Goal: Task Accomplishment & Management: Manage account settings

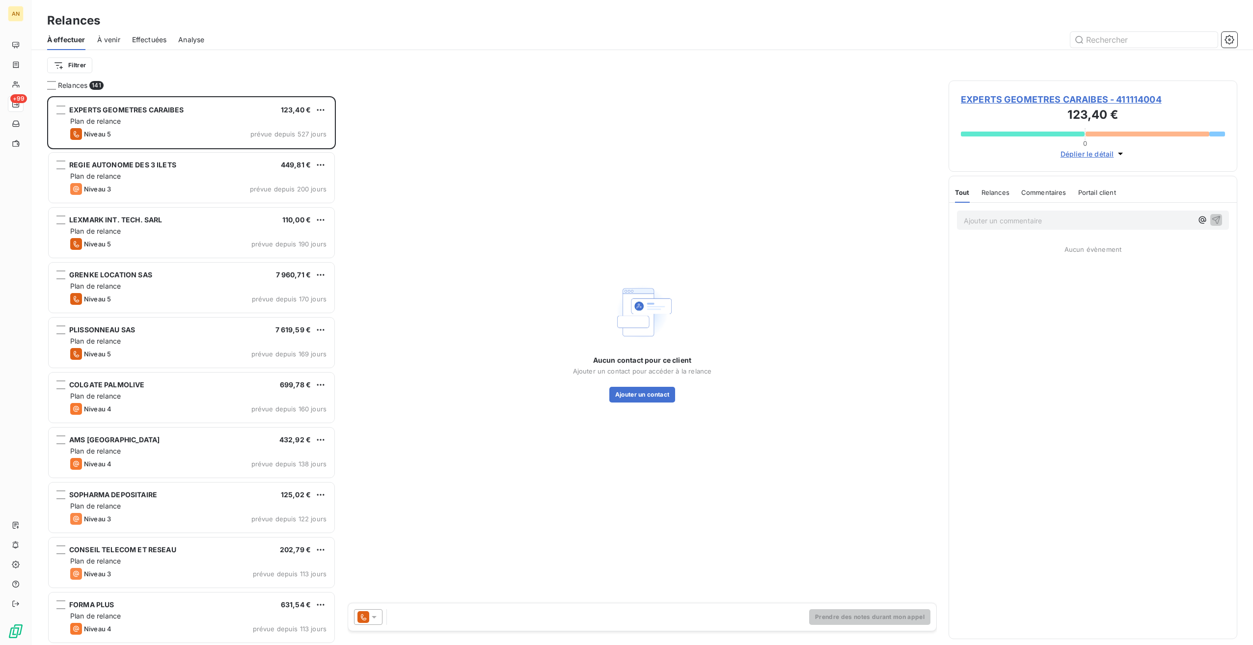
click at [155, 395] on div "Plan de relance" at bounding box center [198, 396] width 256 height 10
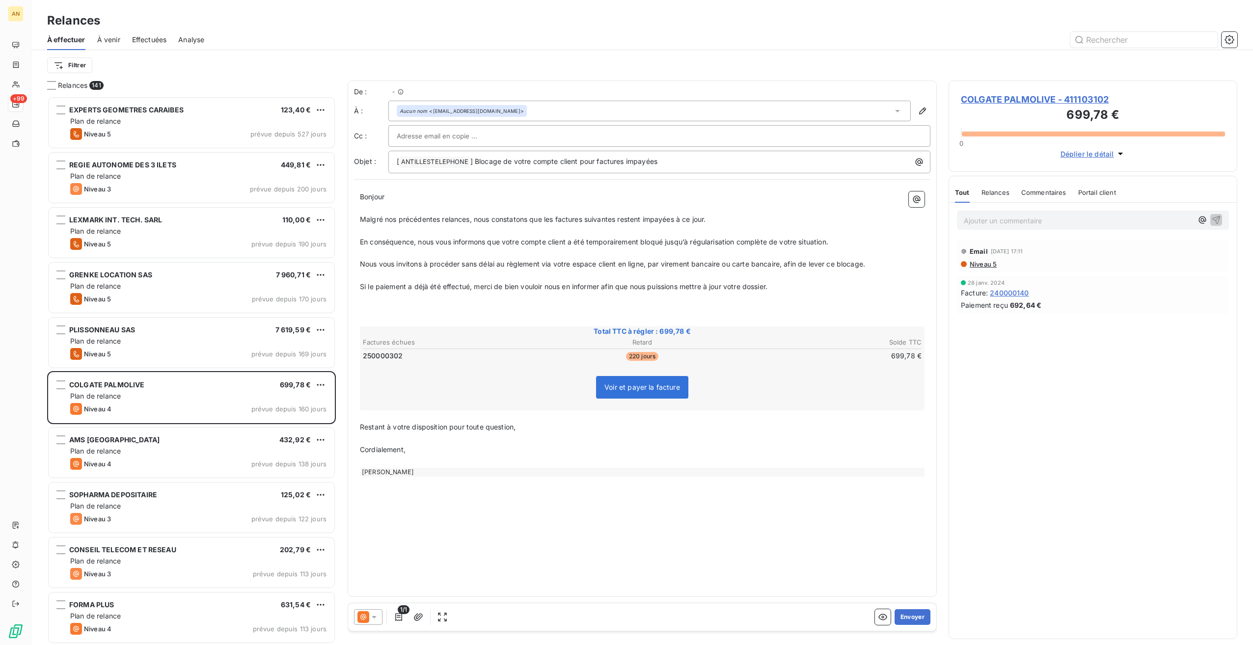
scroll to position [541, 281]
click at [979, 104] on span "COLGATE PALMOLIVE - 411103102" at bounding box center [1093, 99] width 264 height 13
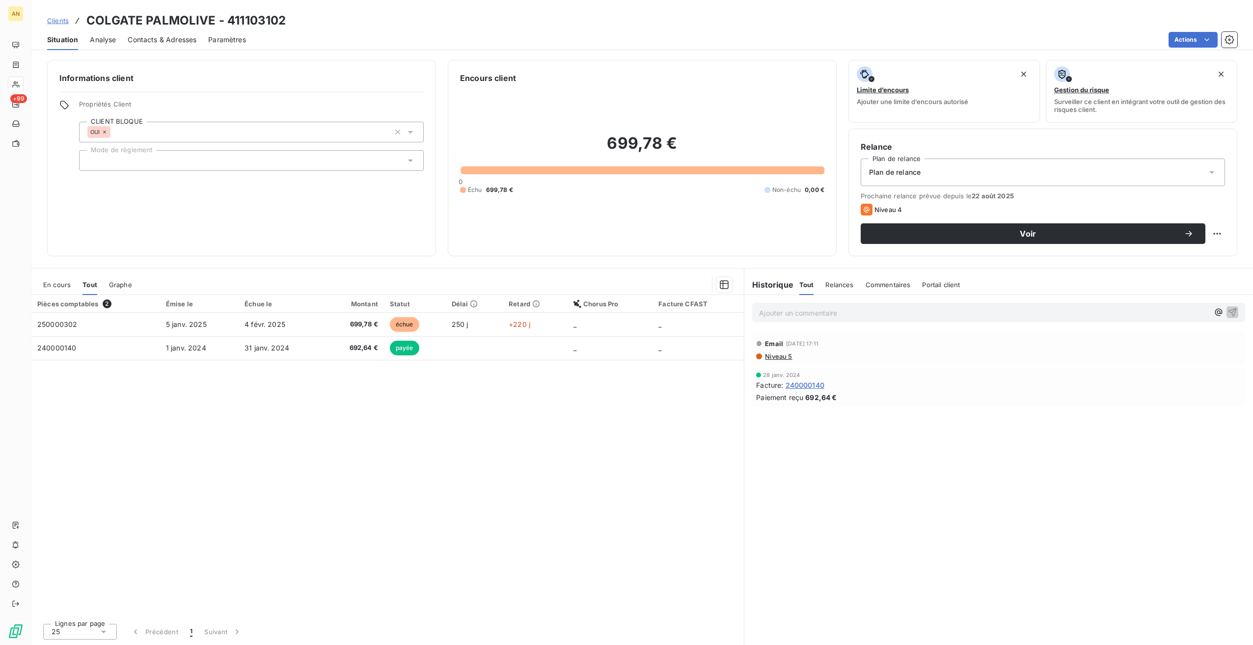
click at [267, 324] on span "4 févr. 2025" at bounding box center [264, 324] width 41 height 8
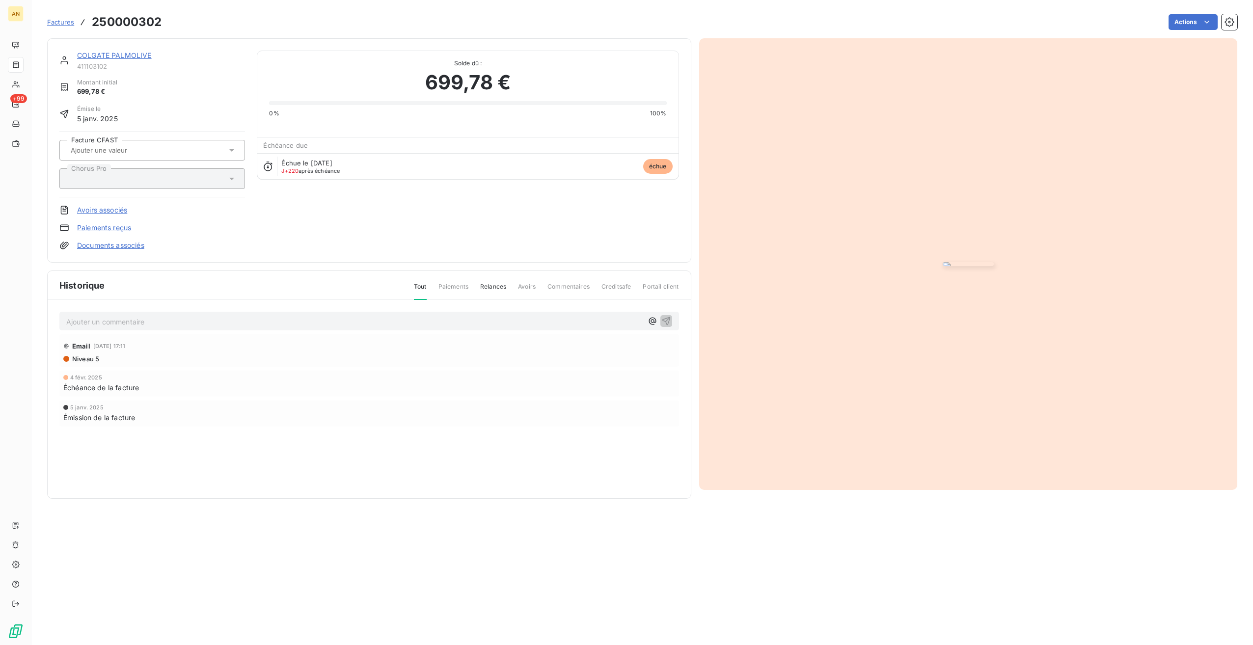
click at [63, 22] on span "Factures" at bounding box center [60, 22] width 27 height 8
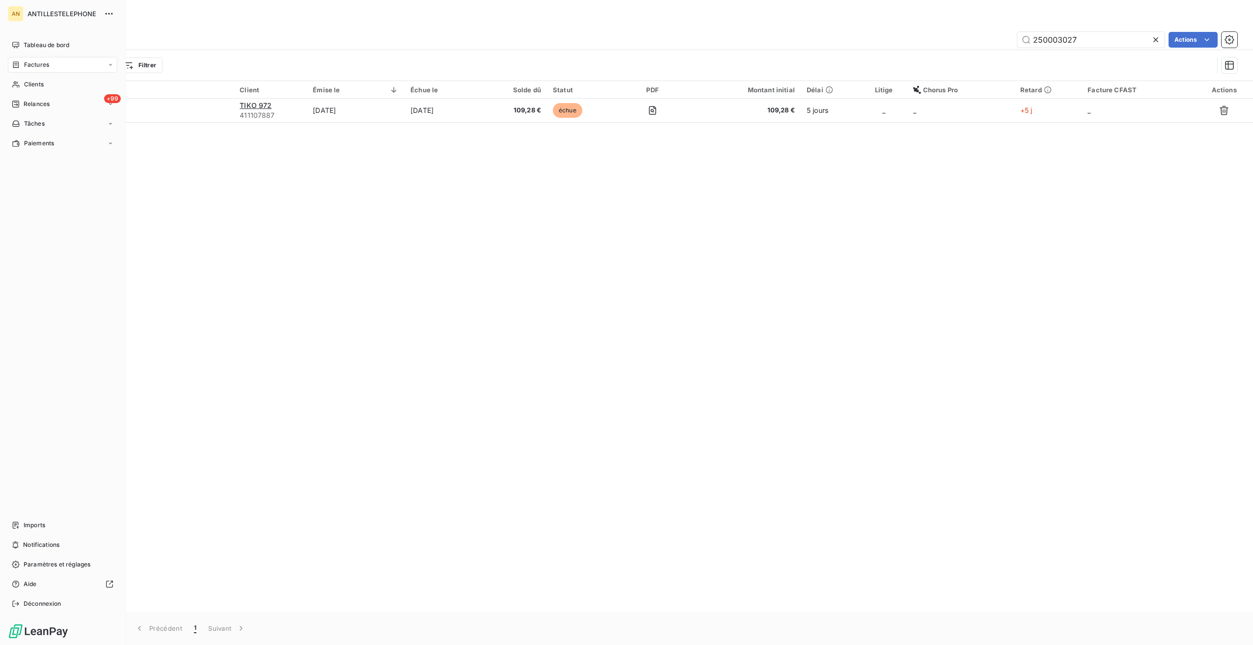
click at [25, 100] on span "Relances" at bounding box center [37, 104] width 26 height 9
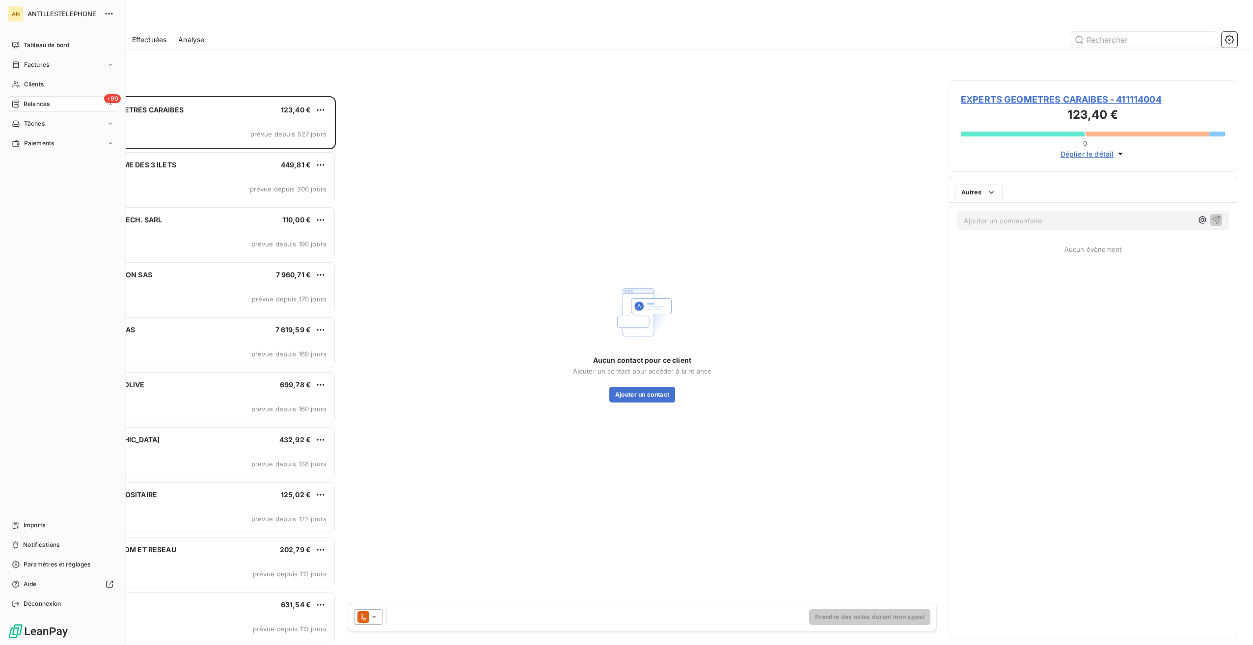
scroll to position [541, 281]
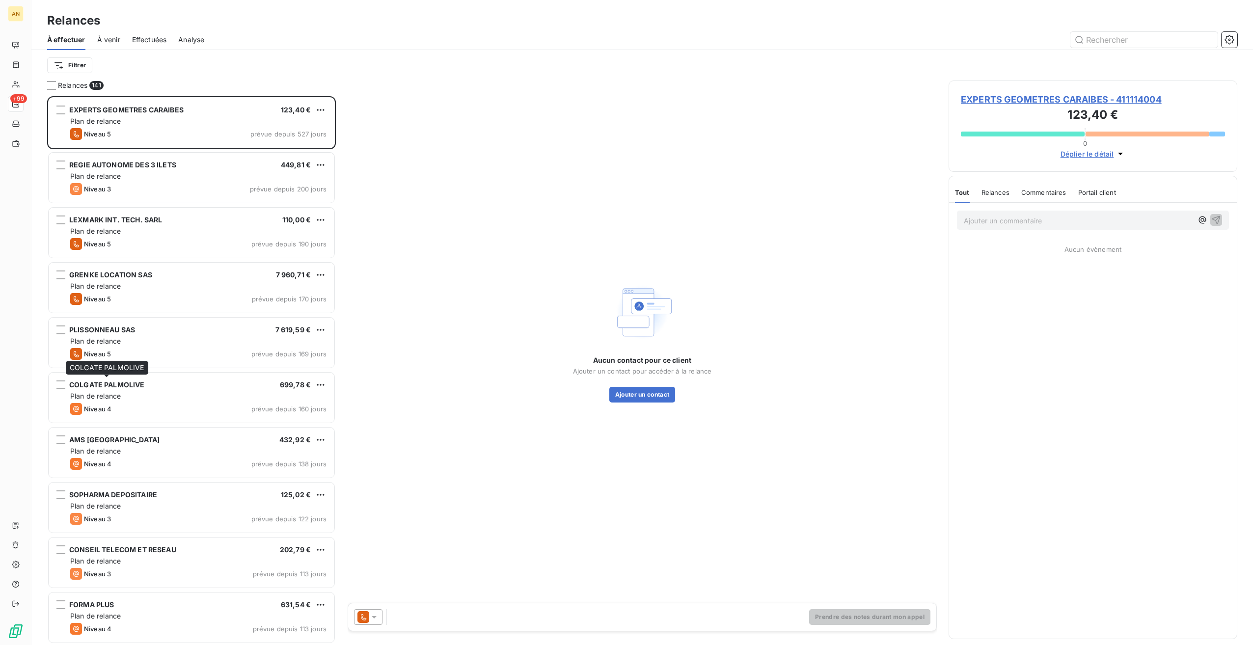
click at [126, 388] on span "COLGATE PALMOLIVE" at bounding box center [107, 384] width 76 height 8
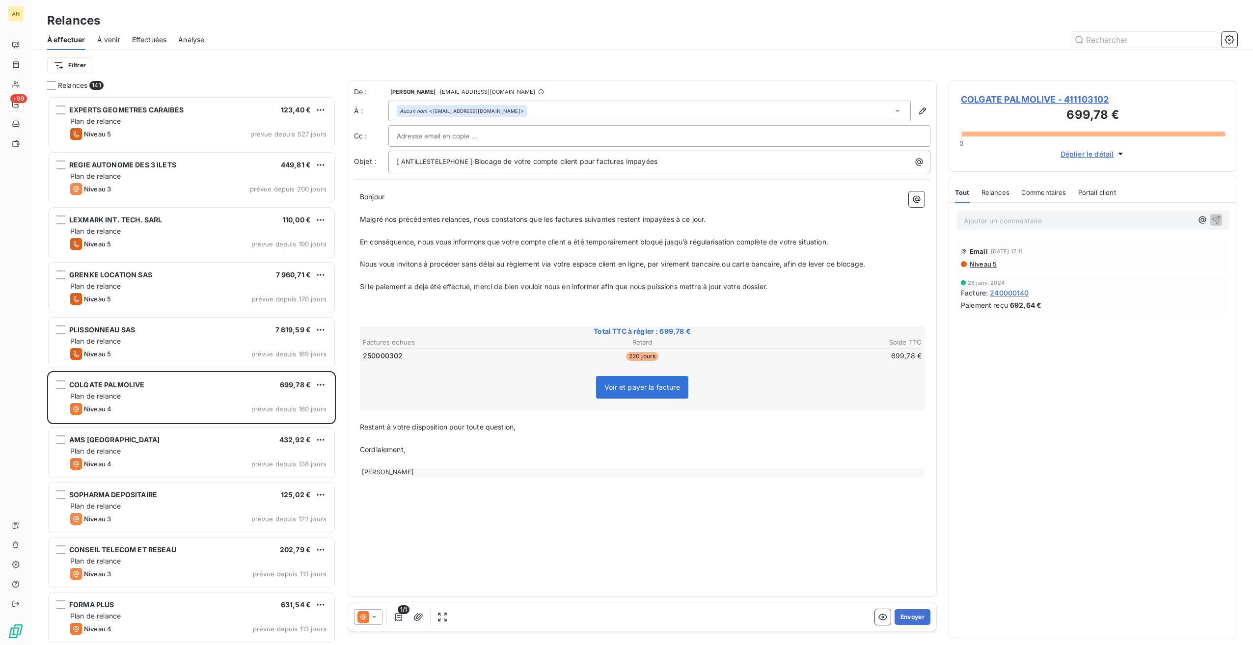
drag, startPoint x: 380, startPoint y: 355, endPoint x: 408, endPoint y: 353, distance: 28.1
click at [380, 355] on span "250000302" at bounding box center [383, 356] width 40 height 10
click at [1057, 102] on span "COLGATE PALMOLIVE - 411103102" at bounding box center [1093, 99] width 264 height 13
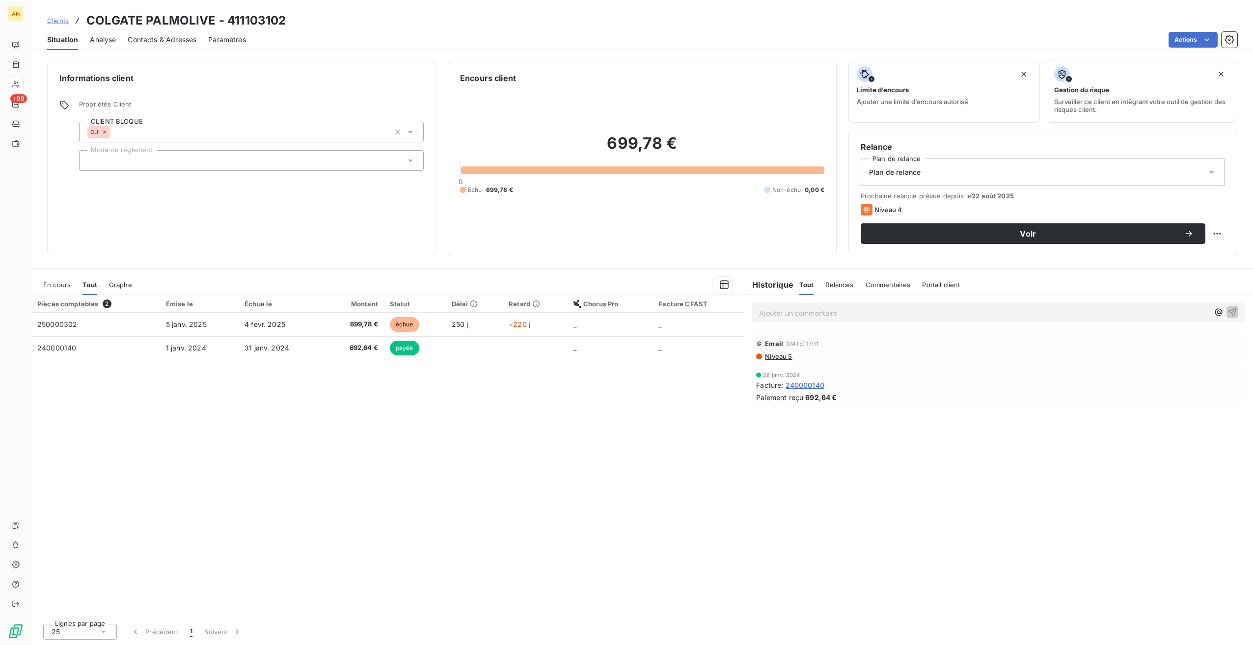
click at [56, 279] on div "En cours" at bounding box center [56, 284] width 27 height 21
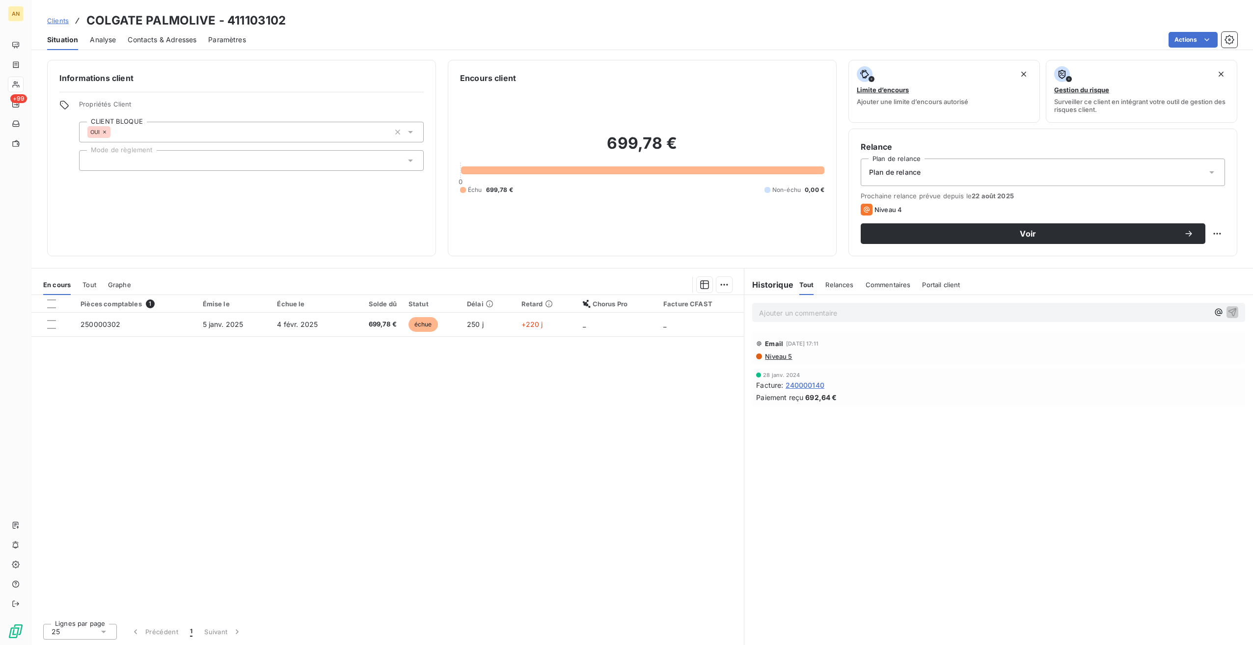
click at [51, 323] on div at bounding box center [51, 324] width 9 height 9
click at [726, 286] on html "AN +99 Clients COLGATE PALMOLIVE - 411103102 Situation Analyse Contacts & Adres…" at bounding box center [626, 322] width 1253 height 645
click at [647, 300] on div "Mettre en litige (1 facture)" at bounding box center [640, 306] width 173 height 16
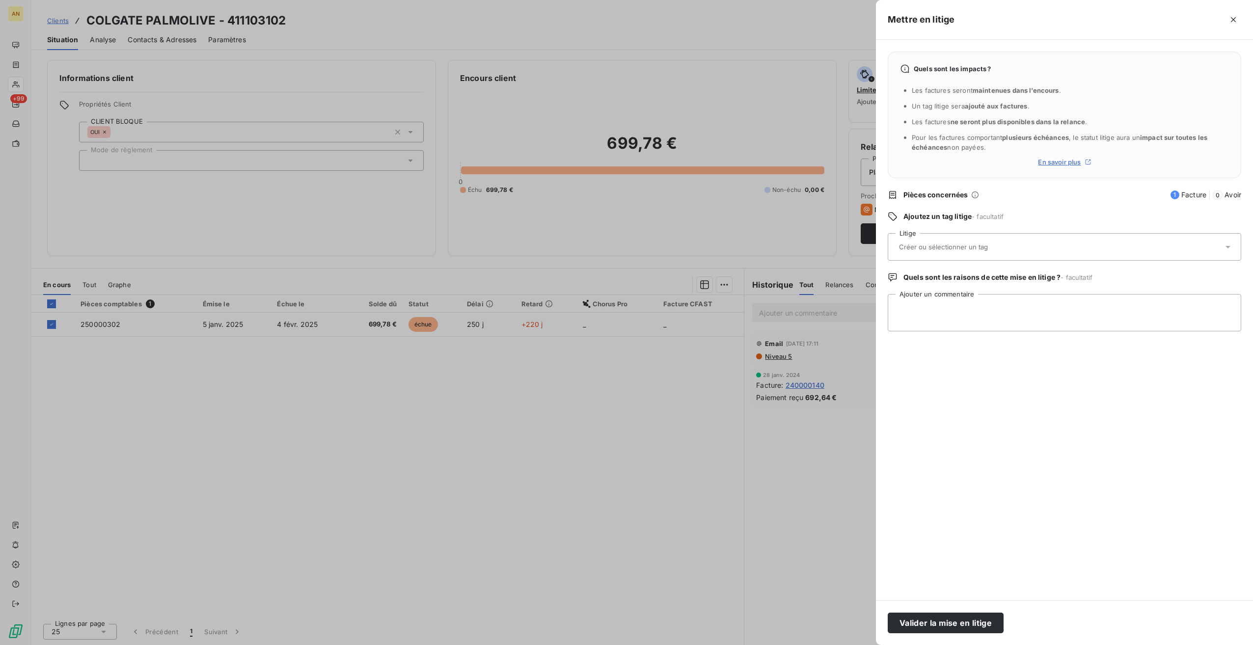
click at [955, 251] on div at bounding box center [1059, 247] width 327 height 21
click at [942, 248] on input "text" at bounding box center [969, 247] width 143 height 9
click at [928, 272] on span "Aucune valeur disponible" at bounding box center [936, 274] width 80 height 8
click at [924, 248] on input "text" at bounding box center [969, 247] width 143 height 9
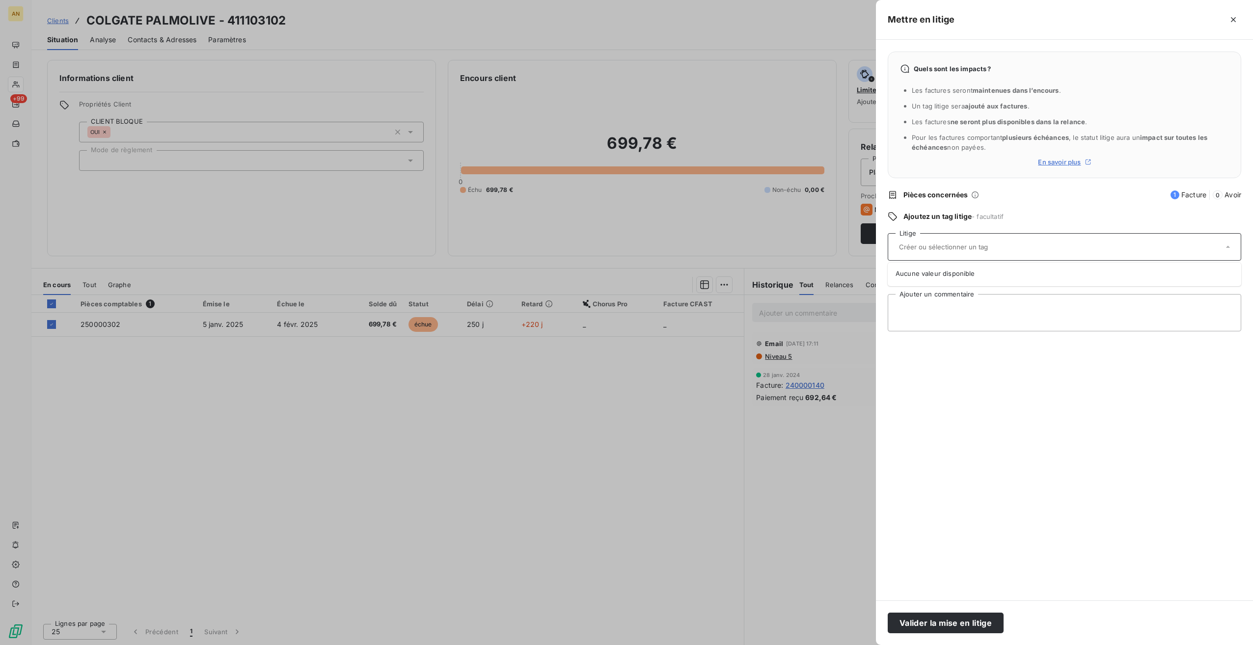
type input "f"
type input "N"
type input "Aucune réponse du client - SGIA"
click at [969, 274] on span "Aucune réponse du client - SGIA" at bounding box center [992, 274] width 87 height 6
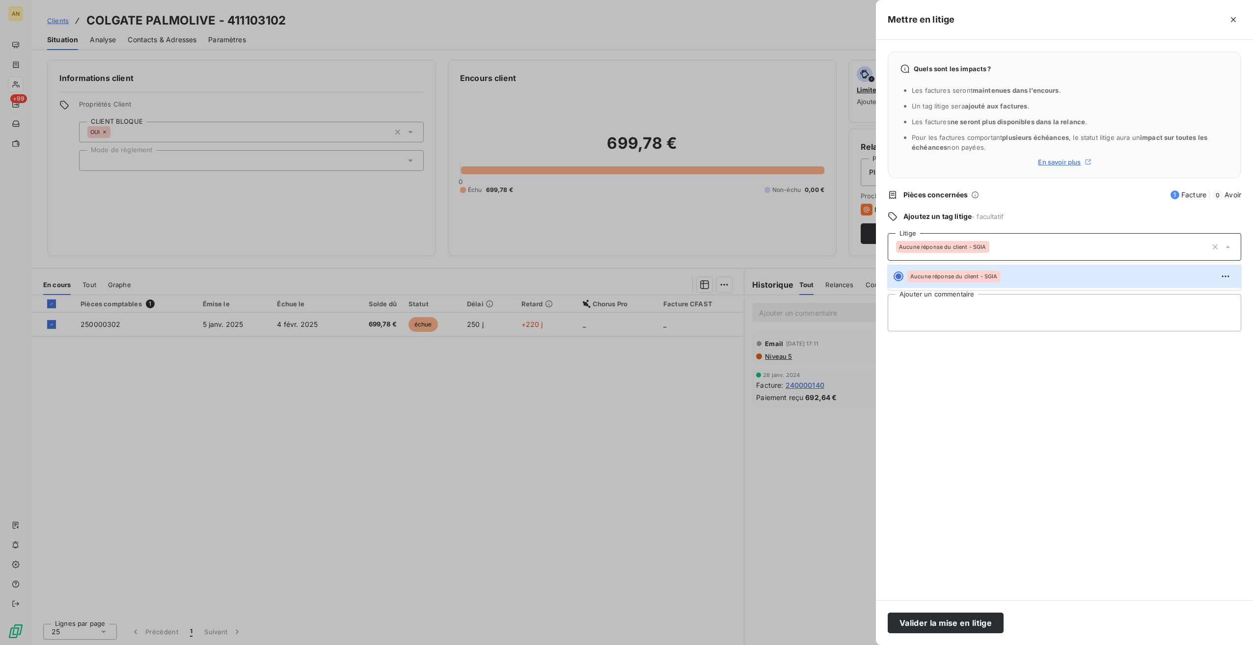
click at [951, 395] on div "Quels sont les impacts ? Les factures seront maintenues dans l’encours . Un tag…" at bounding box center [1064, 320] width 377 height 561
click at [952, 627] on button "Valider la mise en litige" at bounding box center [946, 623] width 116 height 21
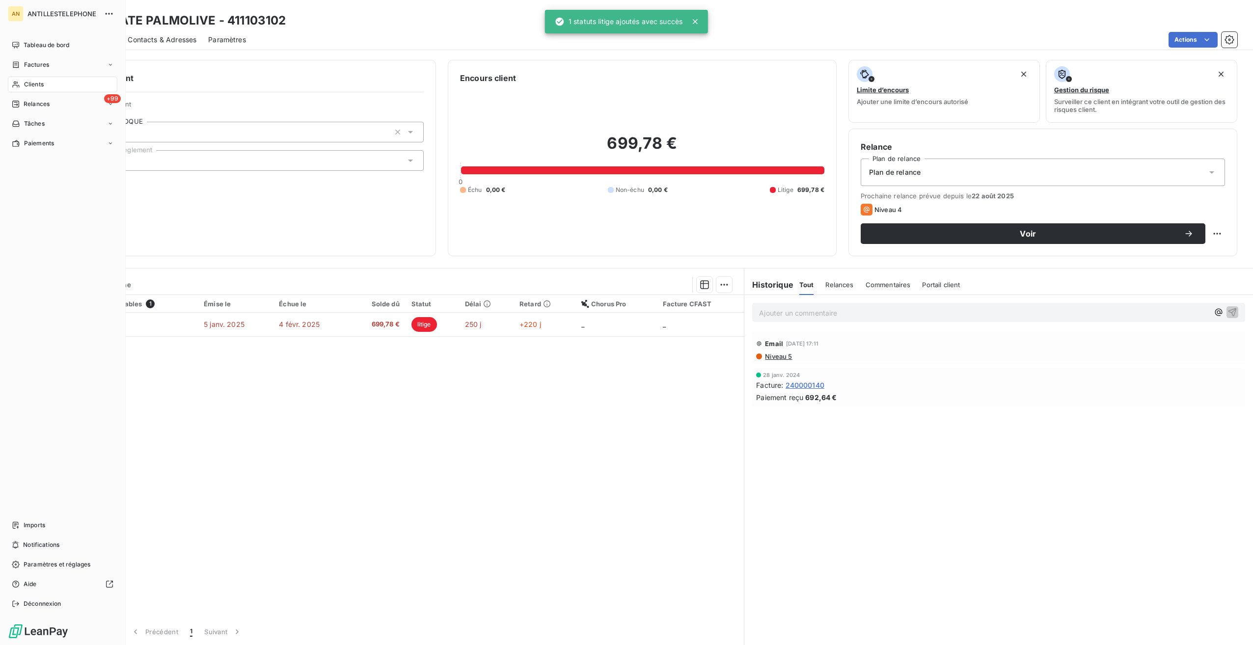
click at [26, 99] on div "+99 Relances" at bounding box center [62, 104] width 109 height 16
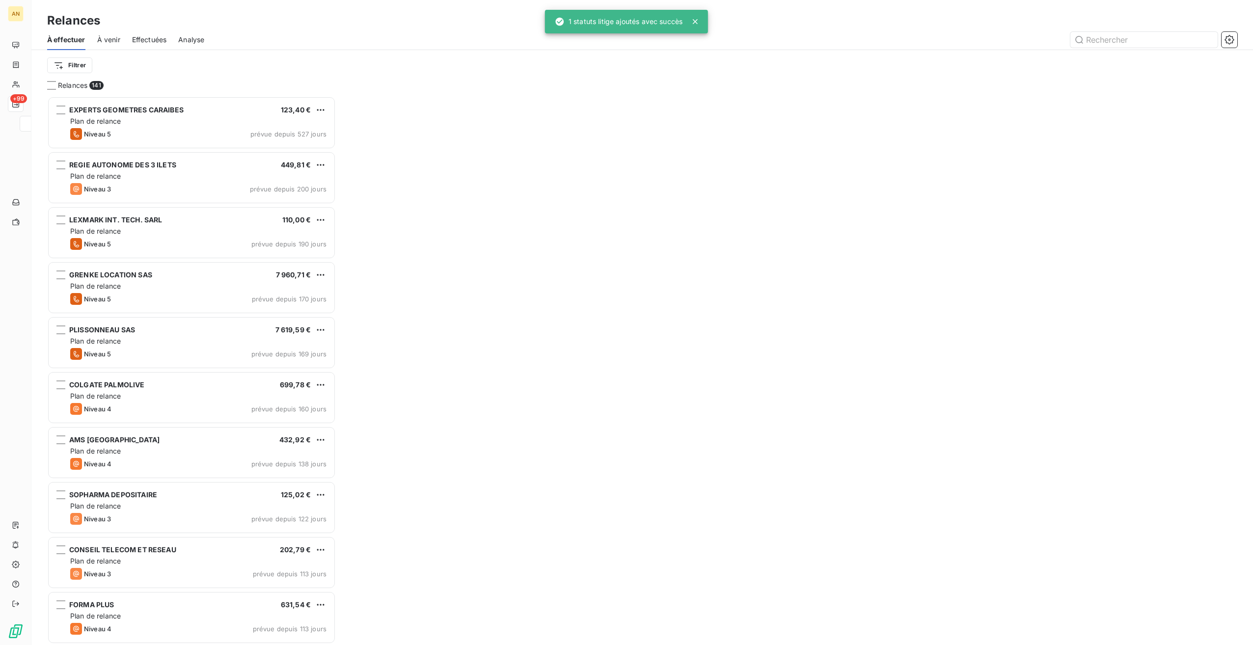
scroll to position [541, 281]
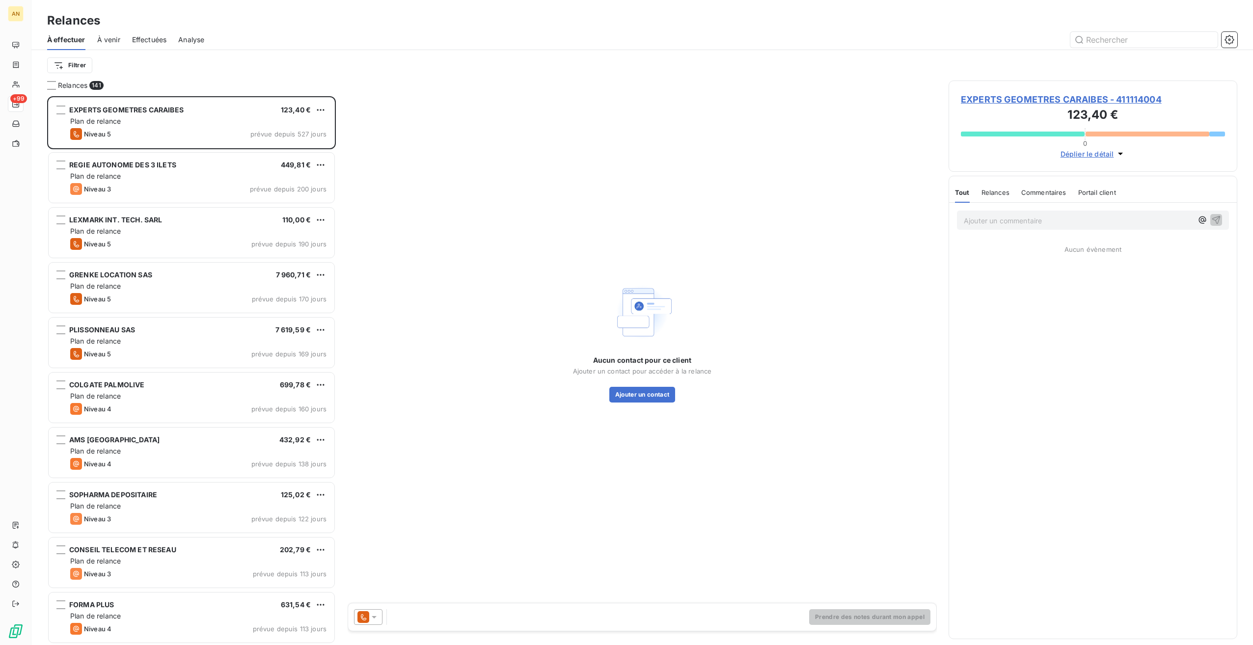
click at [130, 557] on div "Plan de relance" at bounding box center [198, 561] width 256 height 10
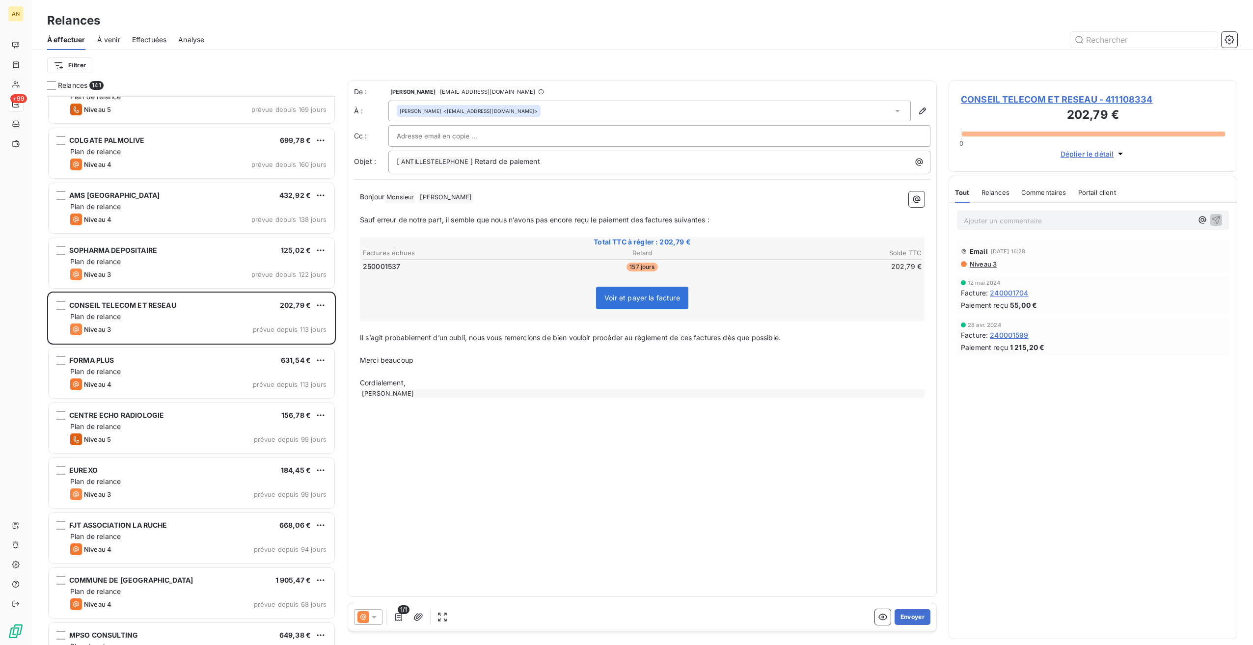
scroll to position [245, 0]
click at [161, 383] on div "Niveau 4 prévue depuis 113 jours" at bounding box center [198, 384] width 256 height 12
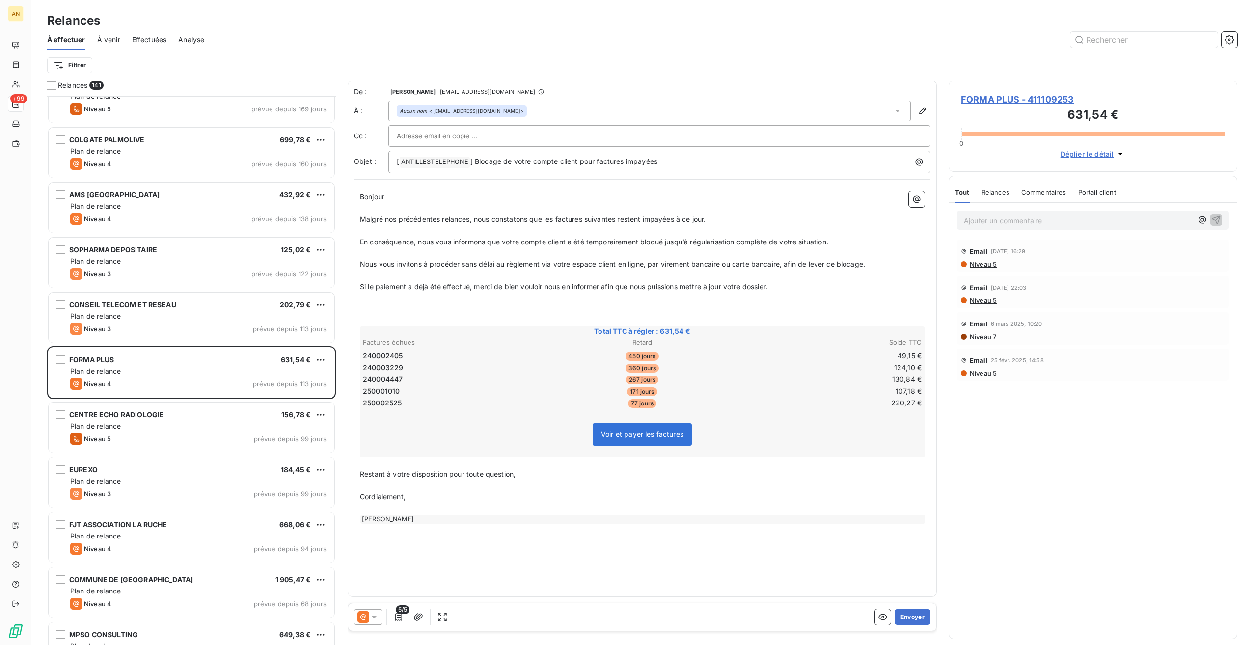
click at [920, 615] on button "Envoyer" at bounding box center [913, 617] width 36 height 16
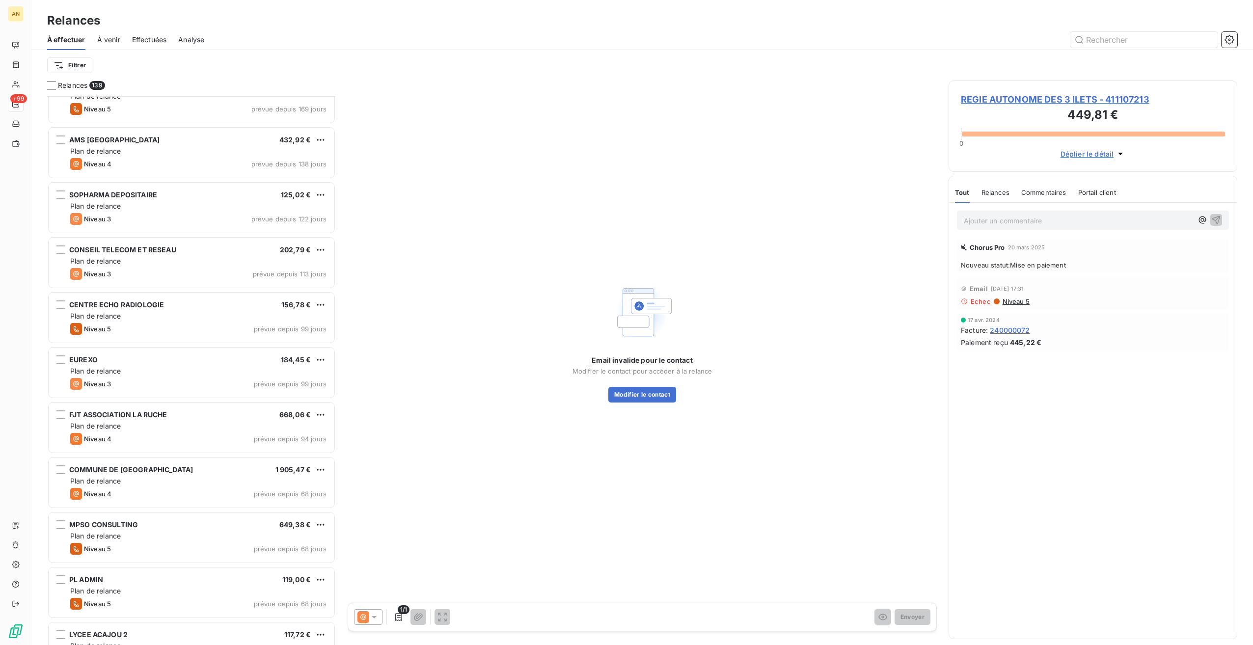
click at [197, 302] on div "CENTRE ECHO RADIOLOGIE 156,78 €" at bounding box center [198, 304] width 256 height 9
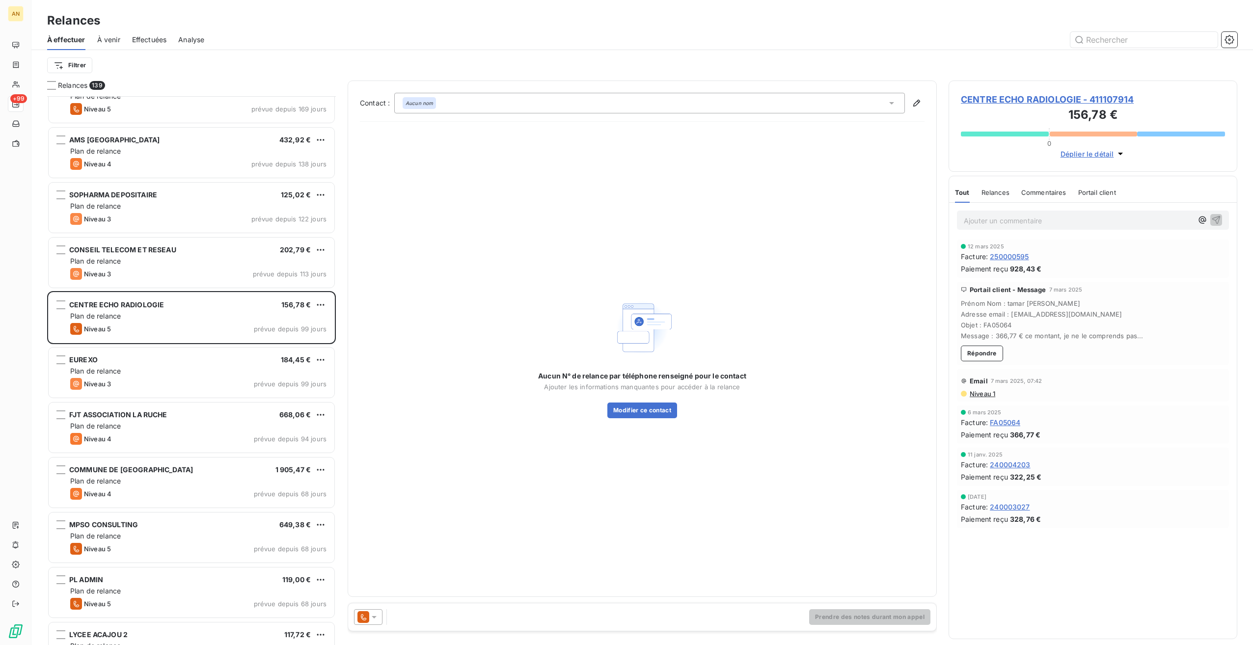
click at [189, 538] on div "Plan de relance" at bounding box center [198, 536] width 256 height 10
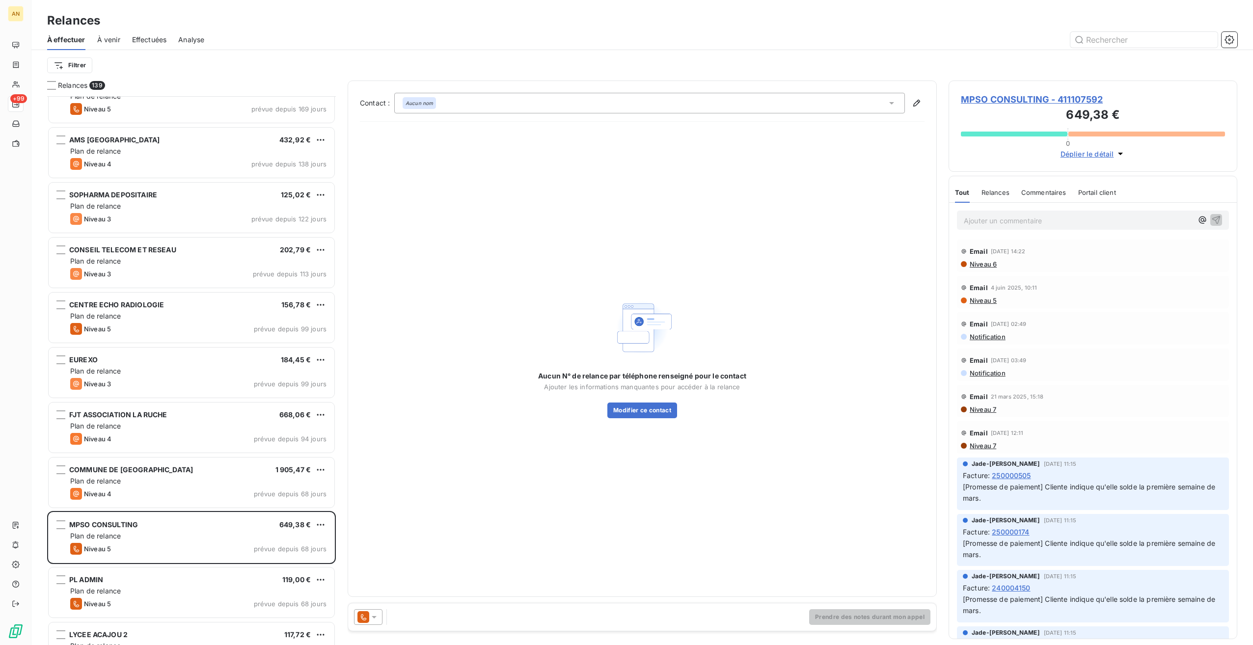
click at [233, 573] on div "PL ADMIN 119,00 € Plan de relance Niveau 5 prévue depuis 68 jours" at bounding box center [192, 593] width 286 height 50
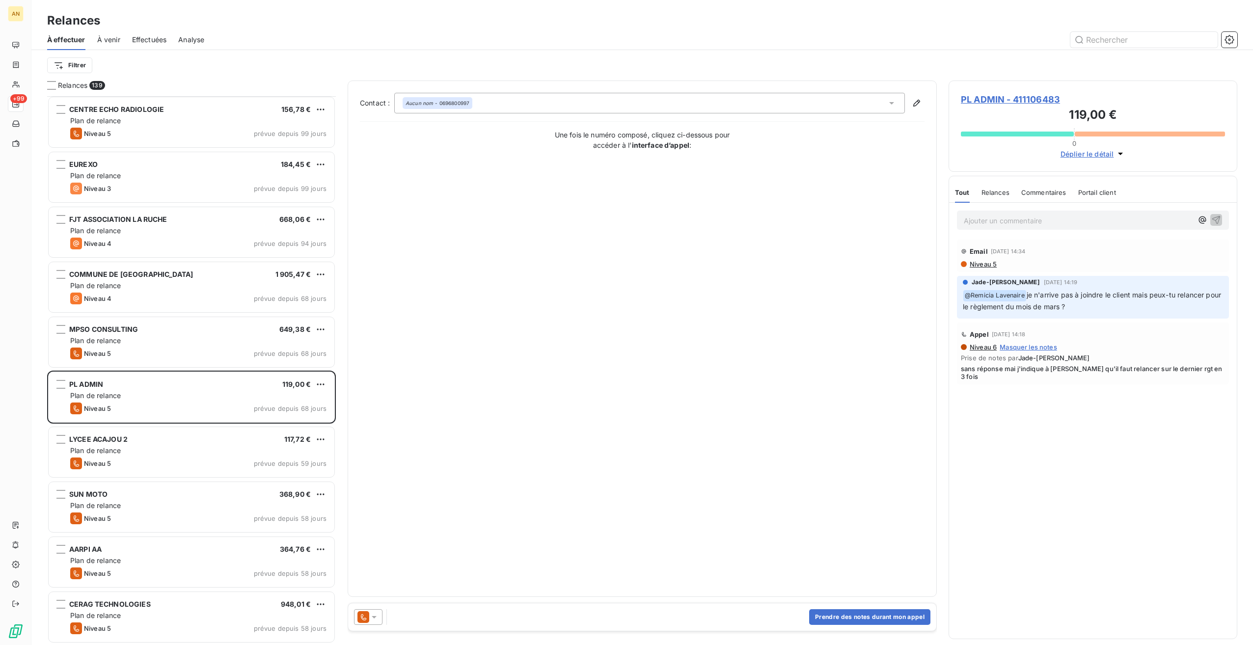
scroll to position [441, 0]
click at [108, 343] on span "Plan de relance" at bounding box center [95, 340] width 51 height 8
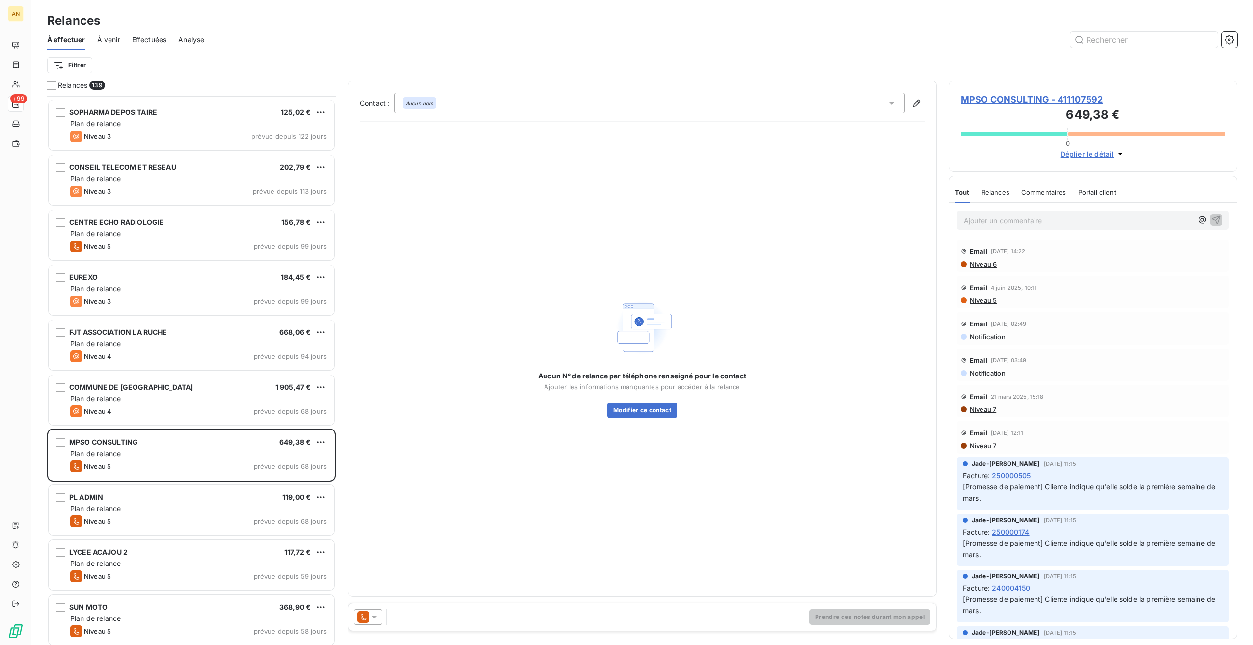
scroll to position [328, 0]
click at [1014, 97] on span "MPSO CONSULTING - 411107592" at bounding box center [1093, 99] width 264 height 13
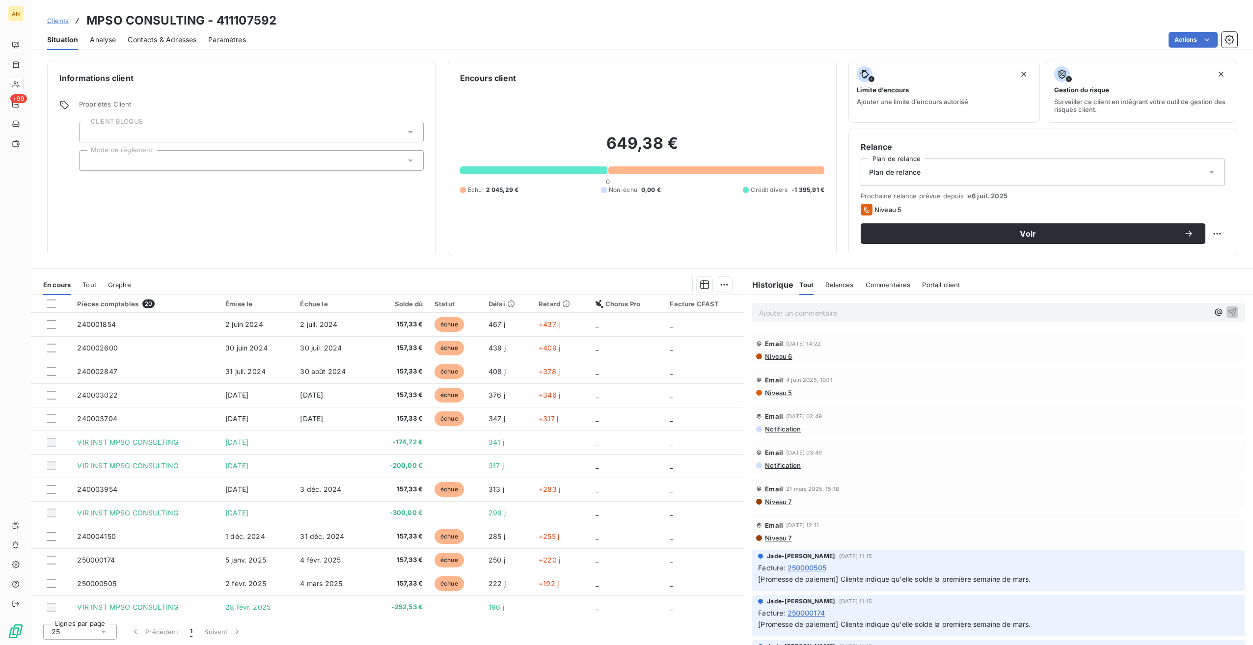
click at [59, 286] on span "En cours" at bounding box center [56, 285] width 27 height 8
click at [1091, 237] on span "Voir" at bounding box center [1027, 234] width 311 height 8
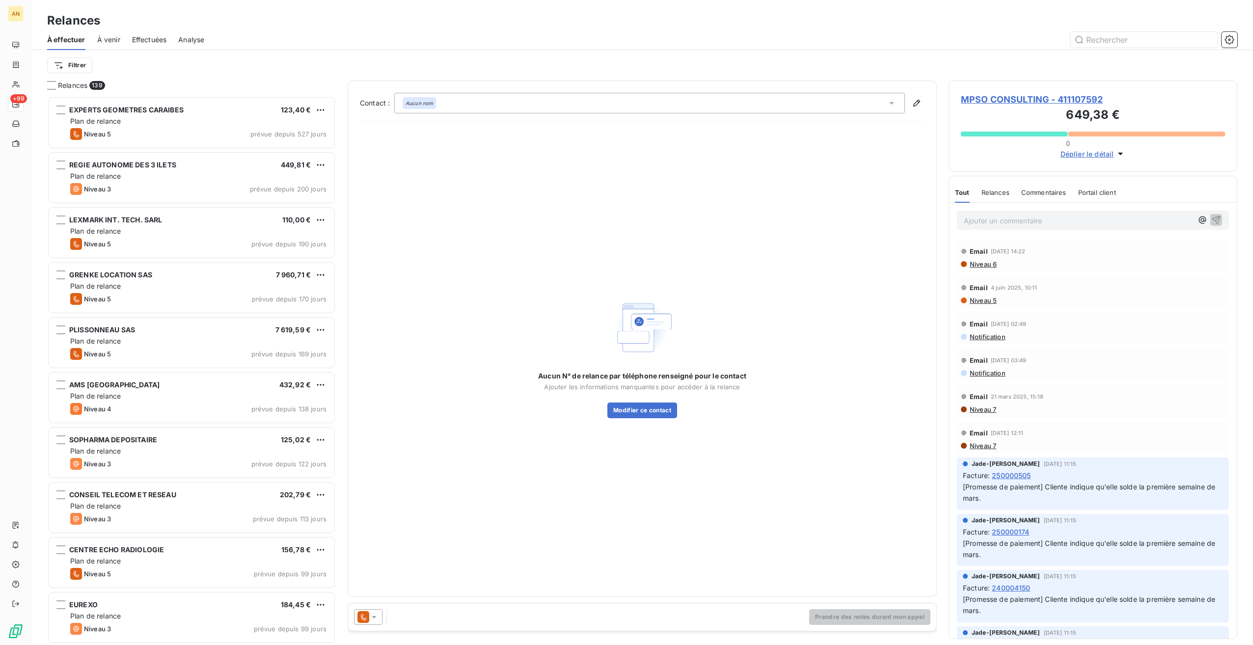
scroll to position [541, 281]
click at [374, 620] on icon at bounding box center [374, 617] width 10 height 10
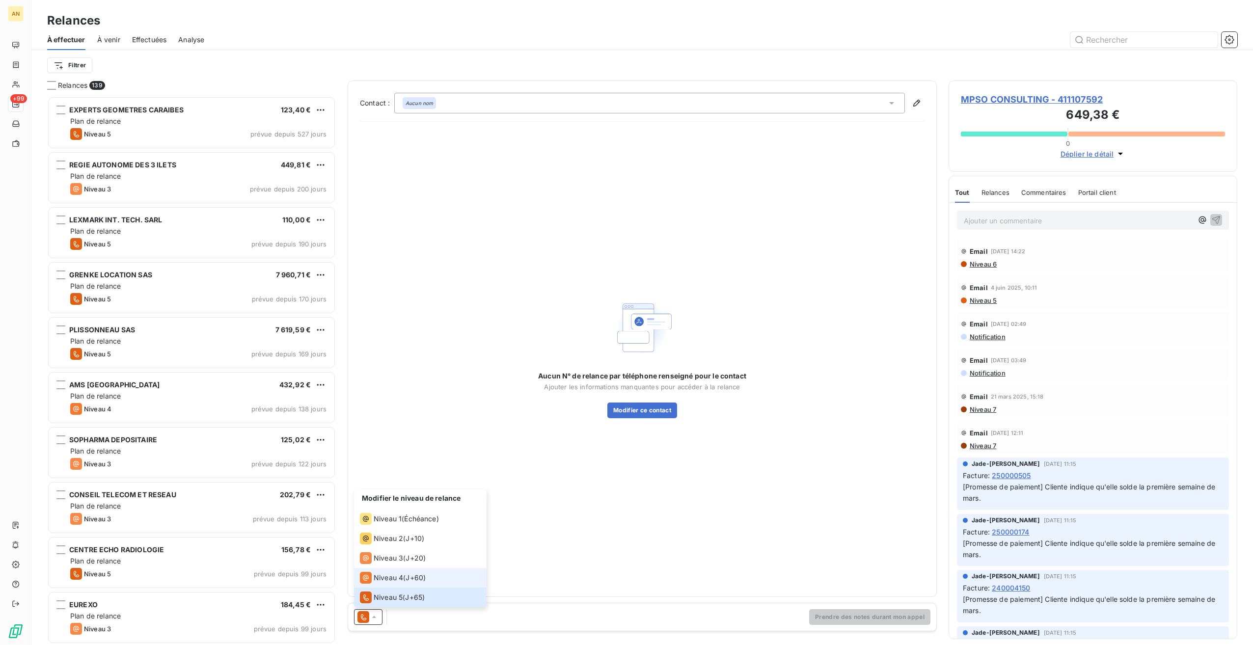
click at [378, 581] on span "Niveau 4" at bounding box center [388, 578] width 29 height 10
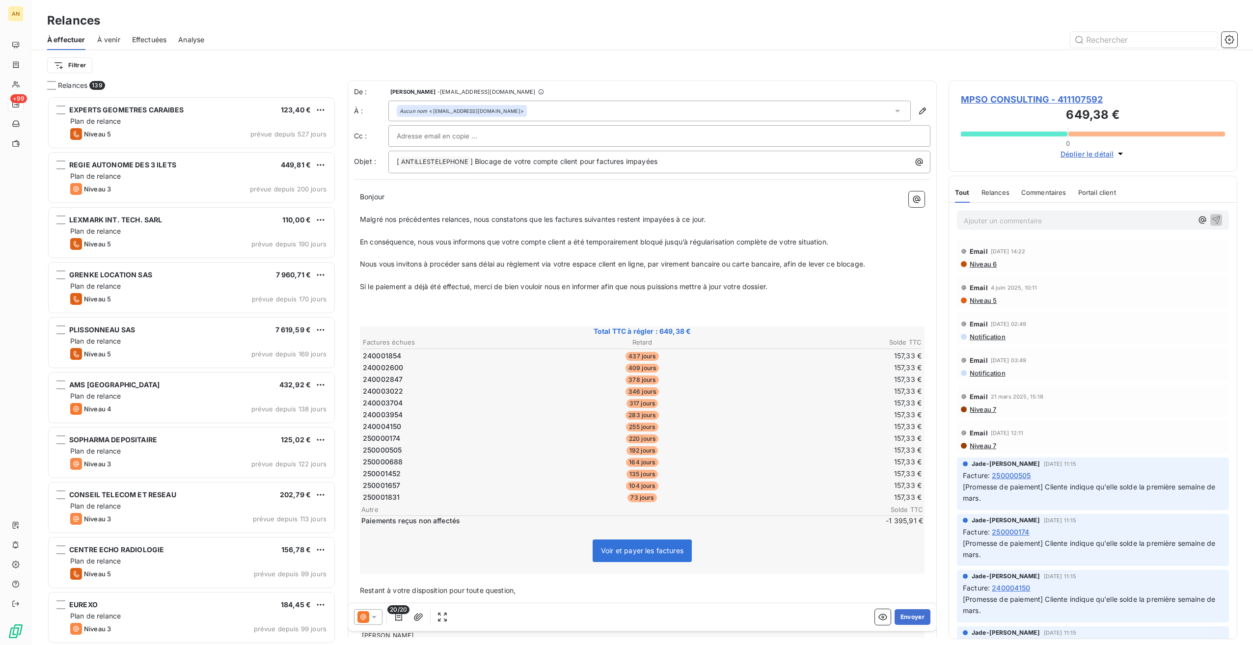
click at [901, 613] on button "Envoyer" at bounding box center [913, 617] width 36 height 16
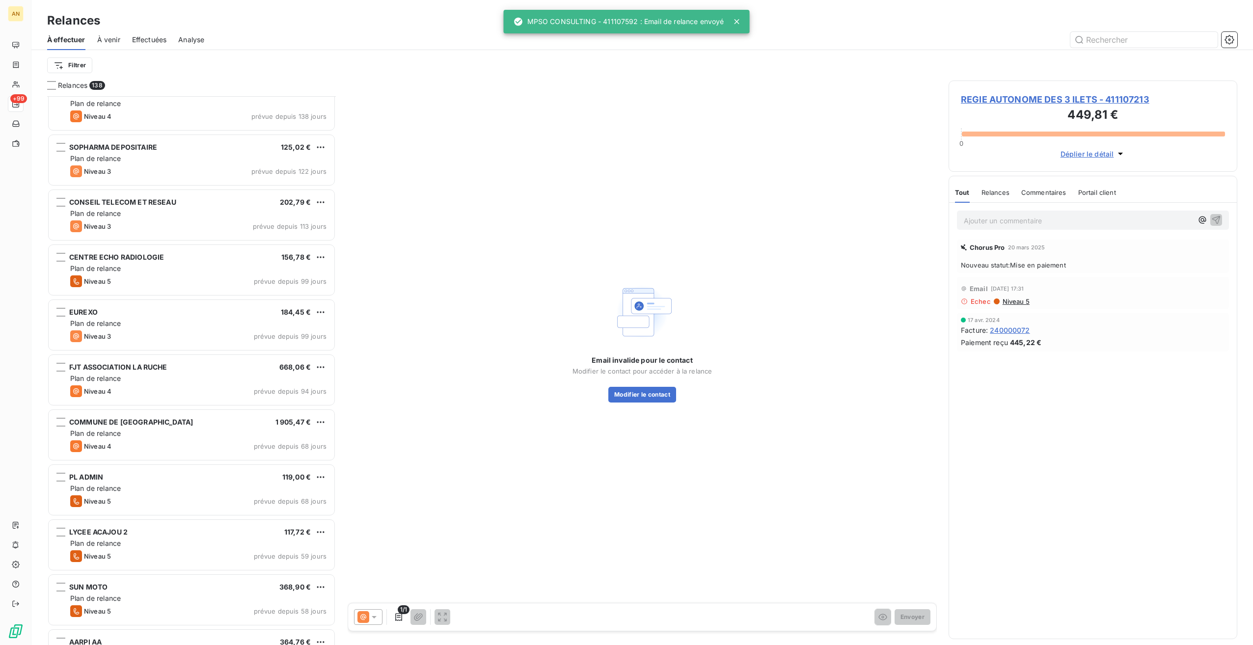
scroll to position [295, 0]
click at [135, 599] on div "Plan de relance" at bounding box center [198, 597] width 256 height 10
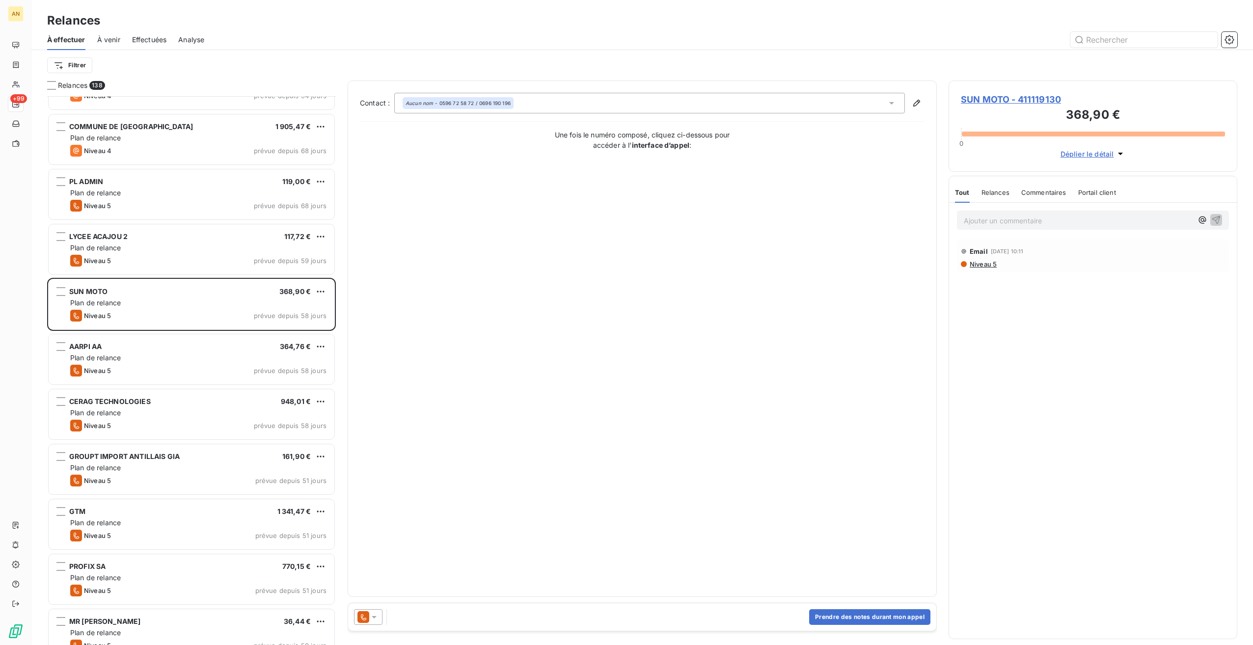
scroll to position [589, 0]
click at [163, 358] on div "Plan de relance" at bounding box center [198, 358] width 256 height 10
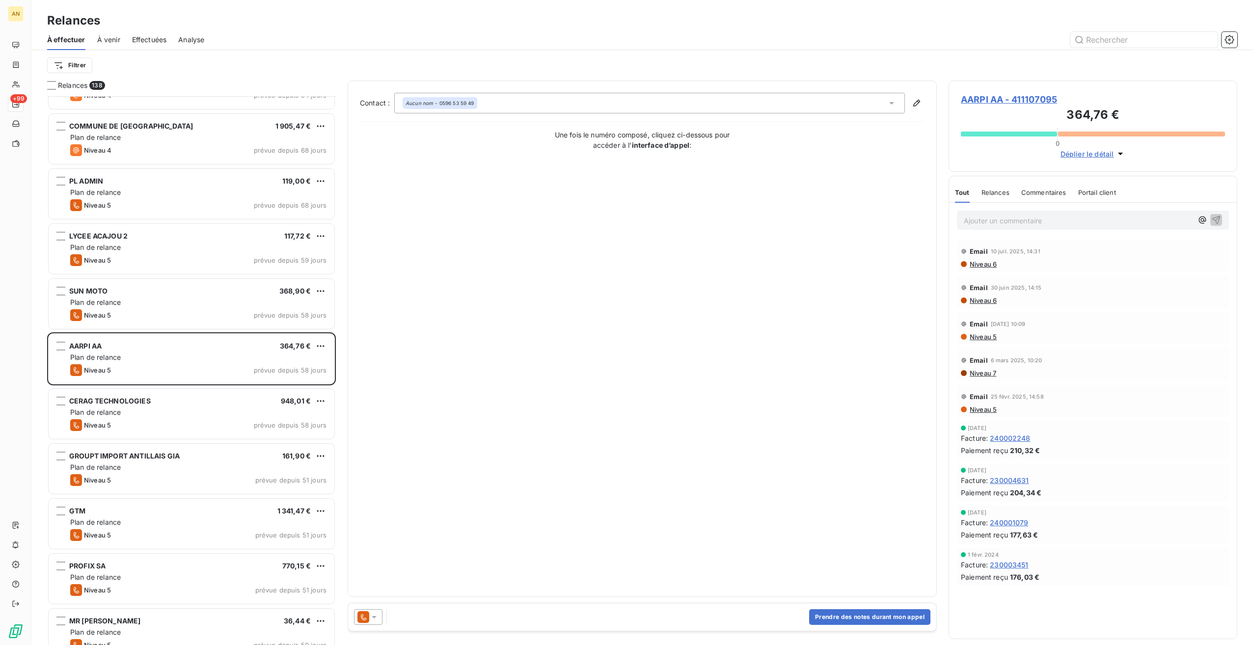
click at [969, 95] on span "AARPI AA - 411107095" at bounding box center [1093, 99] width 264 height 13
click at [130, 413] on div "Plan de relance" at bounding box center [198, 412] width 256 height 10
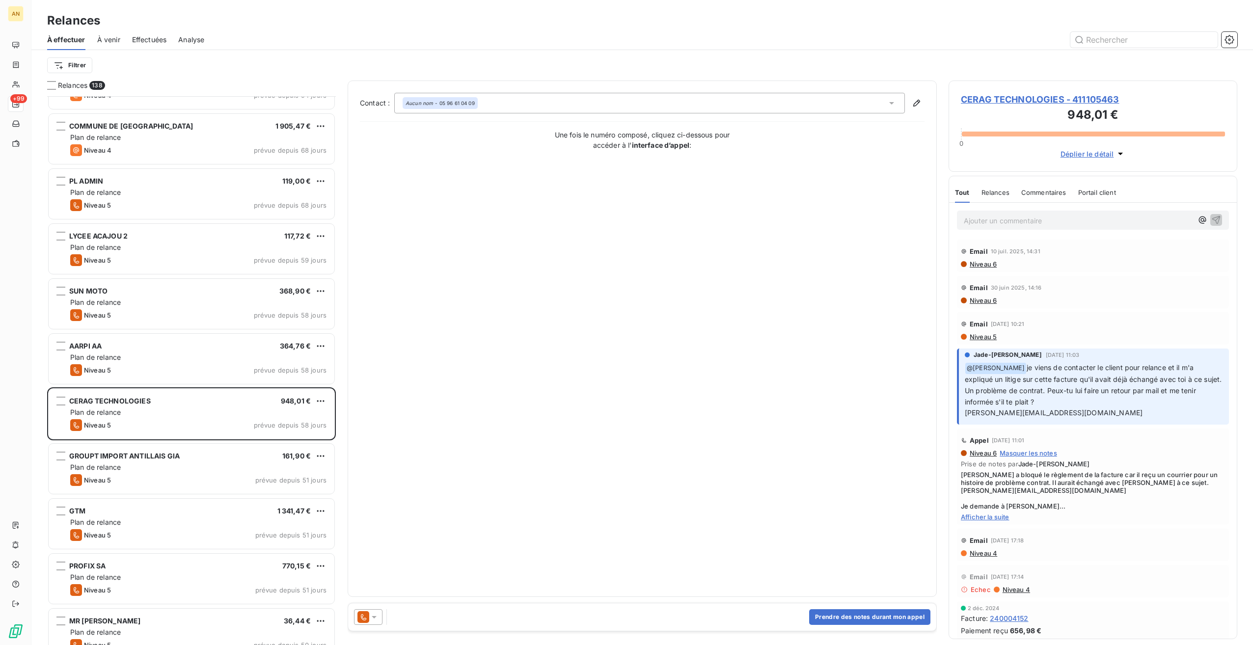
click at [115, 515] on div "GTM 1 341,47 €" at bounding box center [198, 511] width 256 height 9
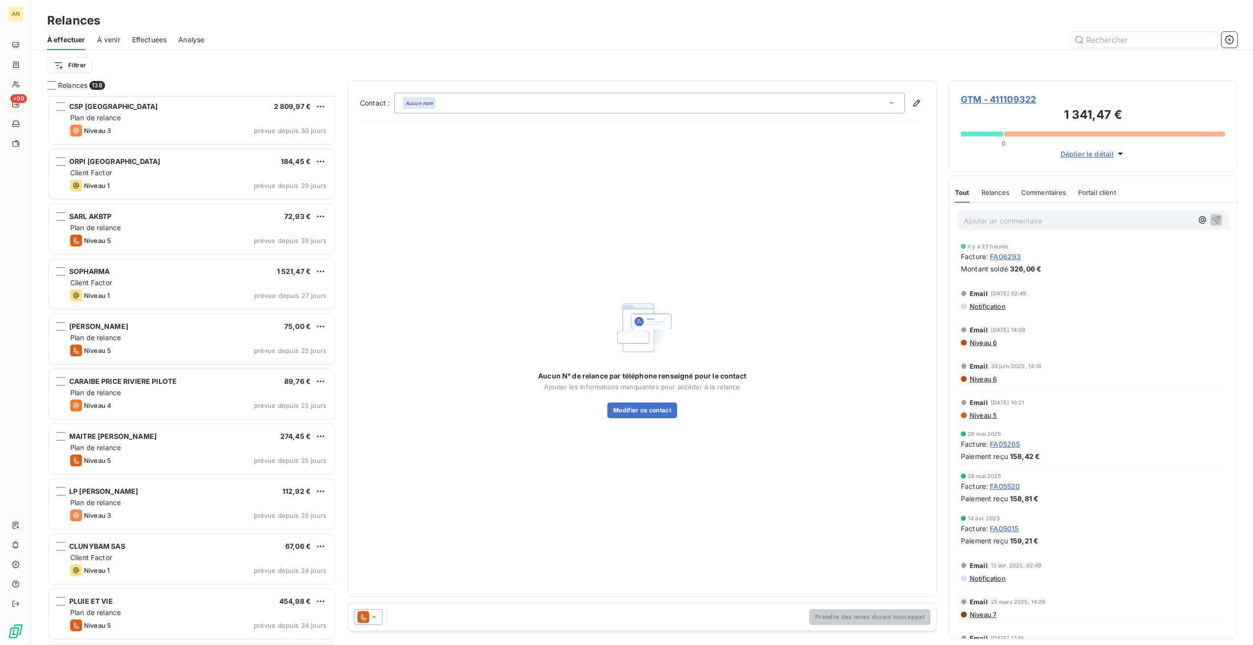
scroll to position [1654, 0]
click at [167, 373] on div "CARAIBE PRICE RIVIERE PILOTE 89,76 € Plan de relance Niveau 4 prévue depuis 25 …" at bounding box center [192, 394] width 286 height 50
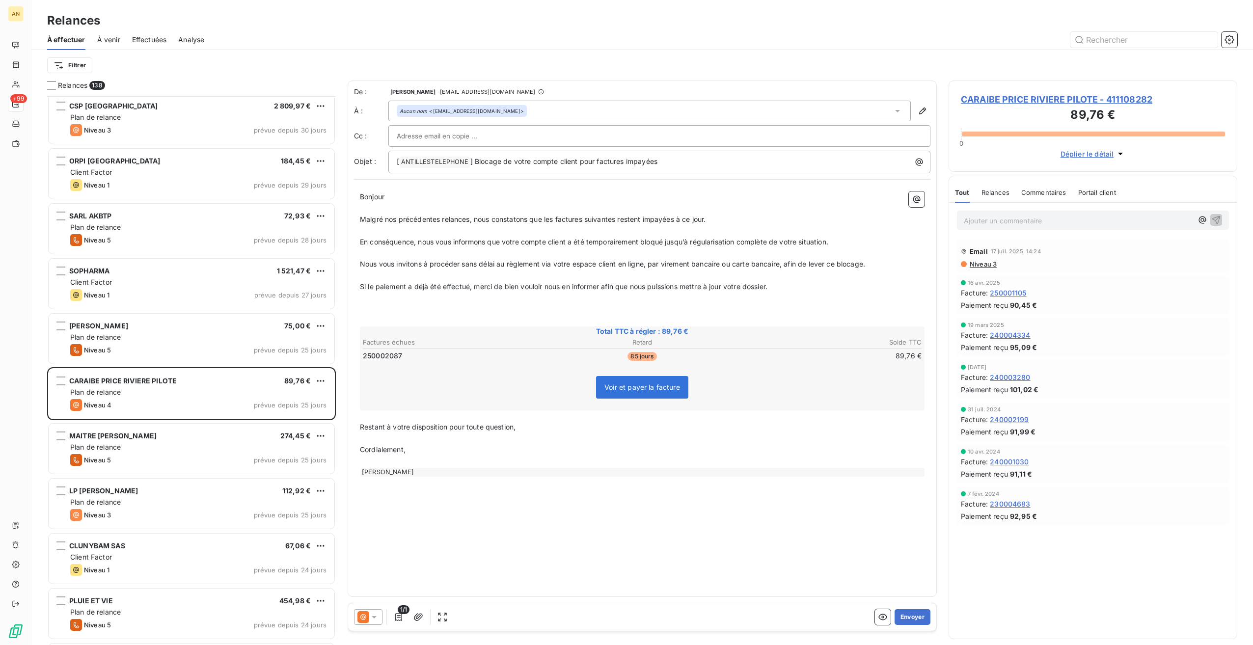
click at [922, 613] on button "Envoyer" at bounding box center [913, 617] width 36 height 16
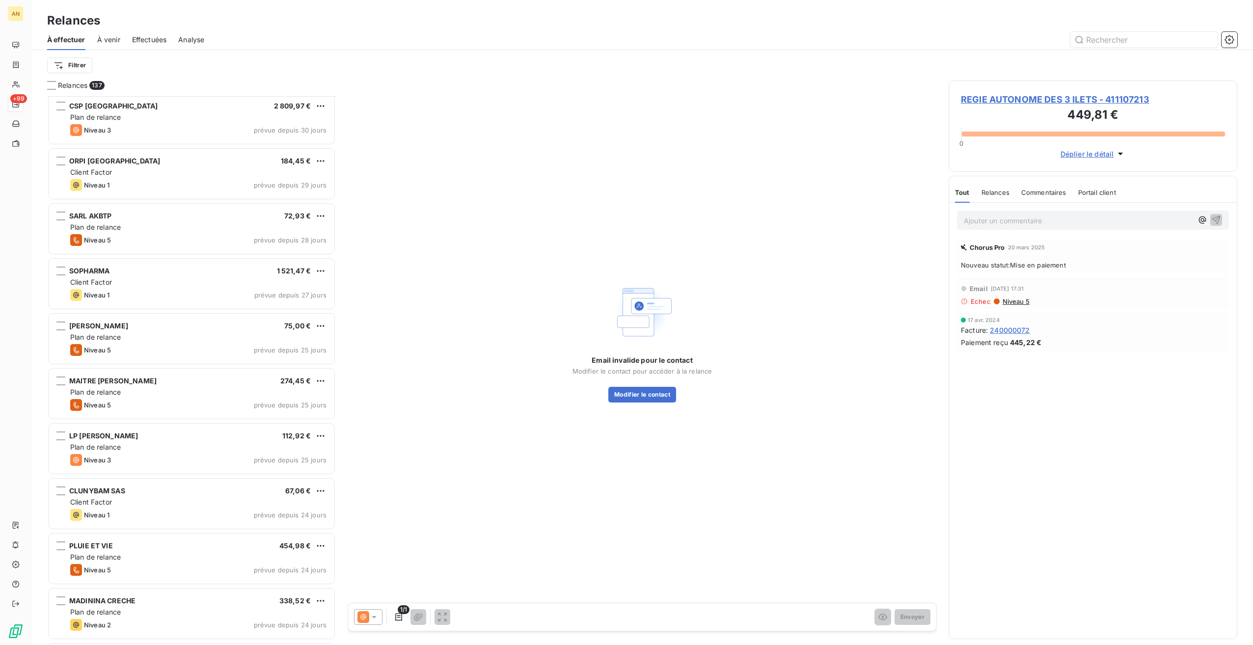
click at [147, 434] on div "LP [PERSON_NAME] 112,92 €" at bounding box center [198, 436] width 256 height 9
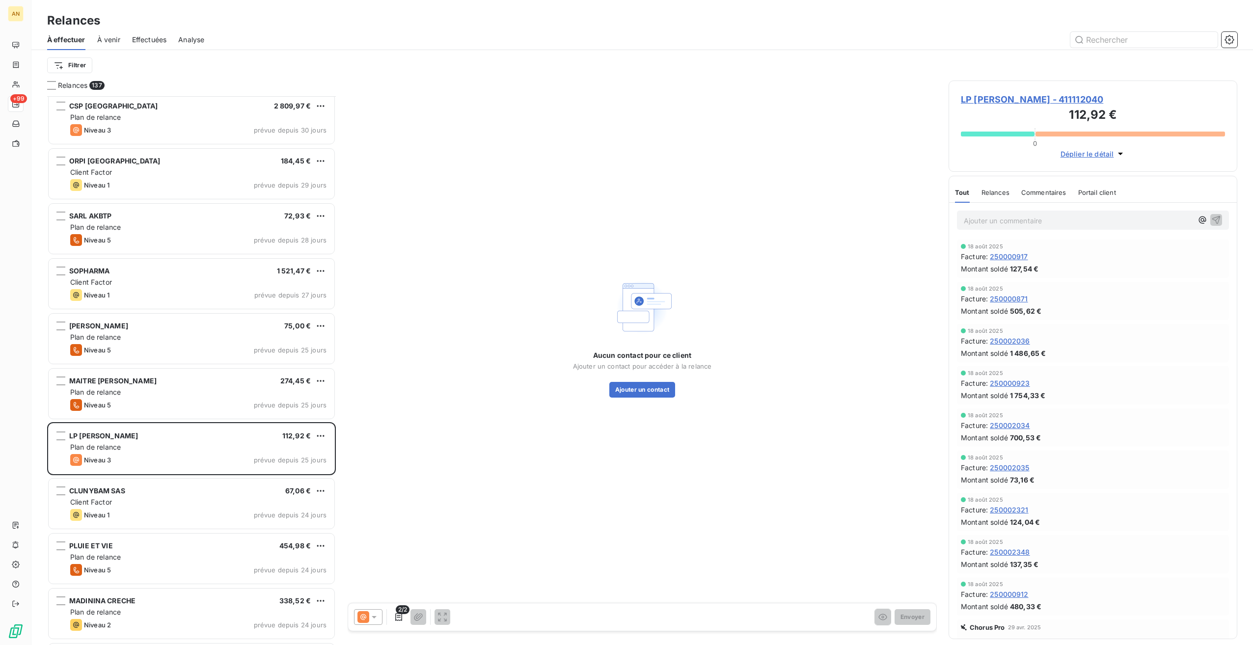
click at [225, 556] on div "Plan de relance" at bounding box center [198, 557] width 256 height 10
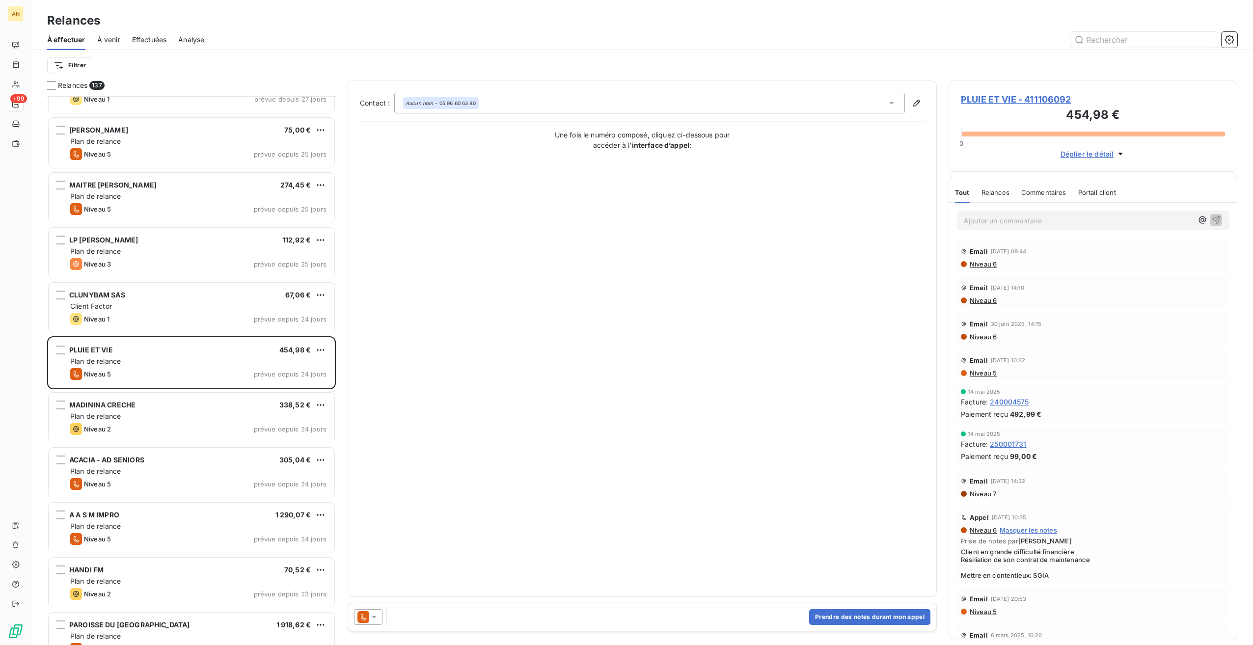
scroll to position [1850, 0]
click at [161, 578] on div "Plan de relance" at bounding box center [198, 581] width 256 height 10
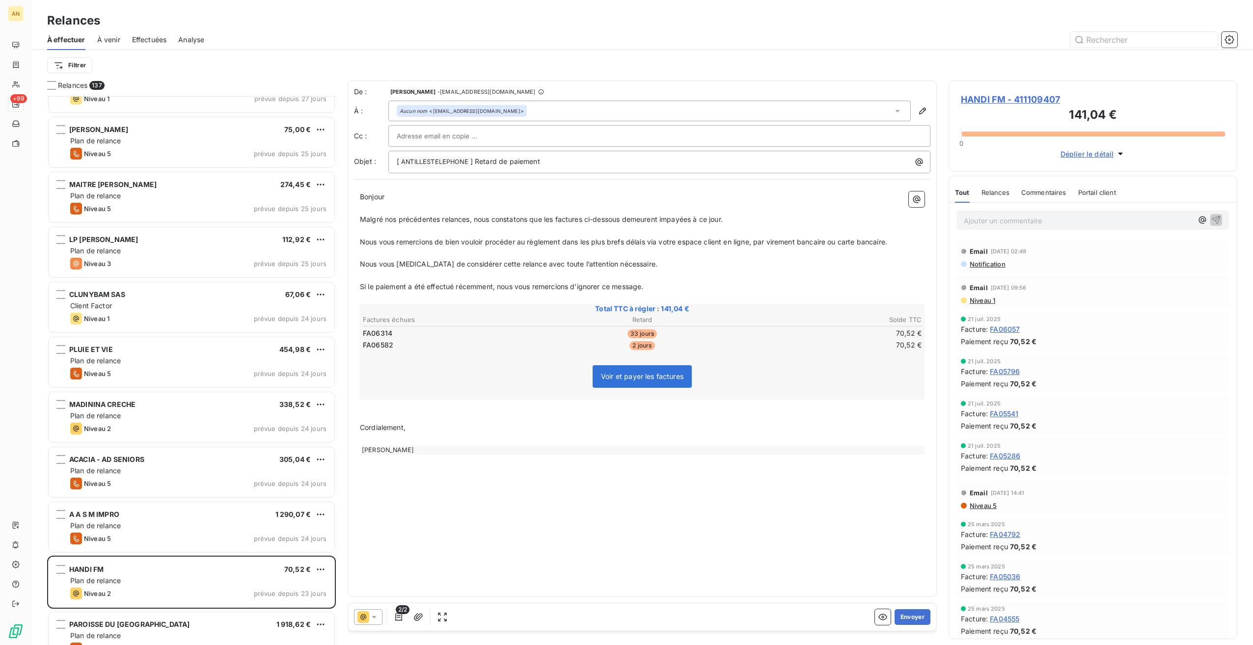
click at [921, 613] on button "Envoyer" at bounding box center [913, 617] width 36 height 16
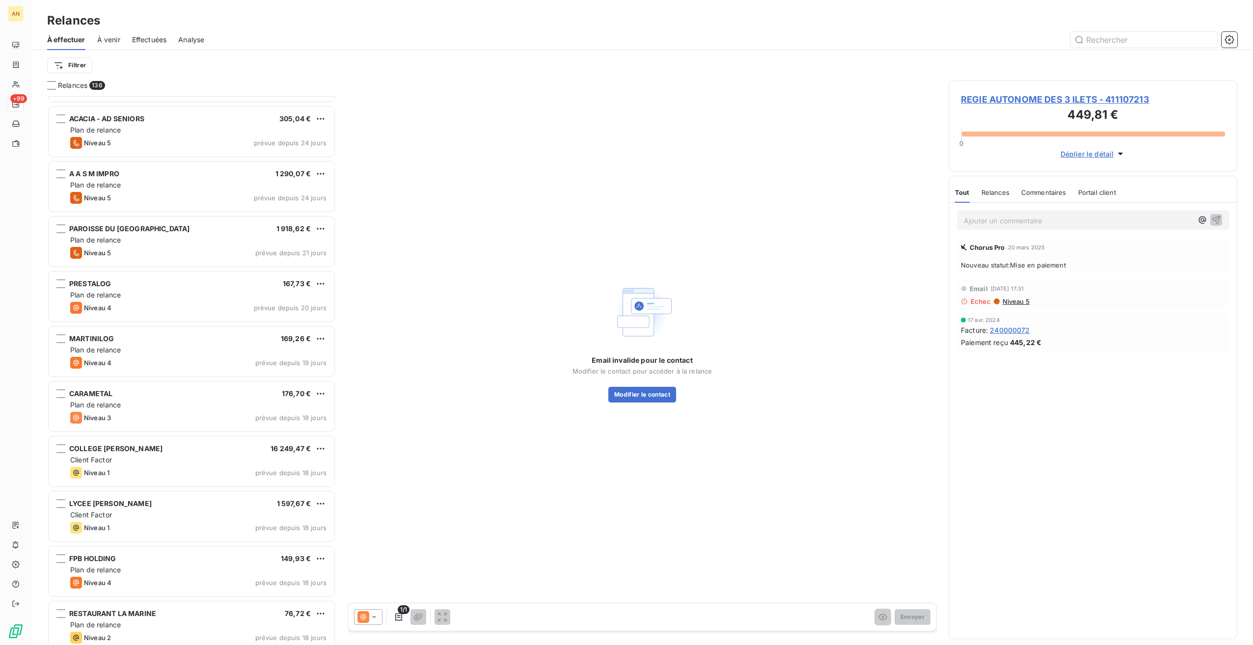
scroll to position [2194, 0]
click at [165, 383] on div "CARAMETAL 176,70 € Plan de relance Niveau 3 prévue depuis 18 jours" at bounding box center [192, 404] width 286 height 50
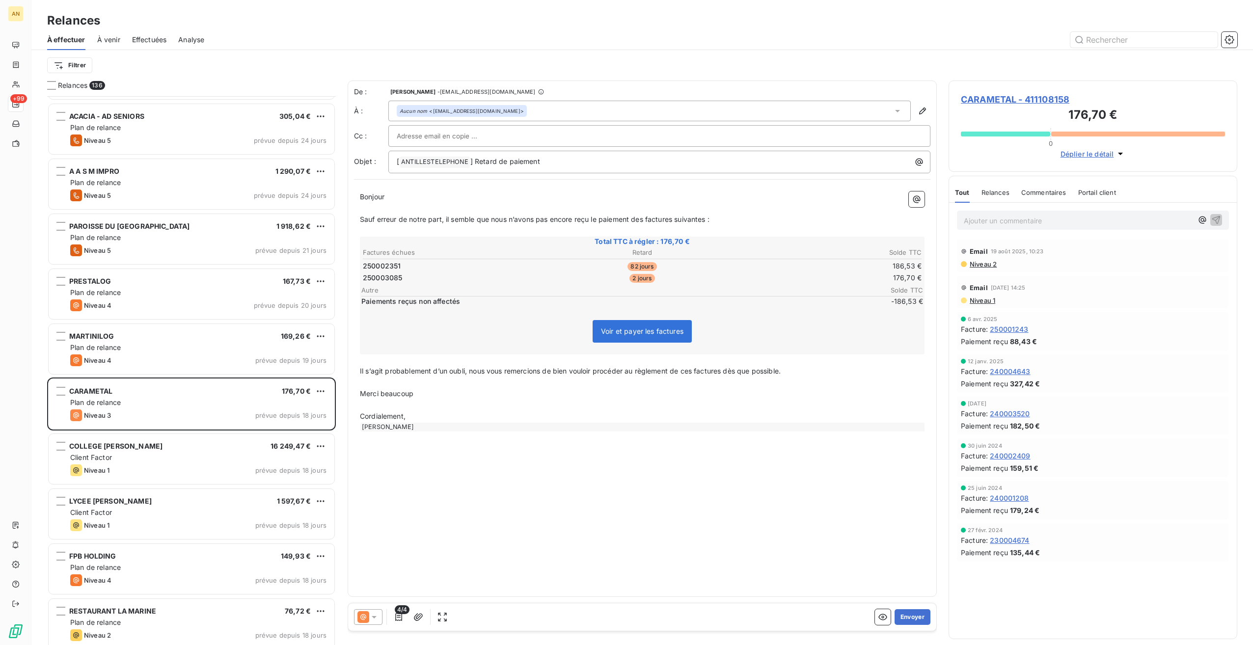
click at [913, 612] on button "Envoyer" at bounding box center [913, 617] width 36 height 16
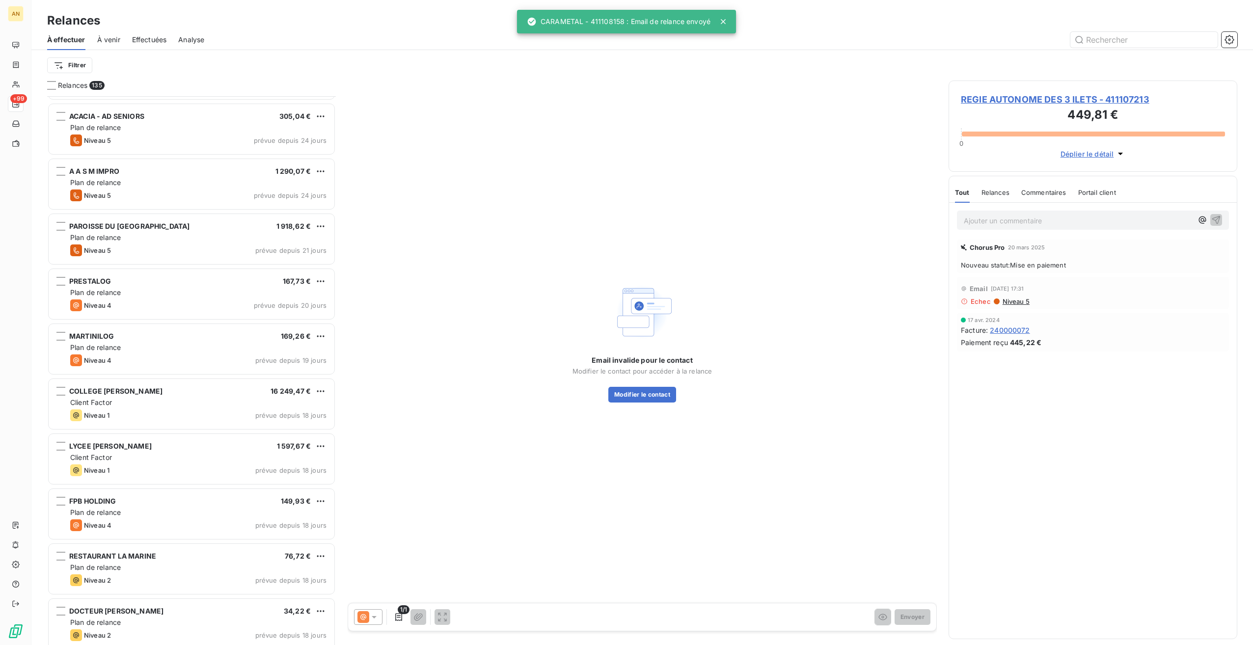
click at [223, 567] on div "Plan de relance" at bounding box center [198, 568] width 256 height 10
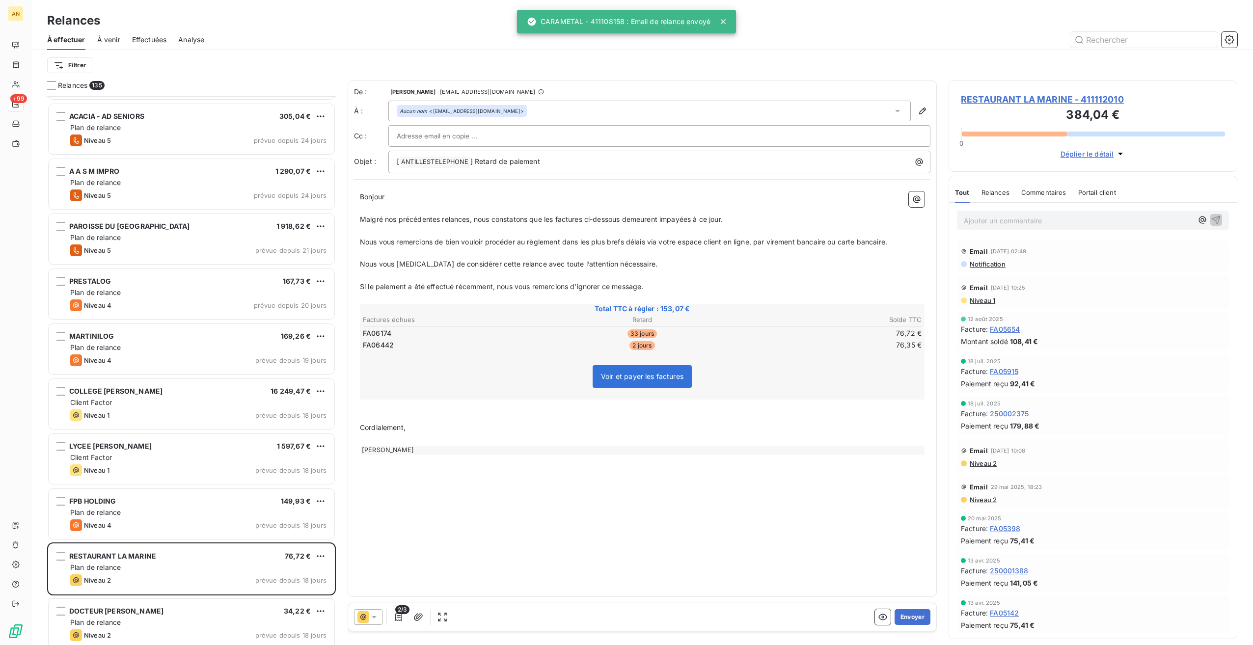
click at [916, 616] on button "Envoyer" at bounding box center [913, 617] width 36 height 16
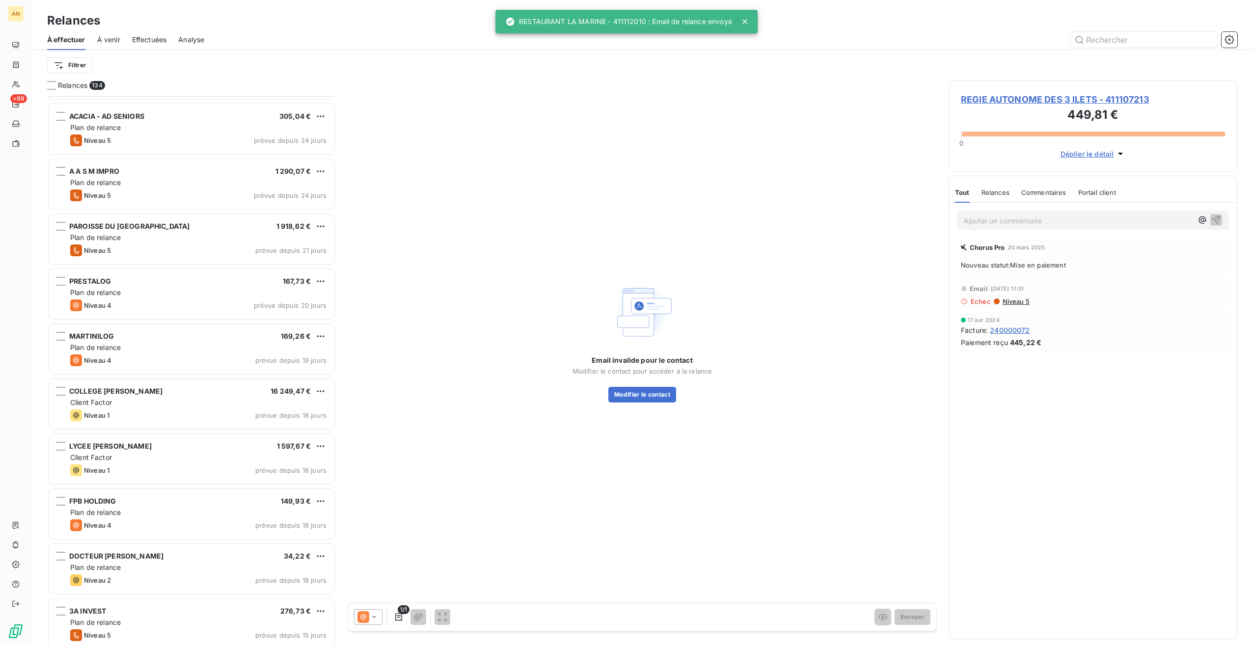
click at [190, 520] on div "Niveau 4 prévue depuis 18 jours" at bounding box center [198, 525] width 256 height 12
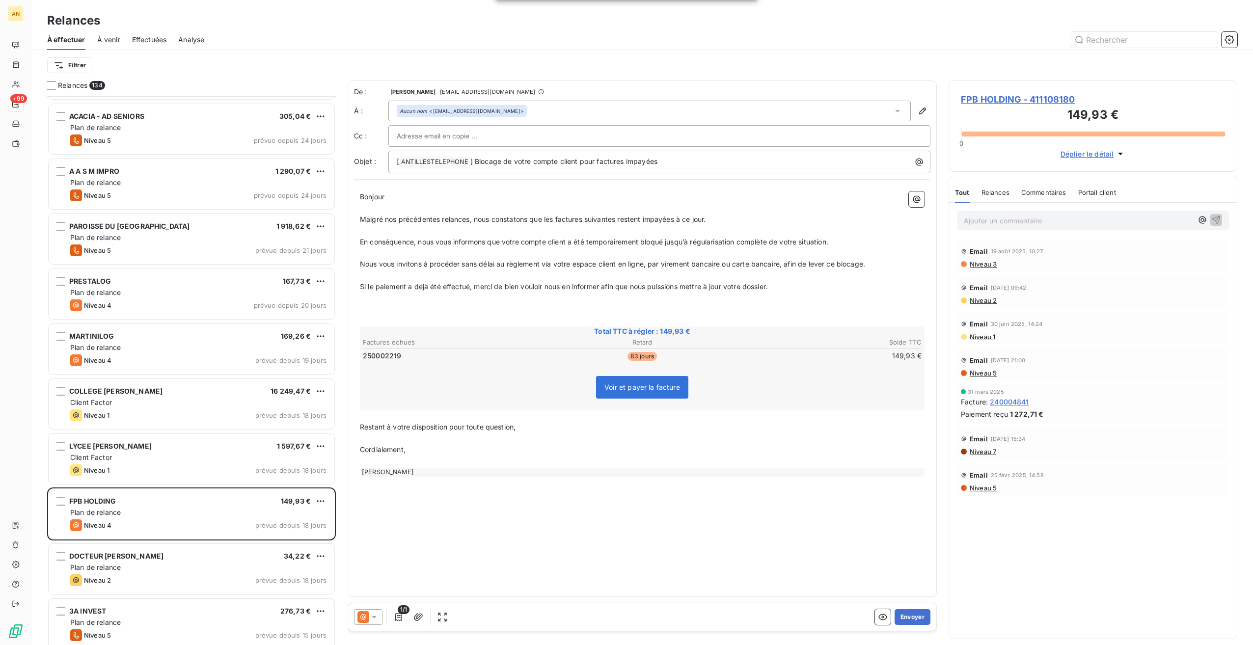
click at [924, 616] on button "Envoyer" at bounding box center [913, 617] width 36 height 16
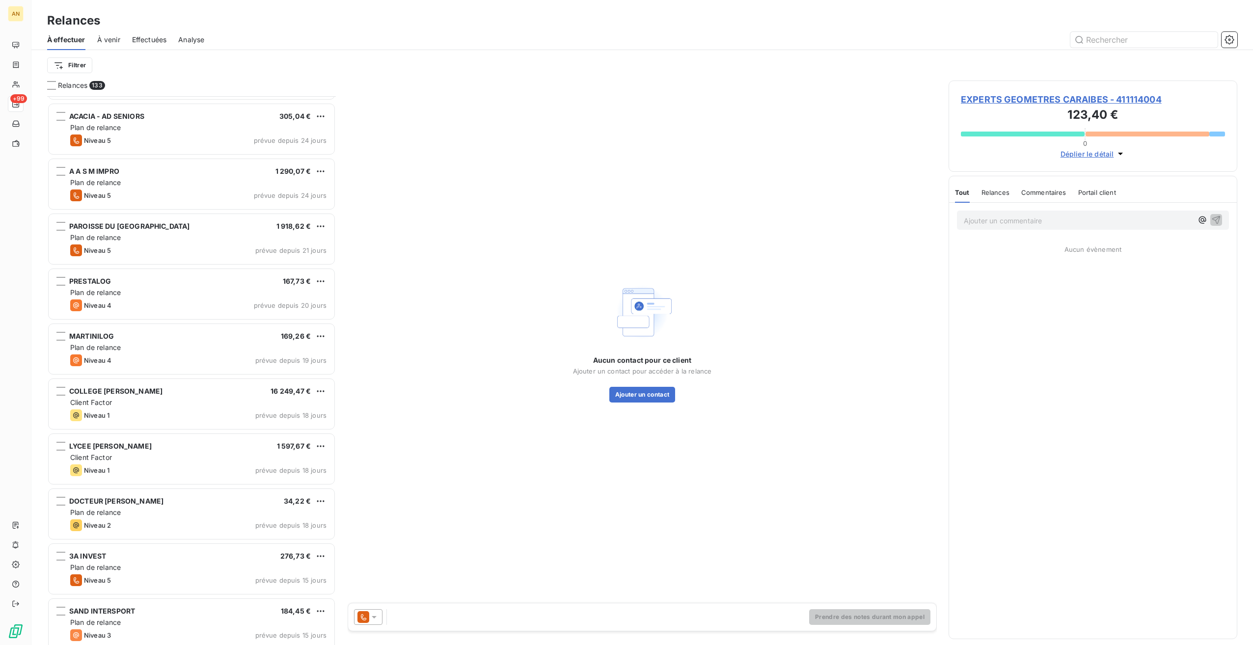
click at [190, 463] on div "LYCEE LUMINA SOPHIE 1 597,67 € Client Factor Niveau 1 prévue depuis 18 jours" at bounding box center [192, 459] width 286 height 50
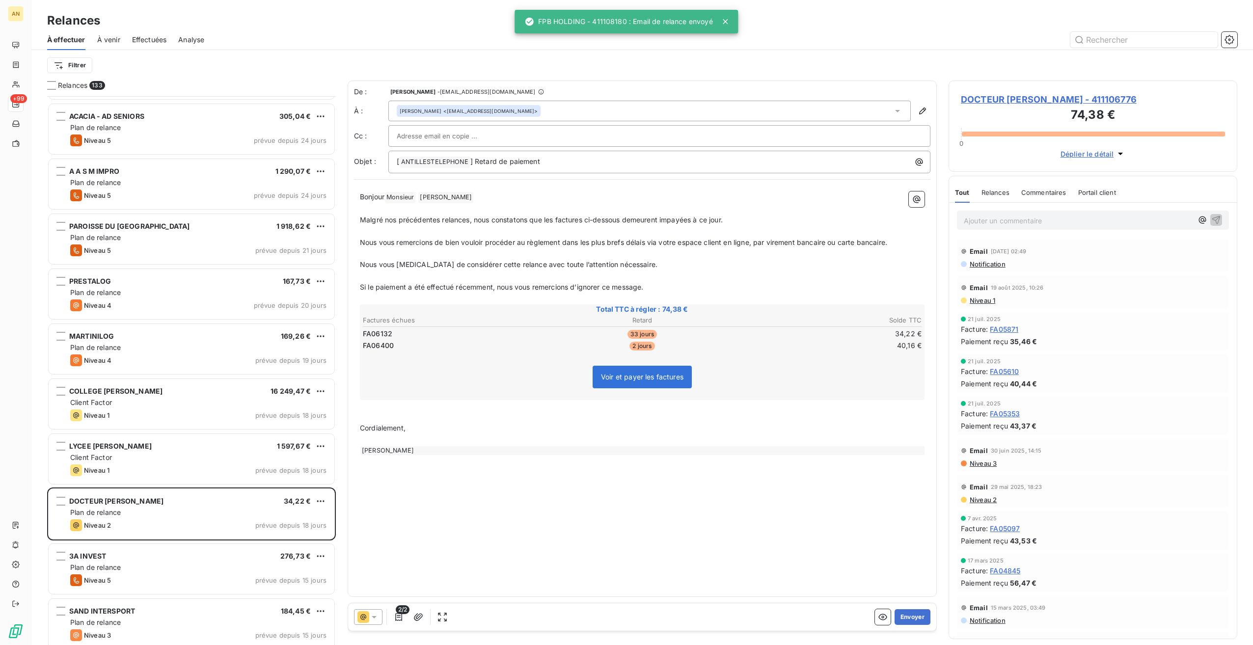
click at [904, 617] on button "Envoyer" at bounding box center [913, 617] width 36 height 16
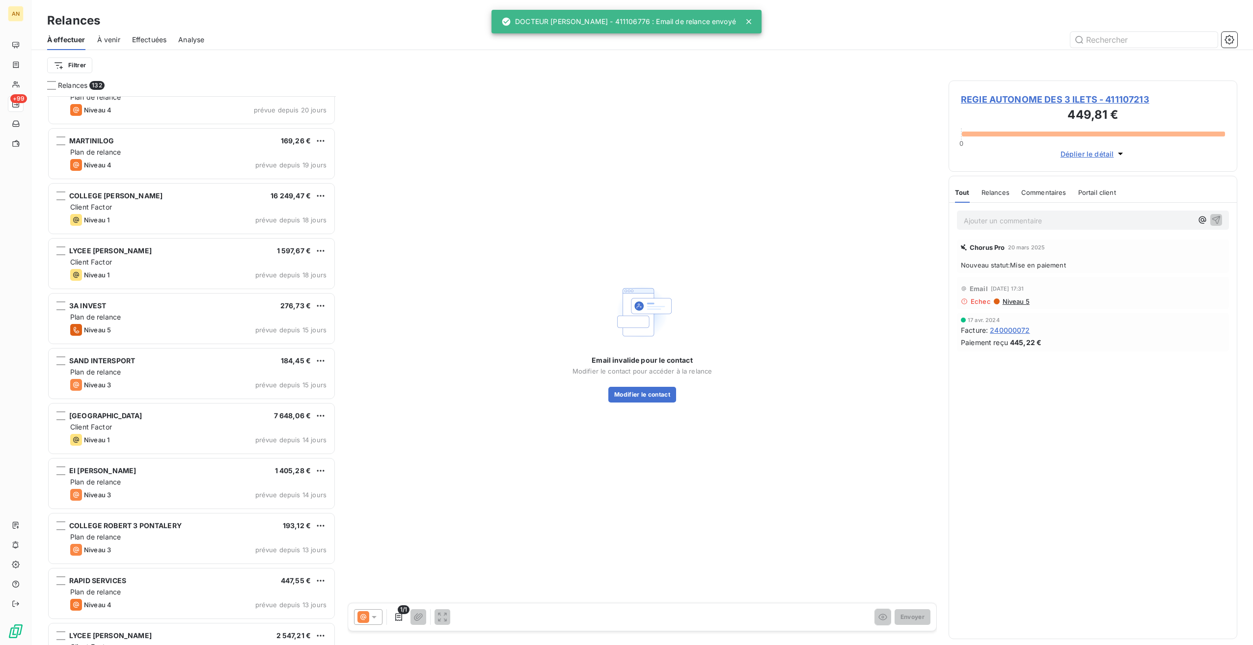
scroll to position [2390, 0]
click at [196, 527] on div "COLLEGE ROBERT 3 PONTALERY 193,12 €" at bounding box center [198, 524] width 256 height 9
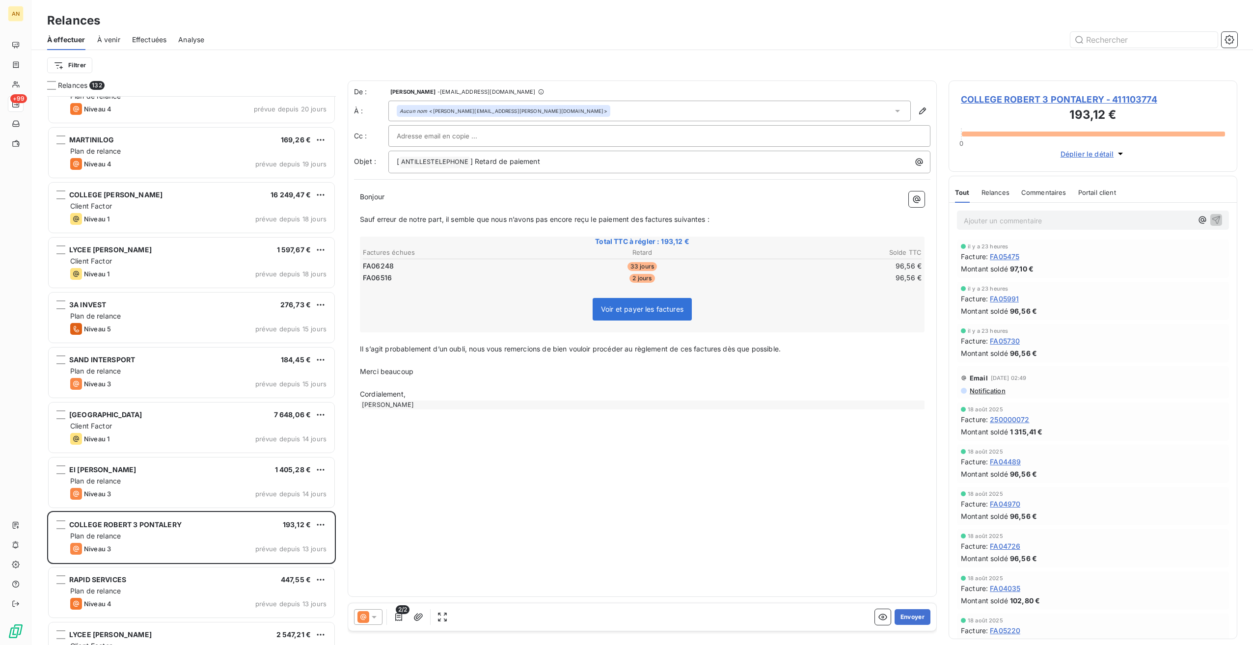
click at [916, 614] on button "Envoyer" at bounding box center [913, 617] width 36 height 16
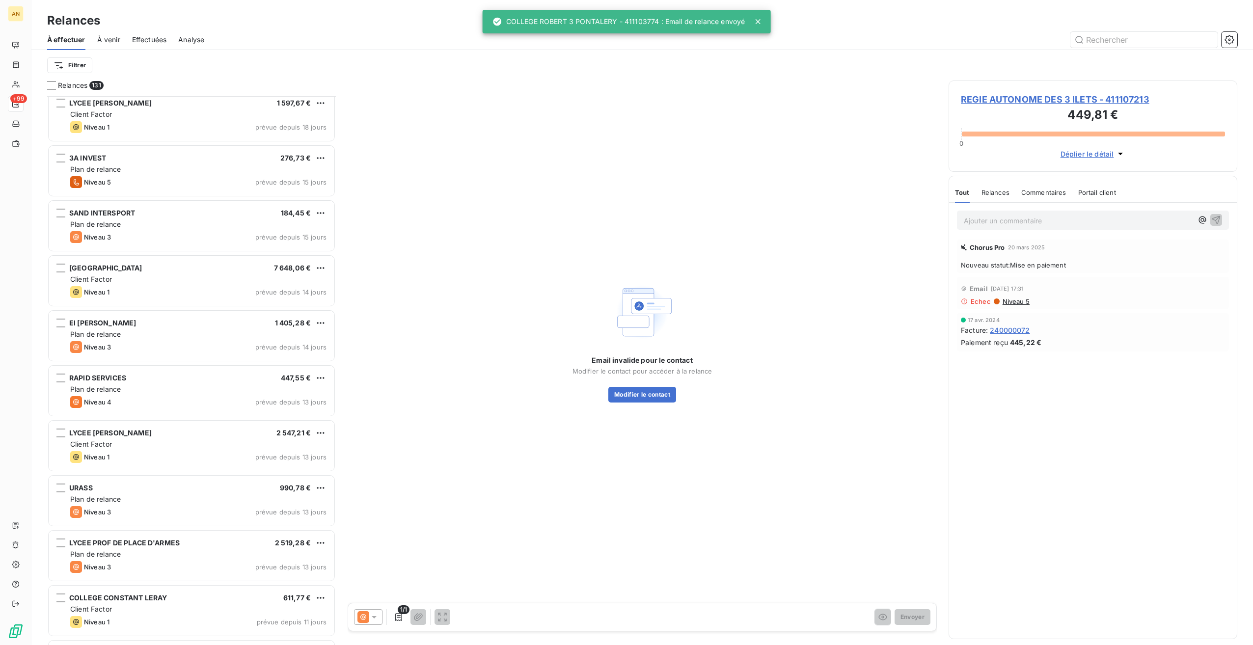
scroll to position [2537, 0]
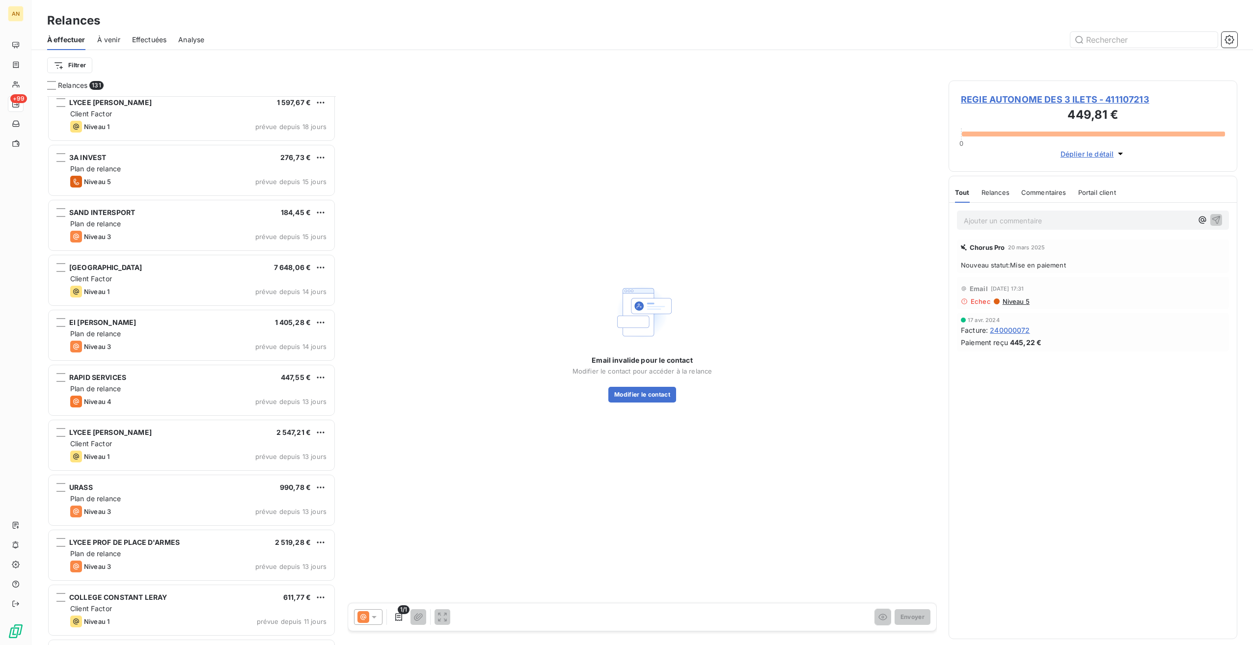
click at [206, 554] on div "Plan de relance" at bounding box center [198, 554] width 256 height 10
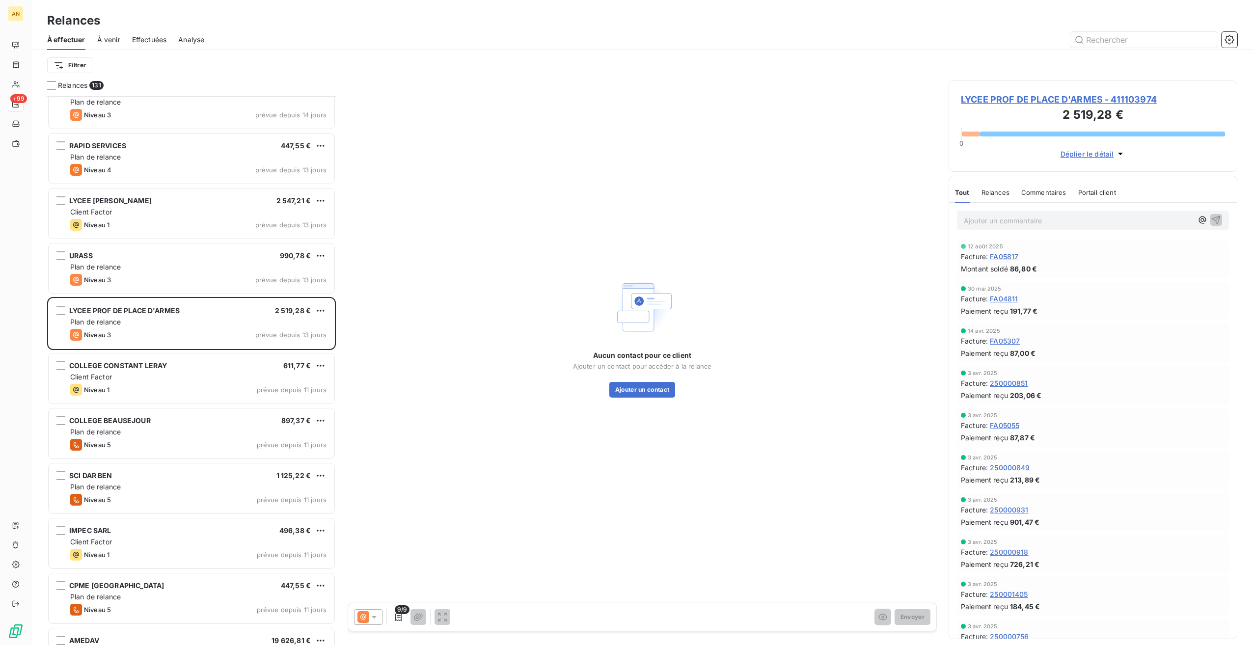
scroll to position [2769, 0]
click at [155, 592] on div "Plan de relance" at bounding box center [198, 597] width 256 height 10
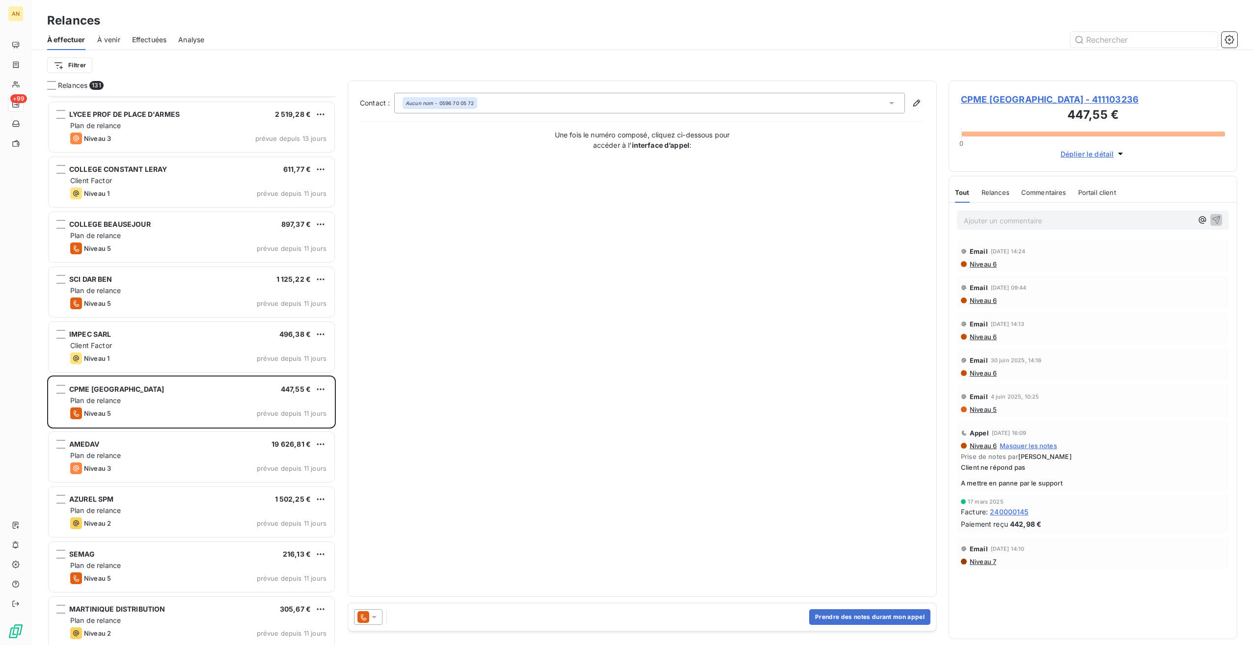
scroll to position [2966, 0]
click at [110, 503] on div "AZUREL SPM 1 502,25 € Plan de relance Niveau 2 prévue depuis 11 jours" at bounding box center [192, 512] width 286 height 50
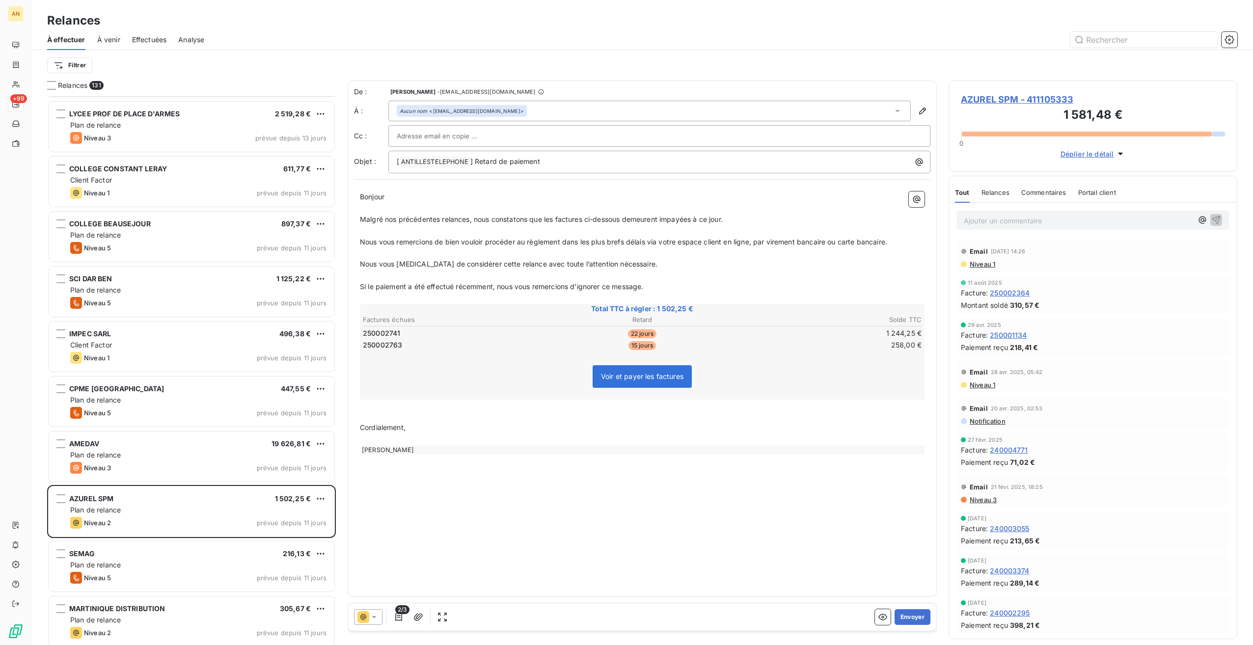
click at [909, 619] on button "Envoyer" at bounding box center [913, 617] width 36 height 16
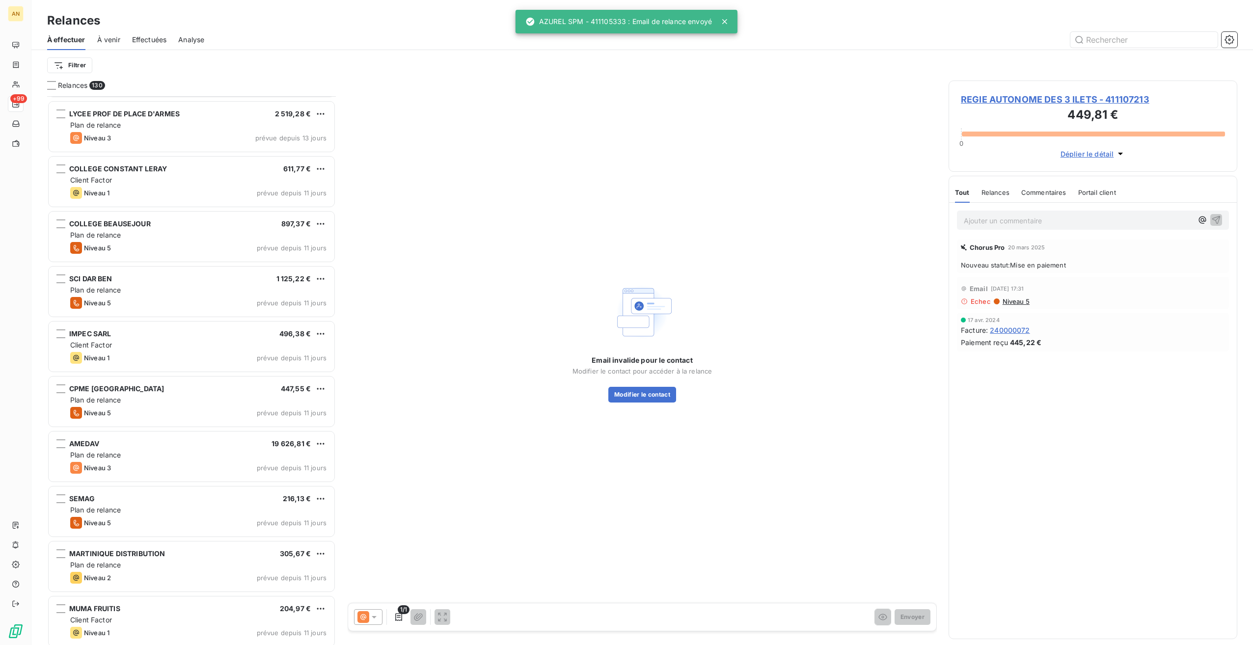
click at [109, 525] on span "Niveau 5" at bounding box center [97, 523] width 27 height 8
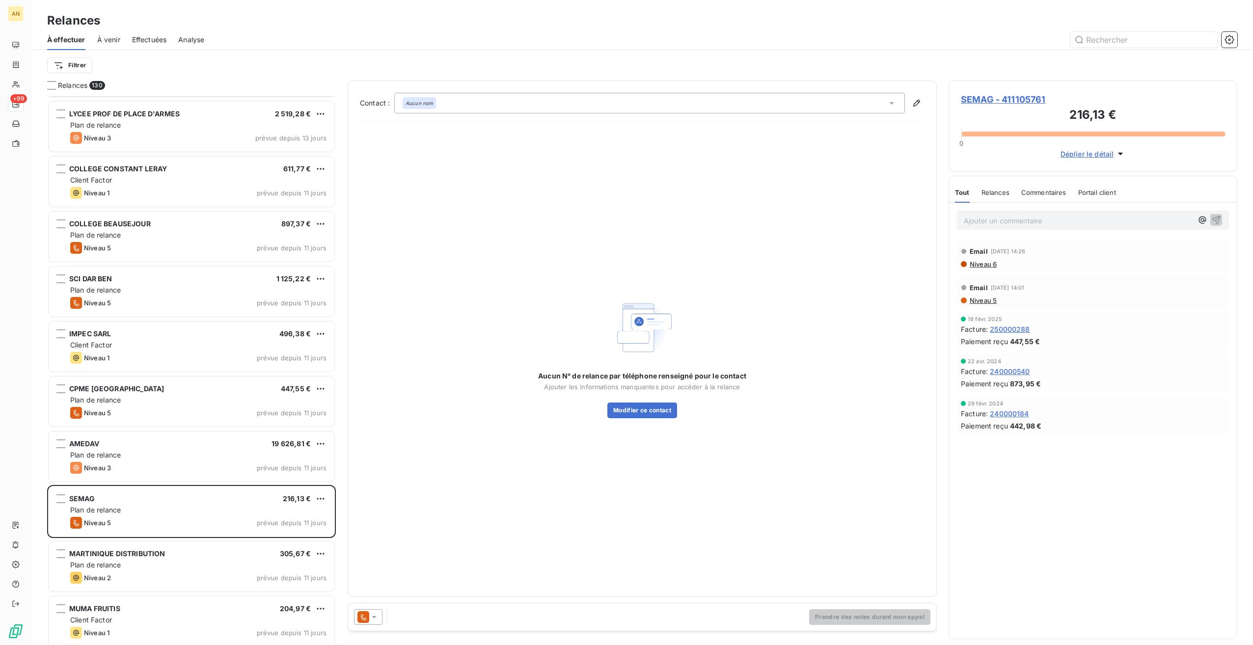
click at [110, 524] on span "Niveau 5" at bounding box center [97, 523] width 27 height 8
click at [120, 568] on span "Plan de relance" at bounding box center [95, 565] width 51 height 8
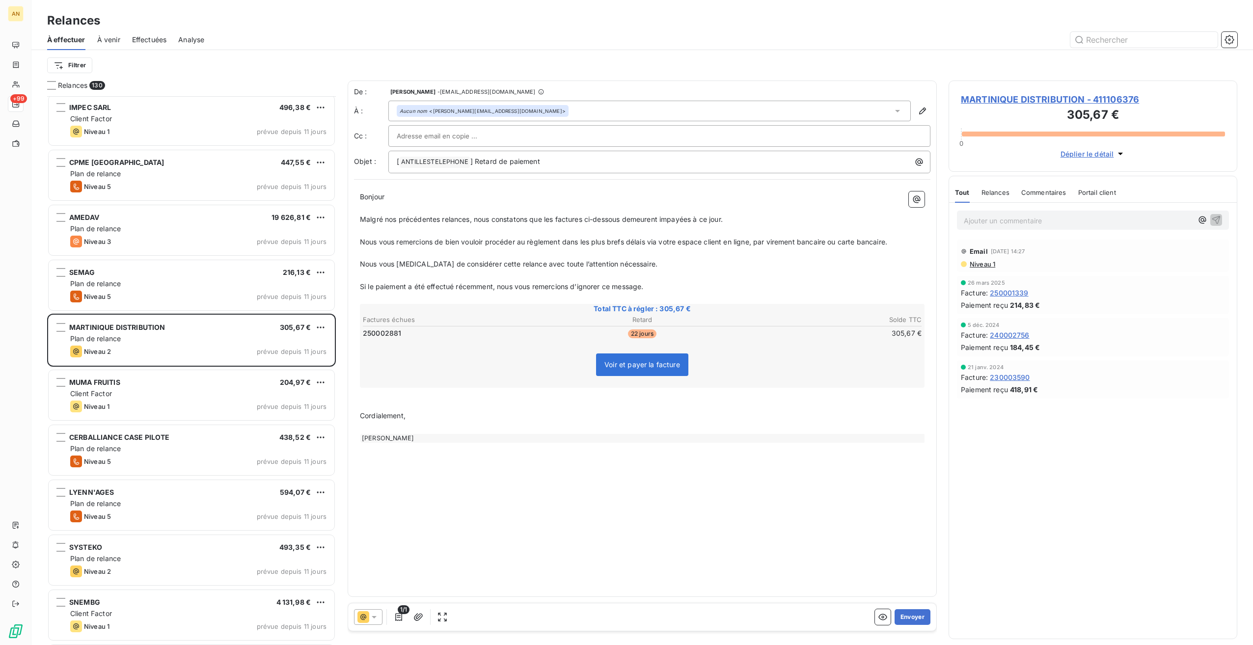
scroll to position [3192, 0]
click at [157, 382] on div "MUMA FRUITIS 204,97 €" at bounding box center [198, 382] width 256 height 9
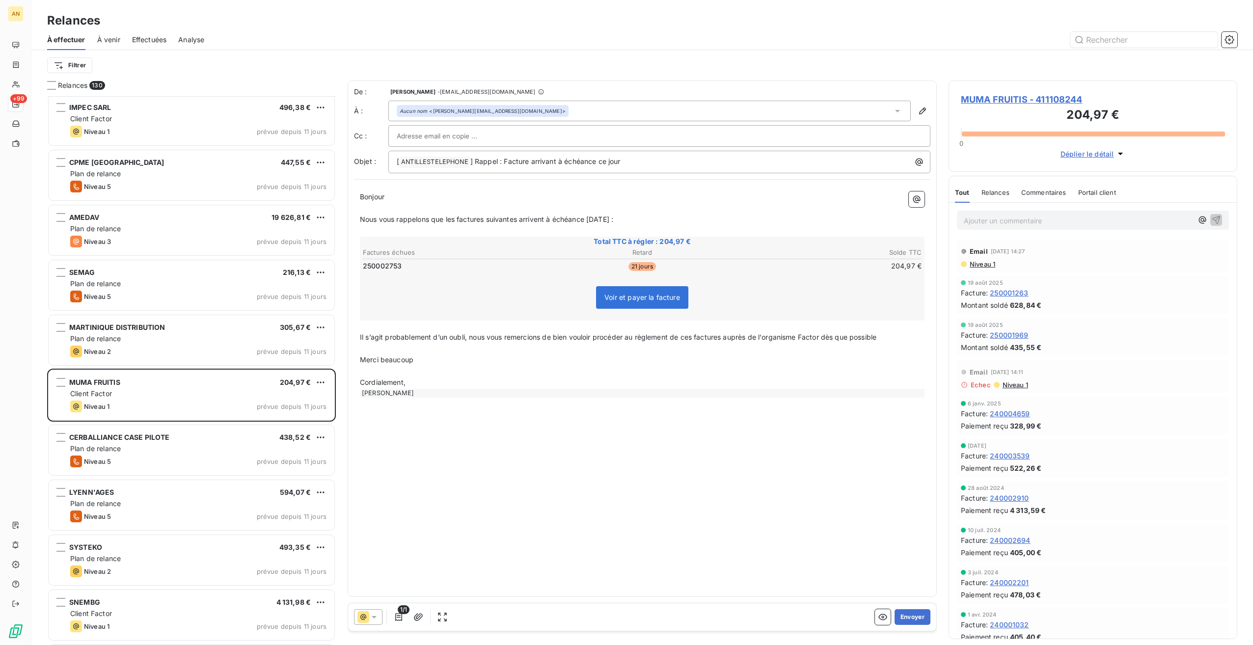
click at [903, 614] on button "Envoyer" at bounding box center [913, 617] width 36 height 16
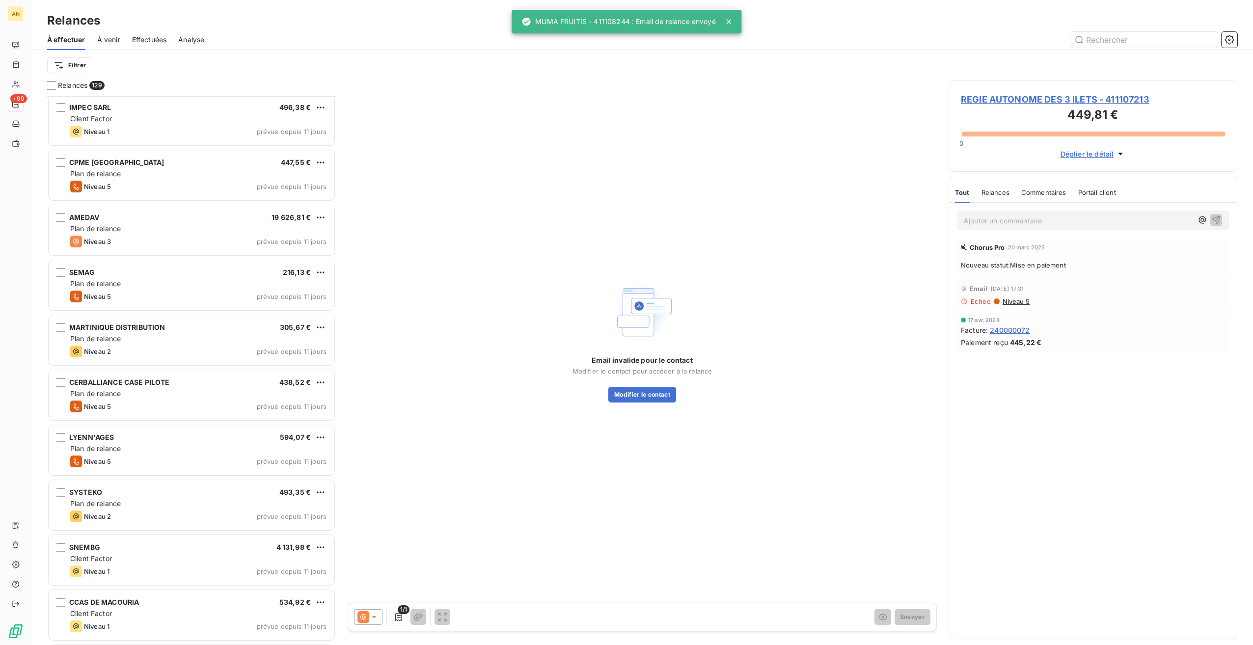
click at [207, 554] on div "Client Factor" at bounding box center [198, 559] width 256 height 10
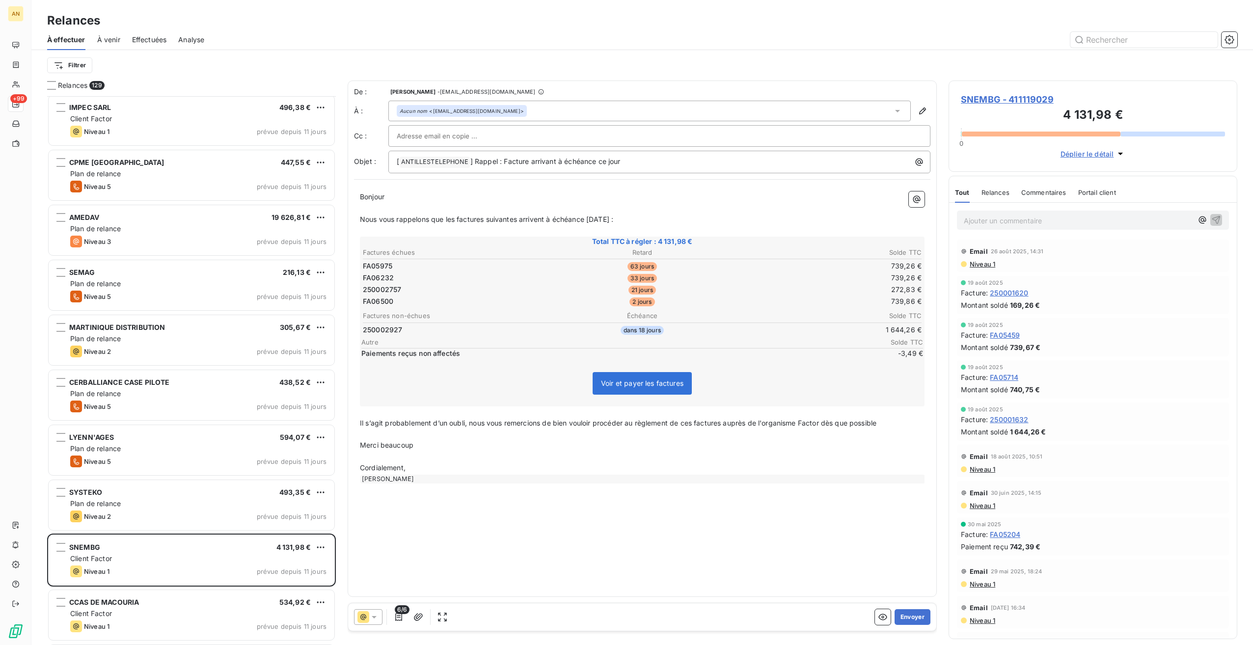
click at [914, 617] on button "Envoyer" at bounding box center [913, 617] width 36 height 16
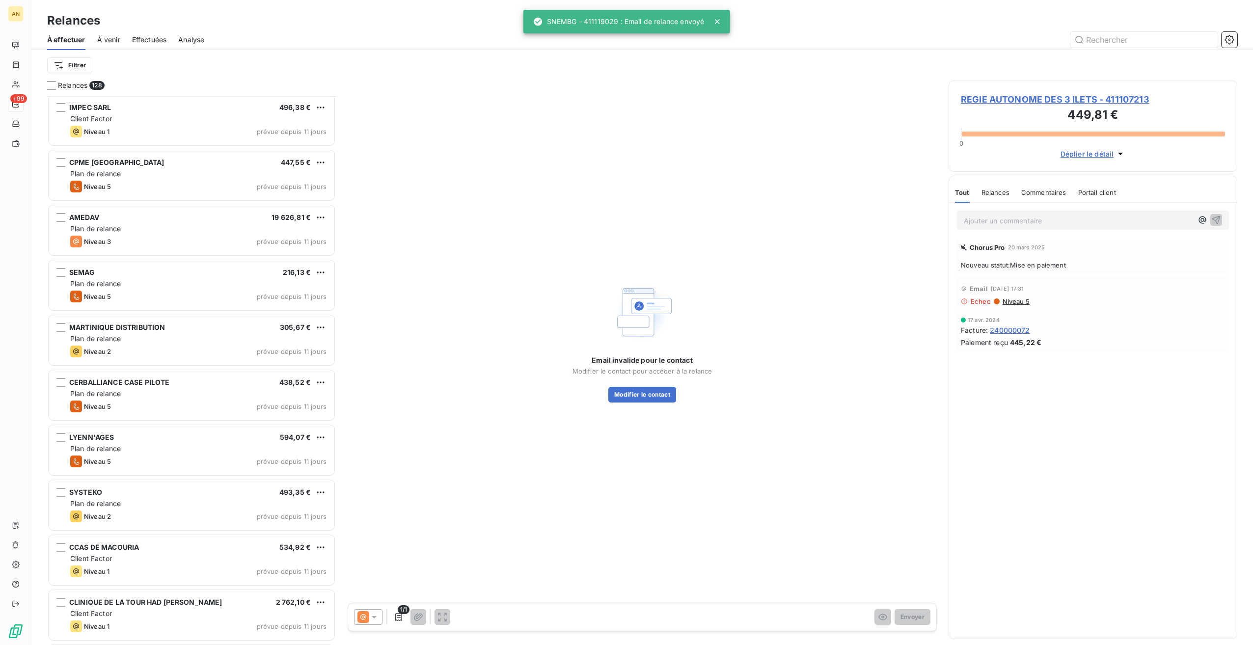
click at [197, 610] on div "Client Factor" at bounding box center [198, 614] width 256 height 10
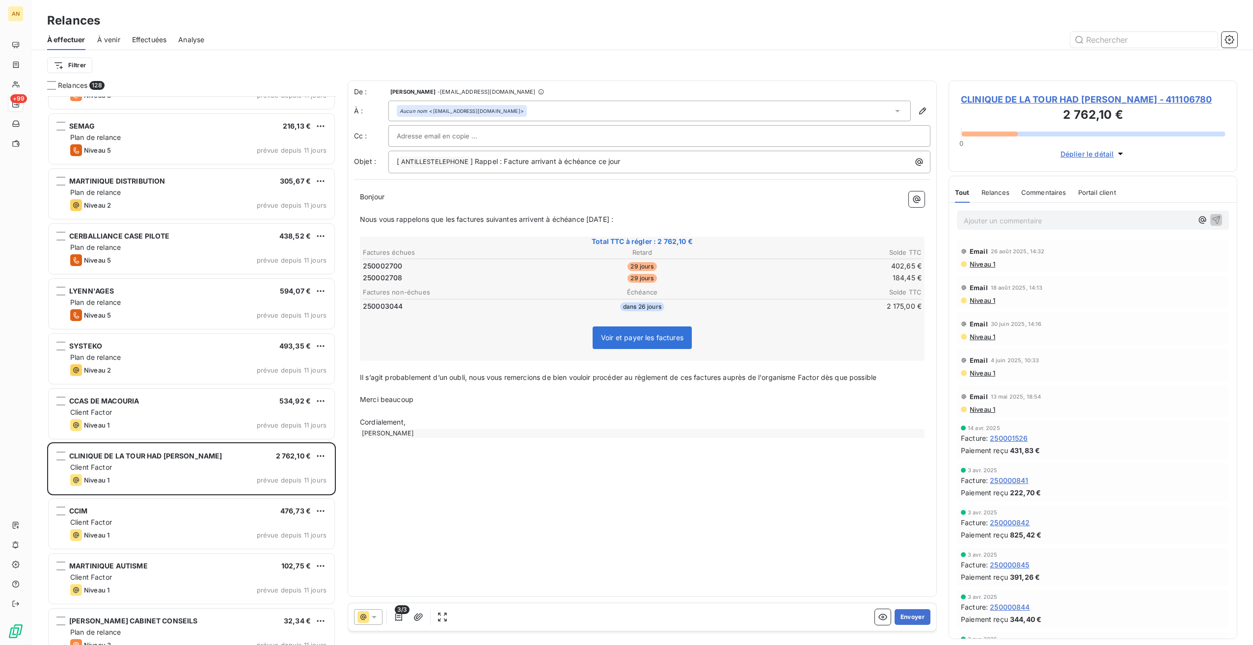
scroll to position [3339, 0]
click at [166, 527] on div "CCIM 476,73 € Client Factor Niveau 1 prévue depuis 11 jours" at bounding box center [192, 523] width 286 height 50
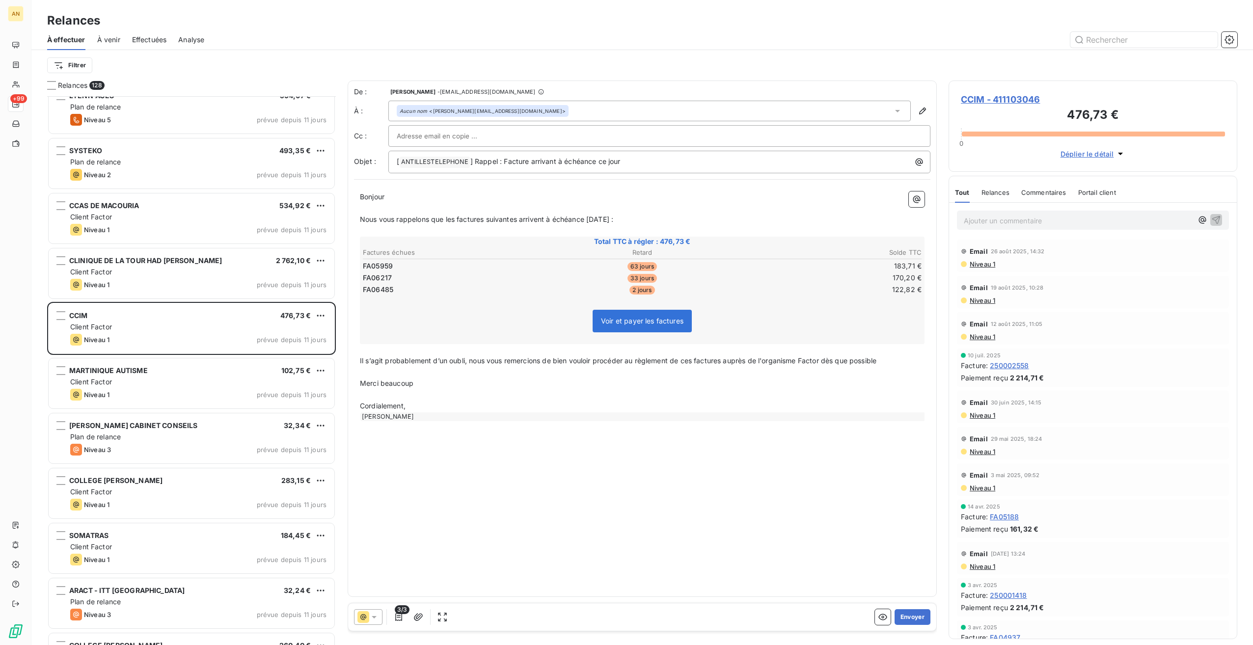
scroll to position [3535, 0]
click at [153, 444] on div "Niveau 3 prévue depuis 11 jours" at bounding box center [198, 448] width 256 height 12
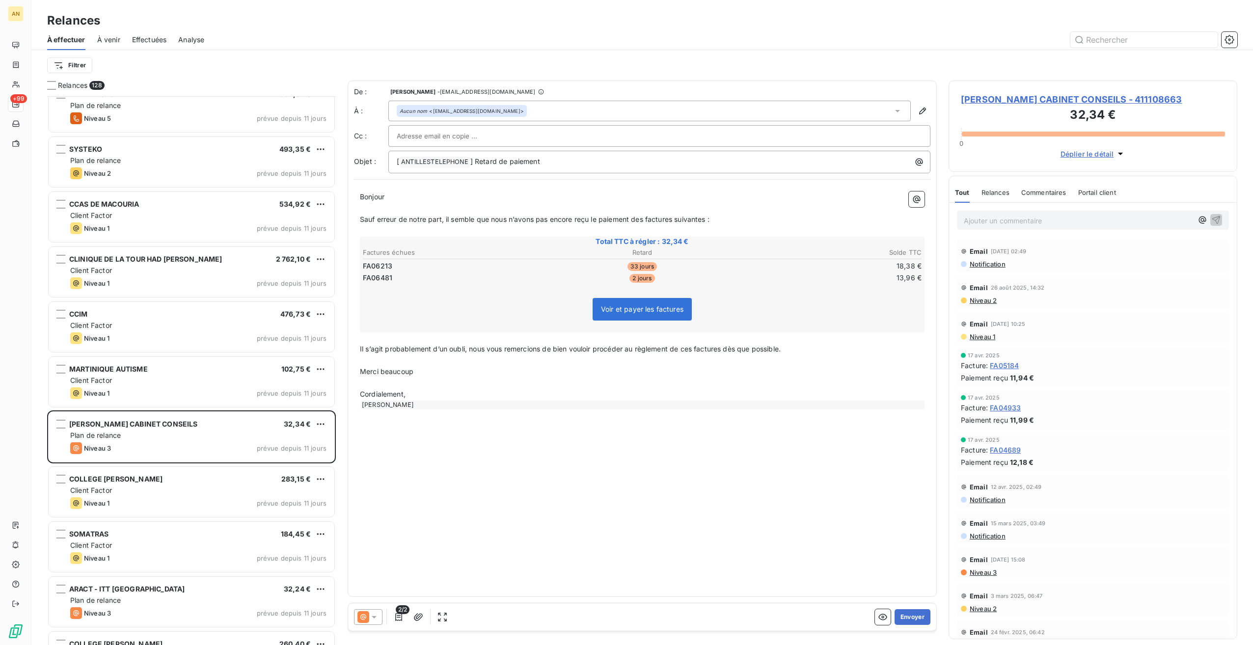
click at [915, 618] on button "Envoyer" at bounding box center [913, 617] width 36 height 16
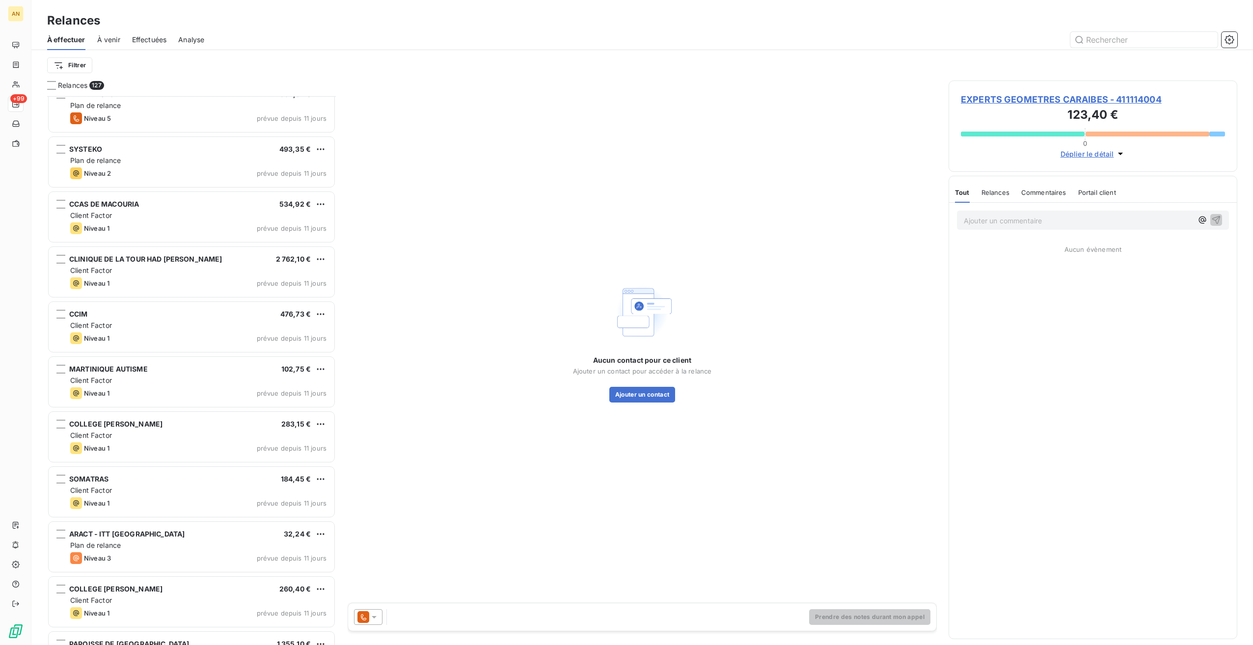
click at [136, 555] on div "Niveau 3 prévue depuis 11 jours" at bounding box center [198, 558] width 256 height 12
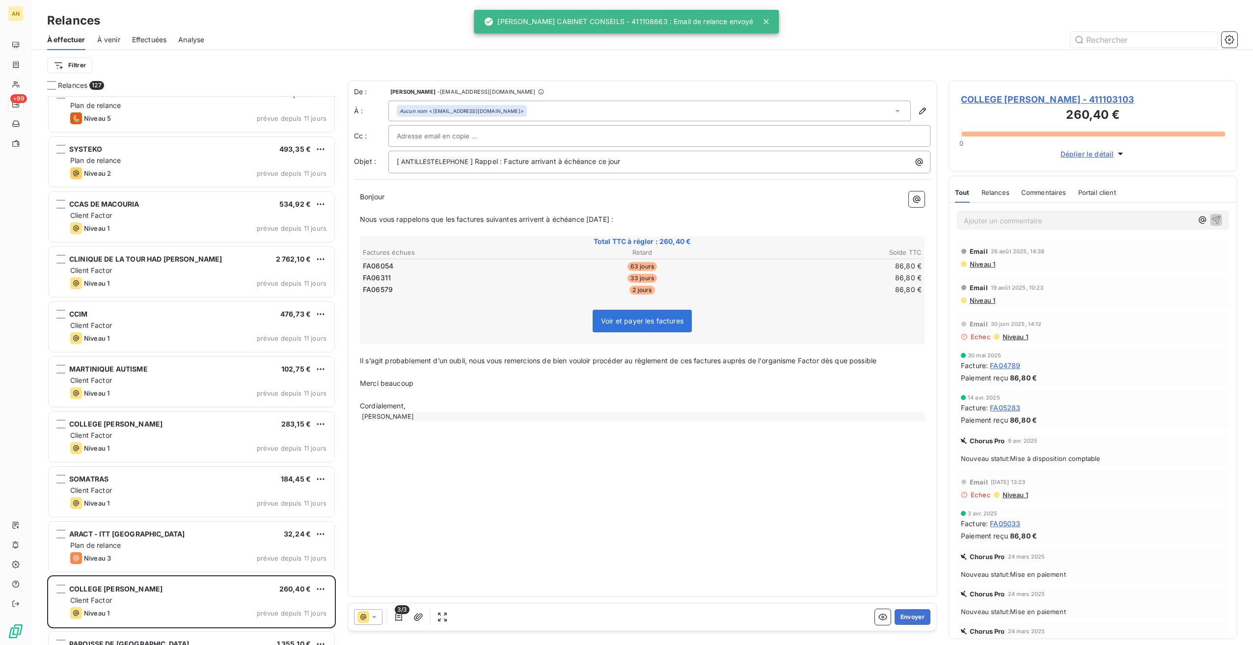
click at [922, 614] on button "Envoyer" at bounding box center [913, 617] width 36 height 16
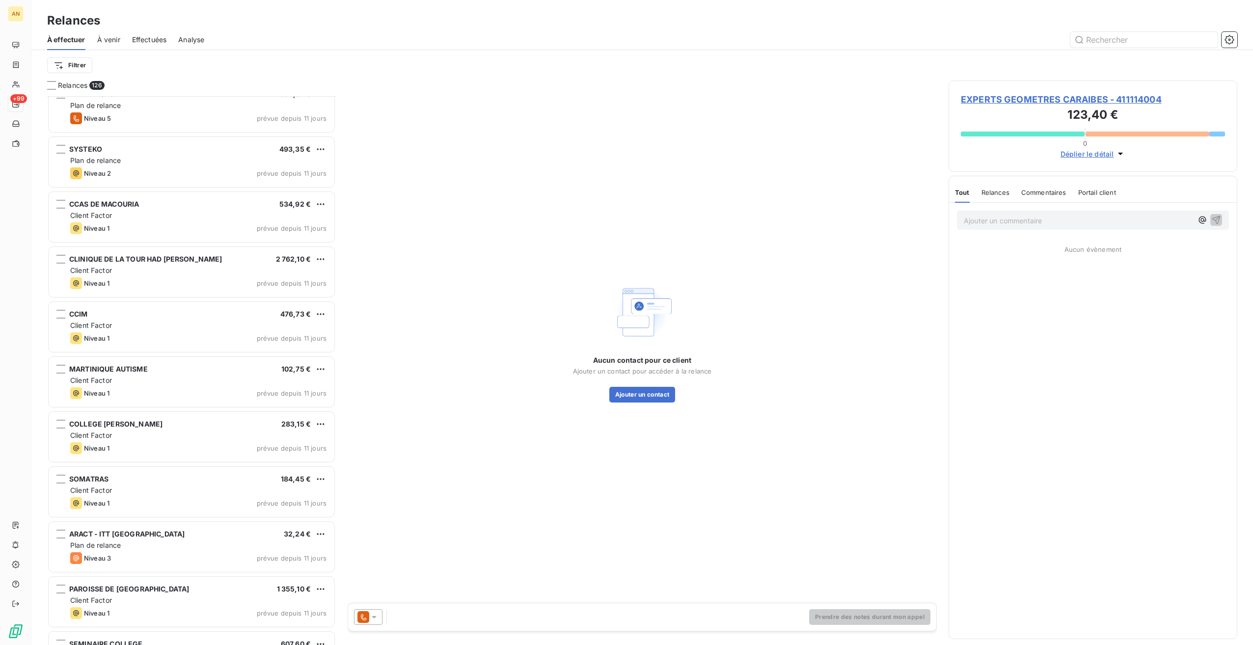
click at [131, 557] on div "Niveau 3 prévue depuis 11 jours" at bounding box center [198, 558] width 256 height 12
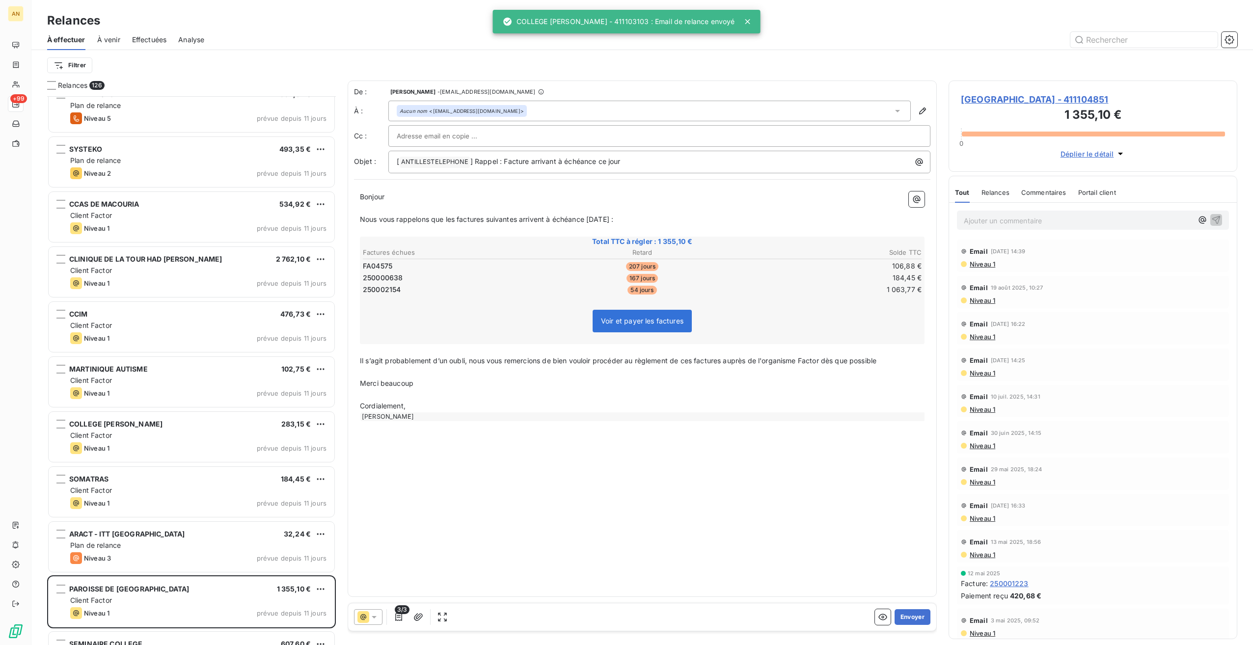
click at [198, 543] on div "Plan de relance" at bounding box center [198, 546] width 256 height 10
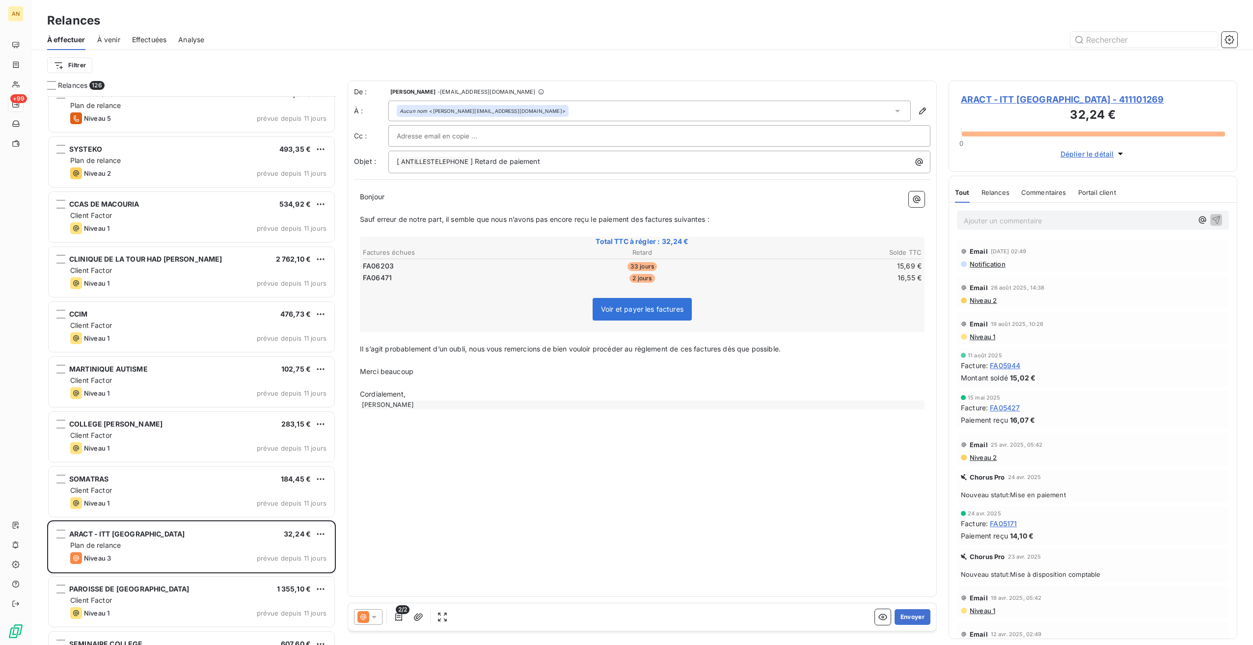
click at [918, 618] on button "Envoyer" at bounding box center [913, 617] width 36 height 16
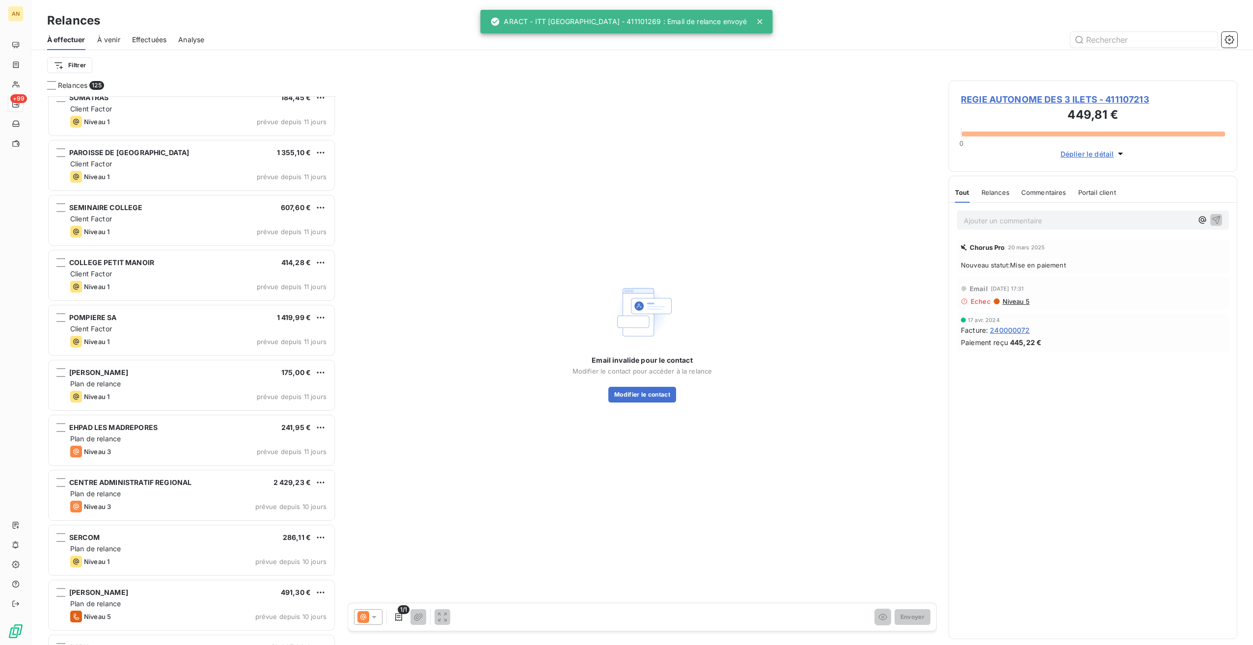
scroll to position [3918, 0]
click at [164, 437] on div "Plan de relance" at bounding box center [198, 438] width 256 height 10
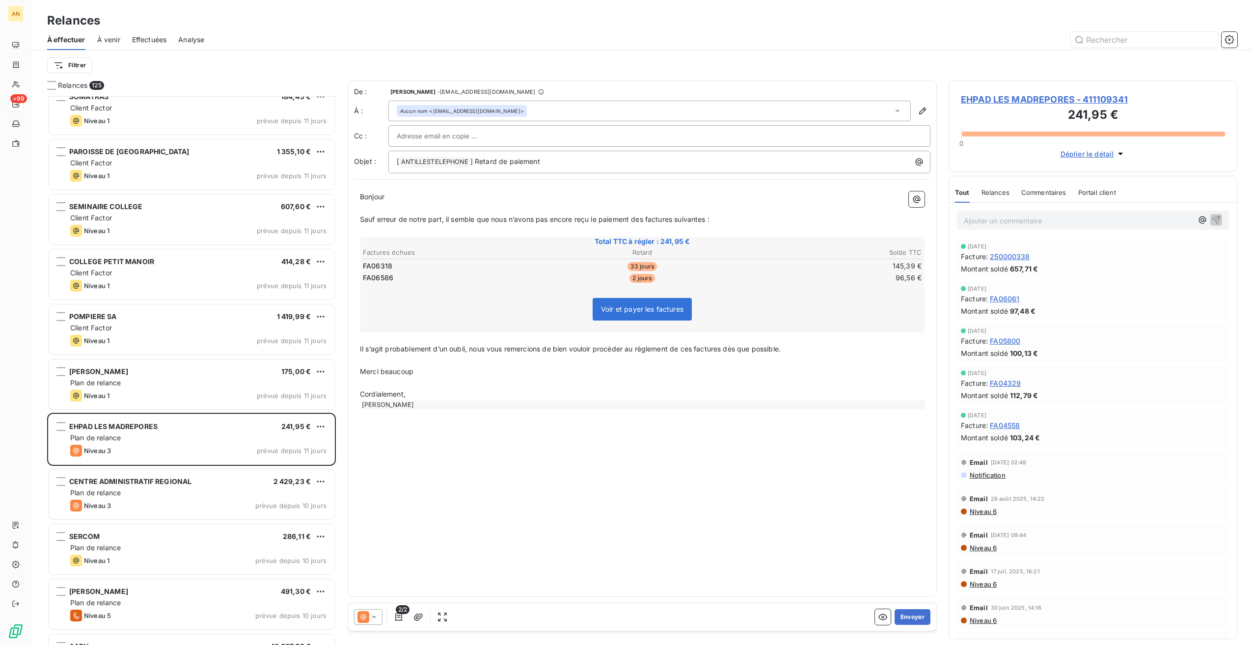
click at [910, 611] on button "Envoyer" at bounding box center [913, 617] width 36 height 16
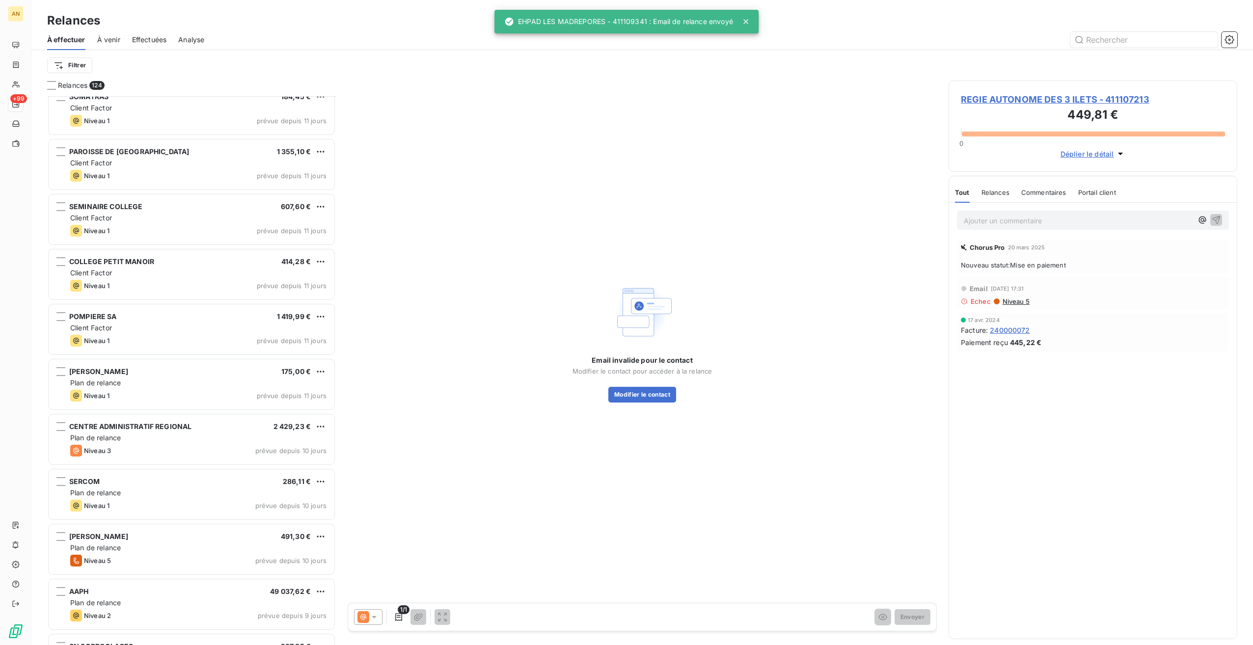
click at [169, 440] on div "Plan de relance" at bounding box center [198, 438] width 256 height 10
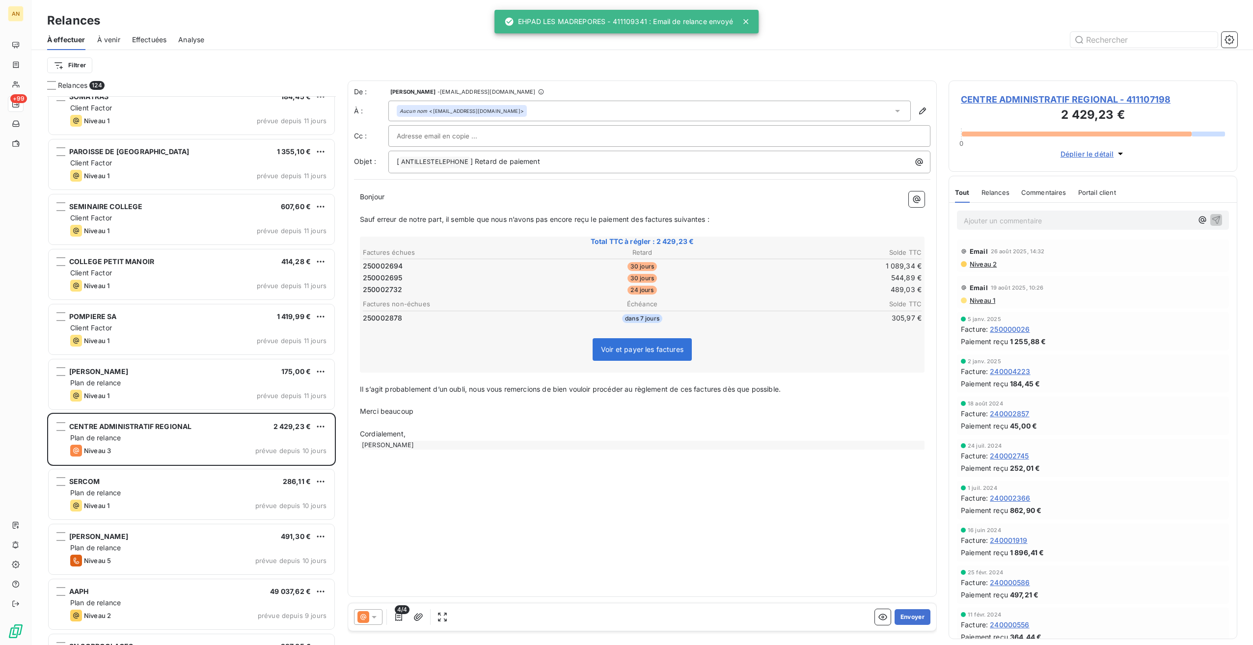
click at [922, 615] on button "Envoyer" at bounding box center [913, 617] width 36 height 16
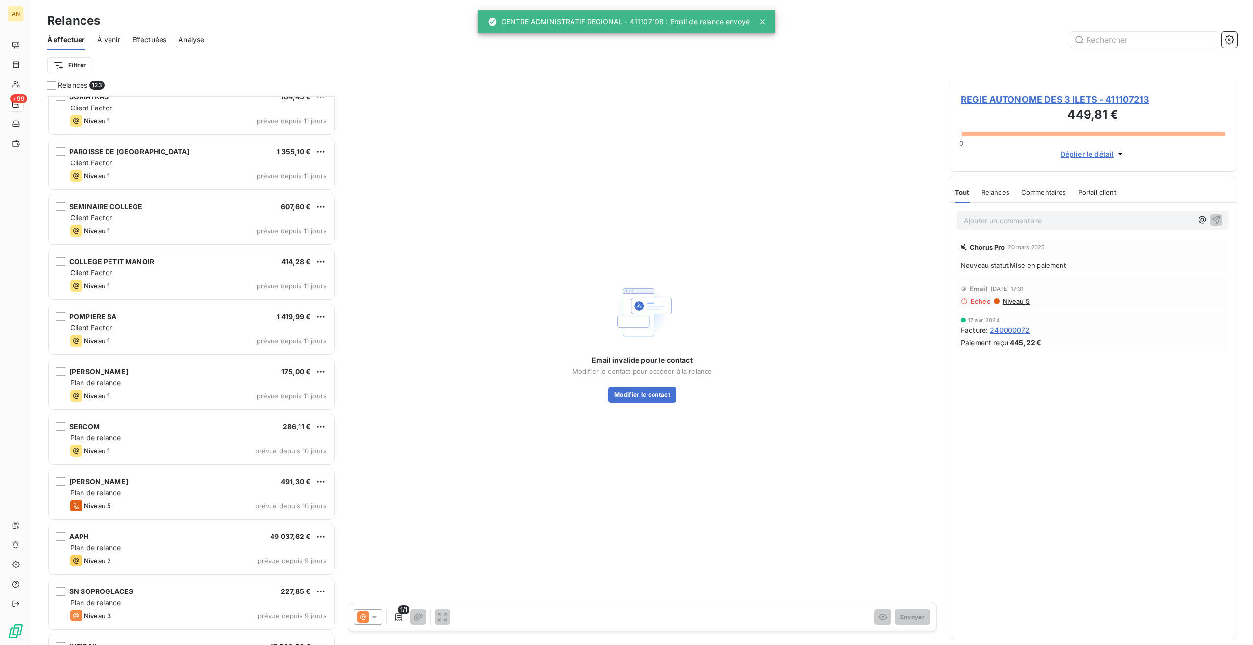
click at [227, 590] on div "SN SOPROGLACES 227,85 €" at bounding box center [198, 591] width 256 height 9
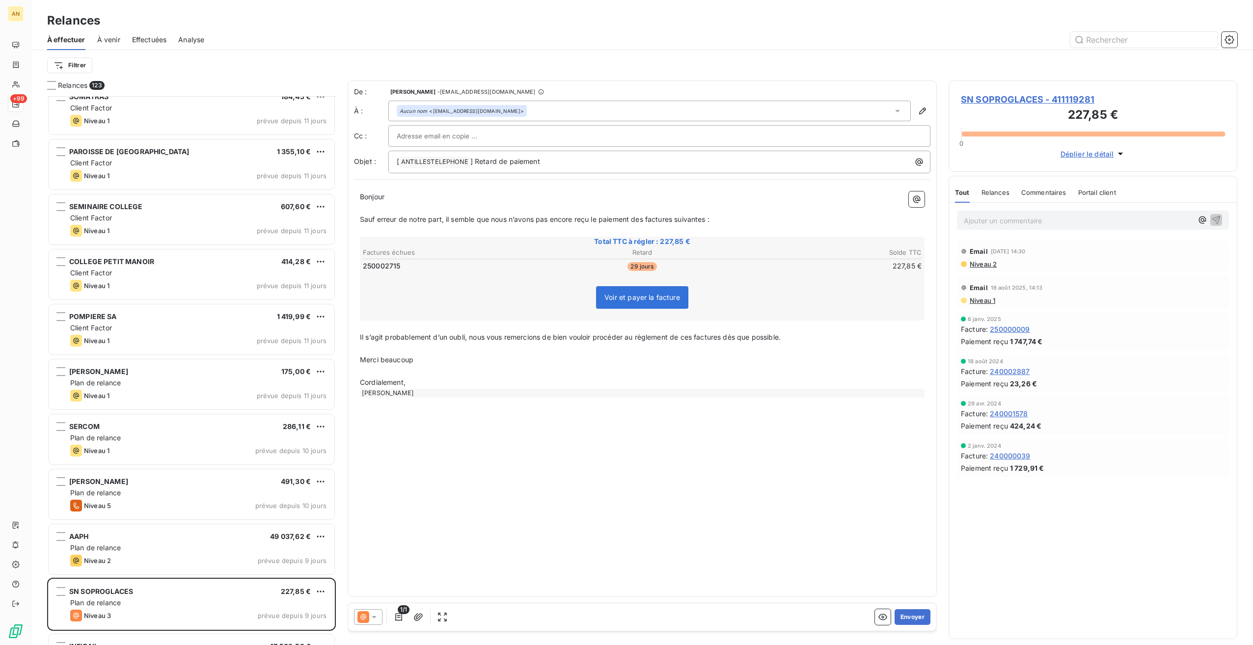
click at [911, 611] on button "Envoyer" at bounding box center [913, 617] width 36 height 16
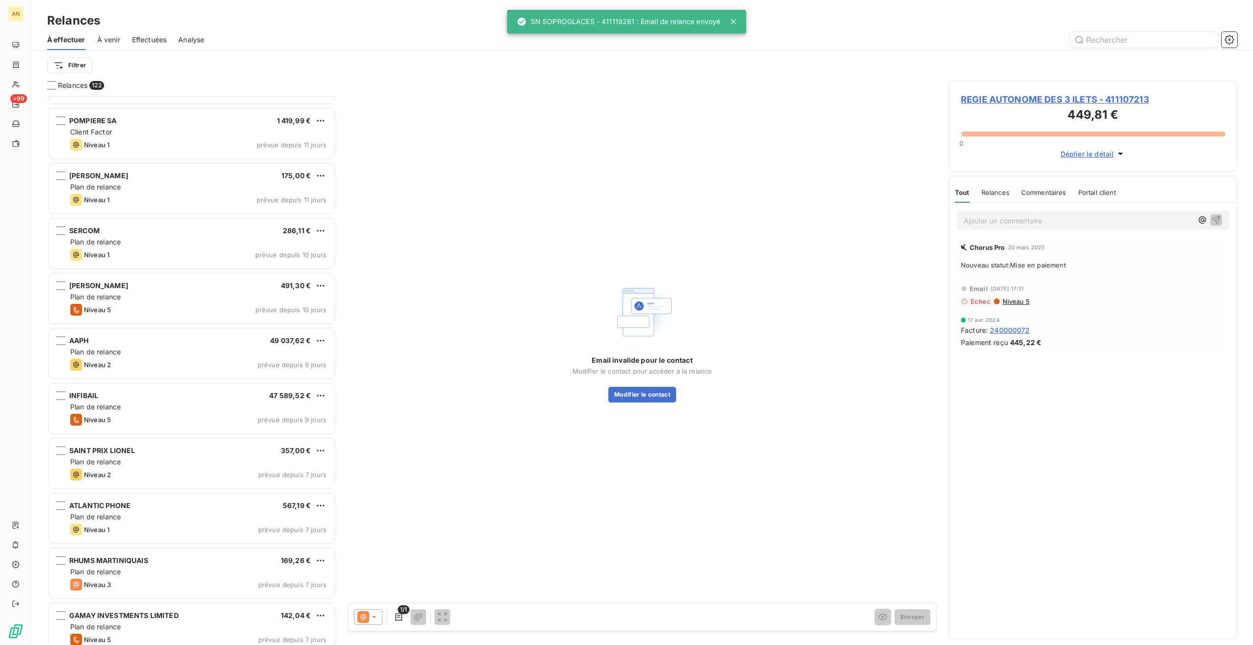
scroll to position [4114, 0]
click at [216, 562] on div "RHUMS MARTINIQUAIS 169,26 €" at bounding box center [198, 560] width 256 height 9
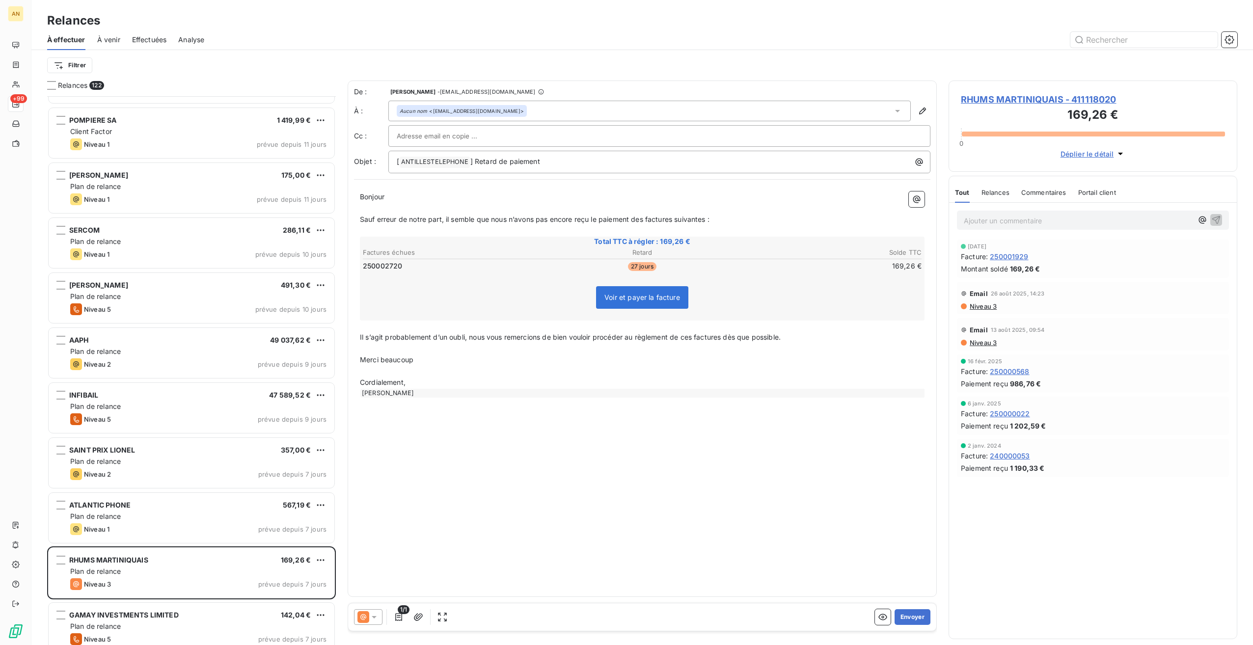
click at [913, 614] on button "Envoyer" at bounding box center [913, 617] width 36 height 16
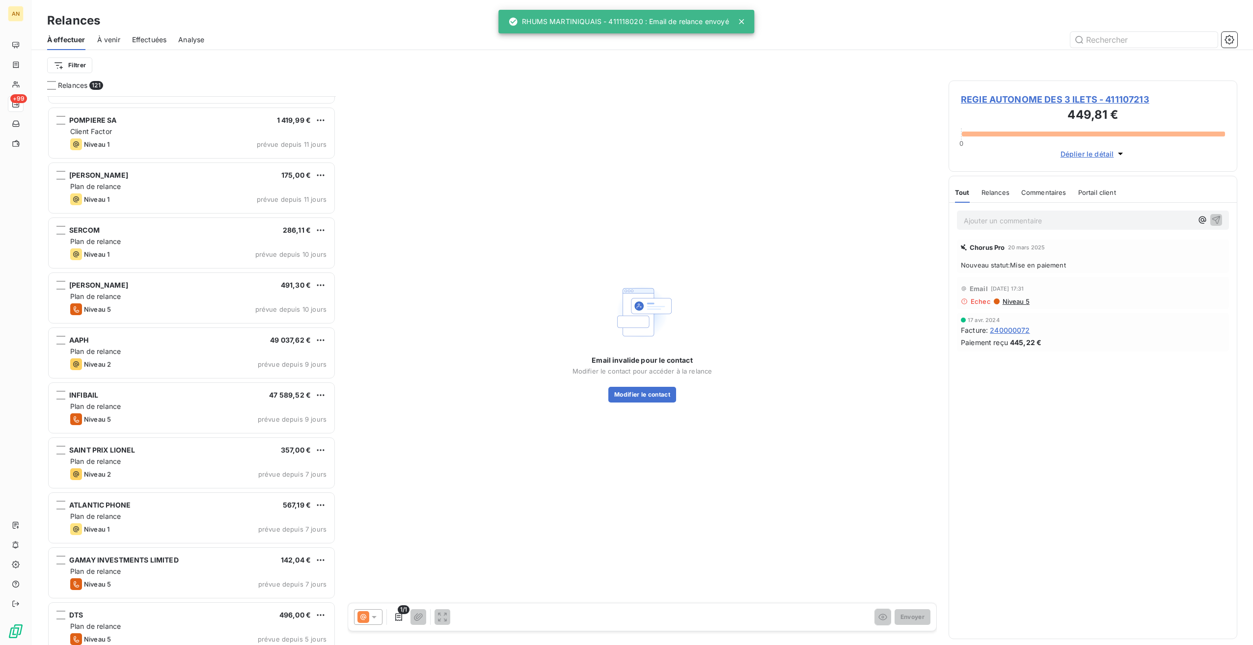
click at [155, 562] on span "GAMAY INVESTMENTS LIMITED" at bounding box center [123, 560] width 109 height 8
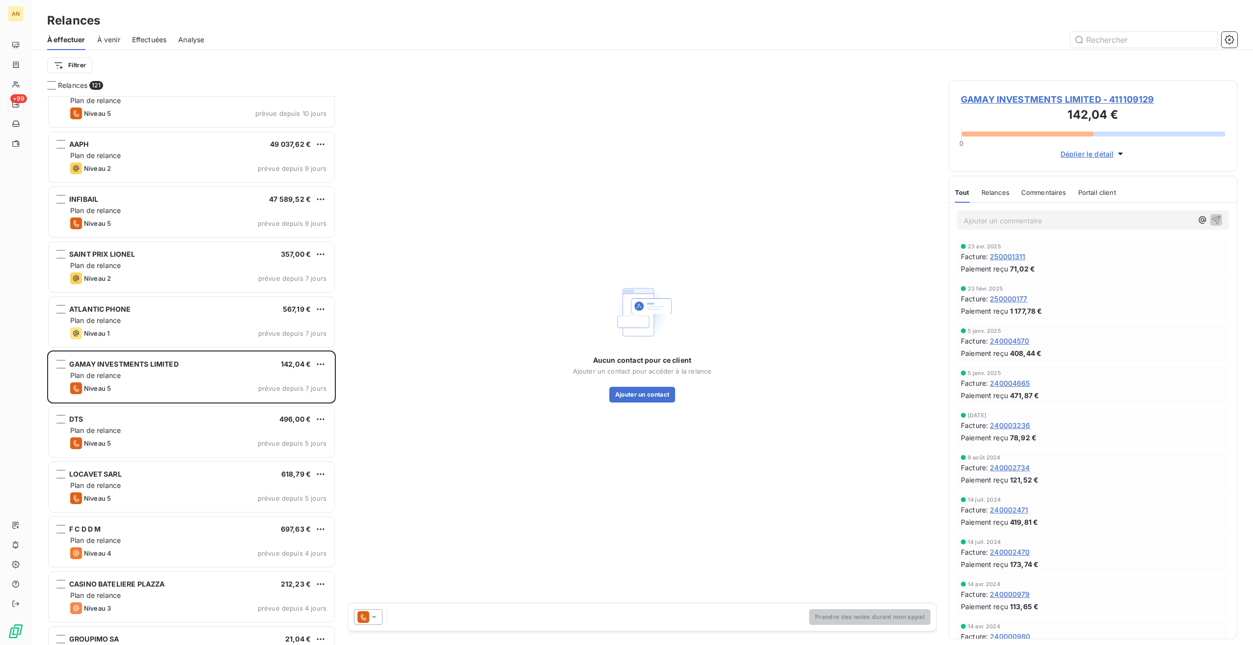
scroll to position [4311, 0]
click at [111, 443] on div "Niveau 5 prévue depuis 5 jours" at bounding box center [198, 443] width 256 height 12
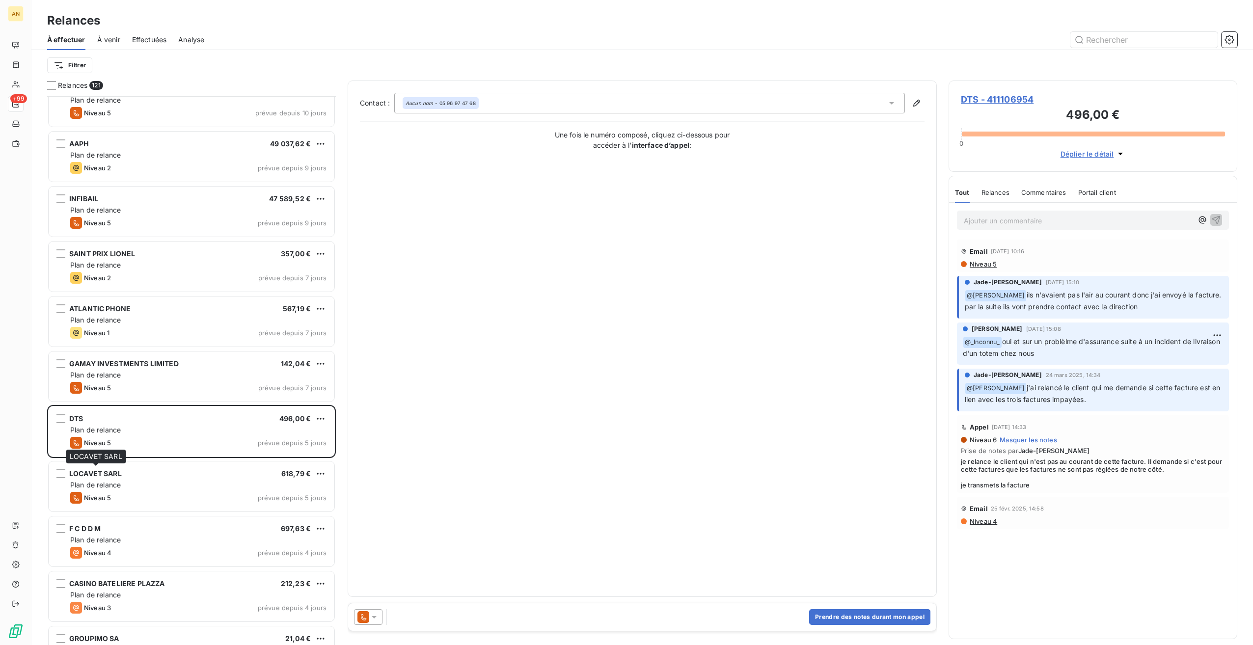
click at [111, 476] on span "LOCAVET SARL" at bounding box center [95, 473] width 53 height 8
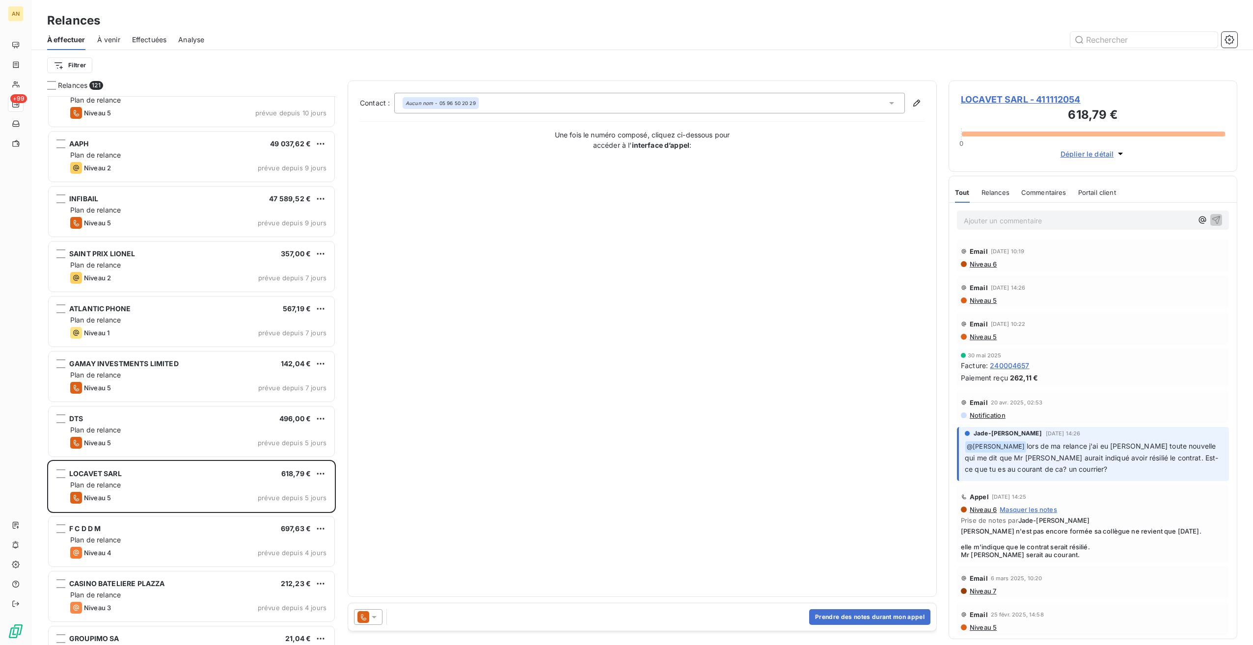
click at [124, 541] on div "Plan de relance" at bounding box center [198, 540] width 256 height 10
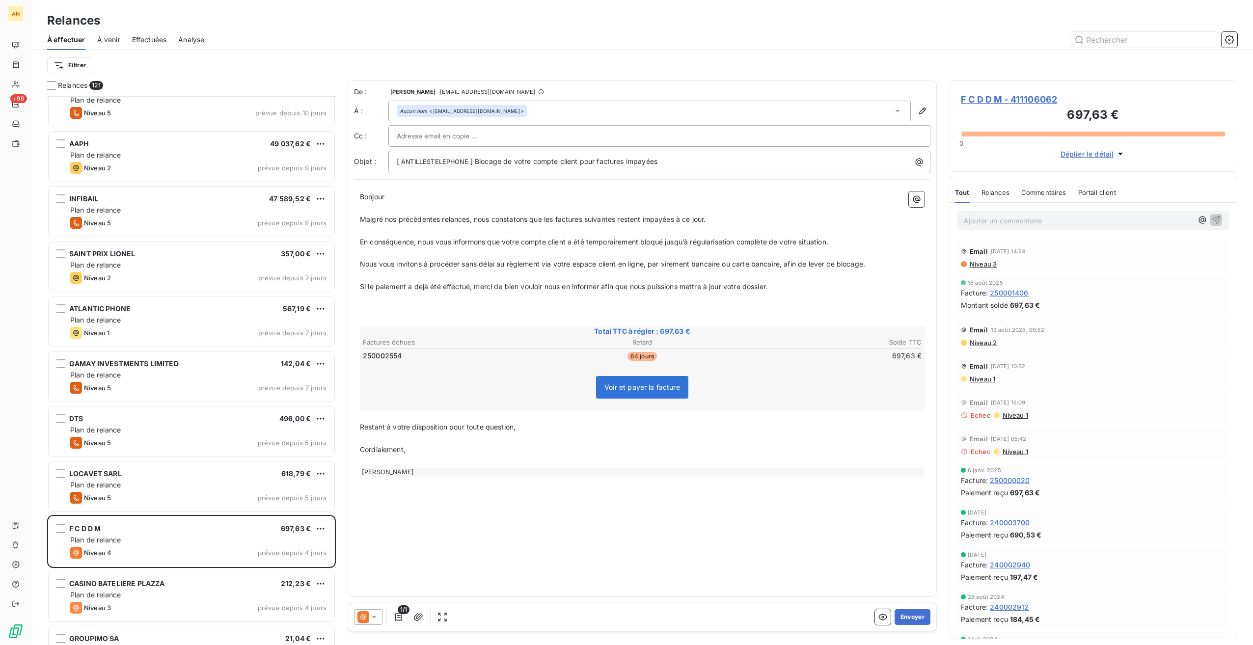
click at [901, 618] on button "Envoyer" at bounding box center [913, 617] width 36 height 16
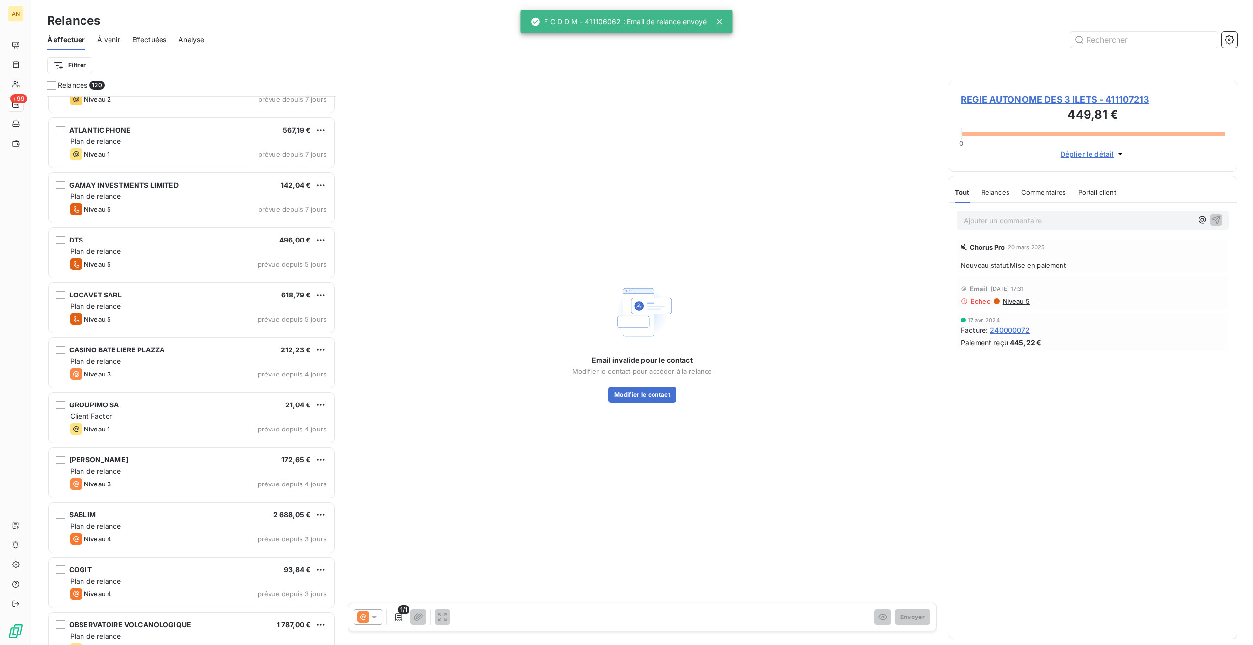
scroll to position [4507, 0]
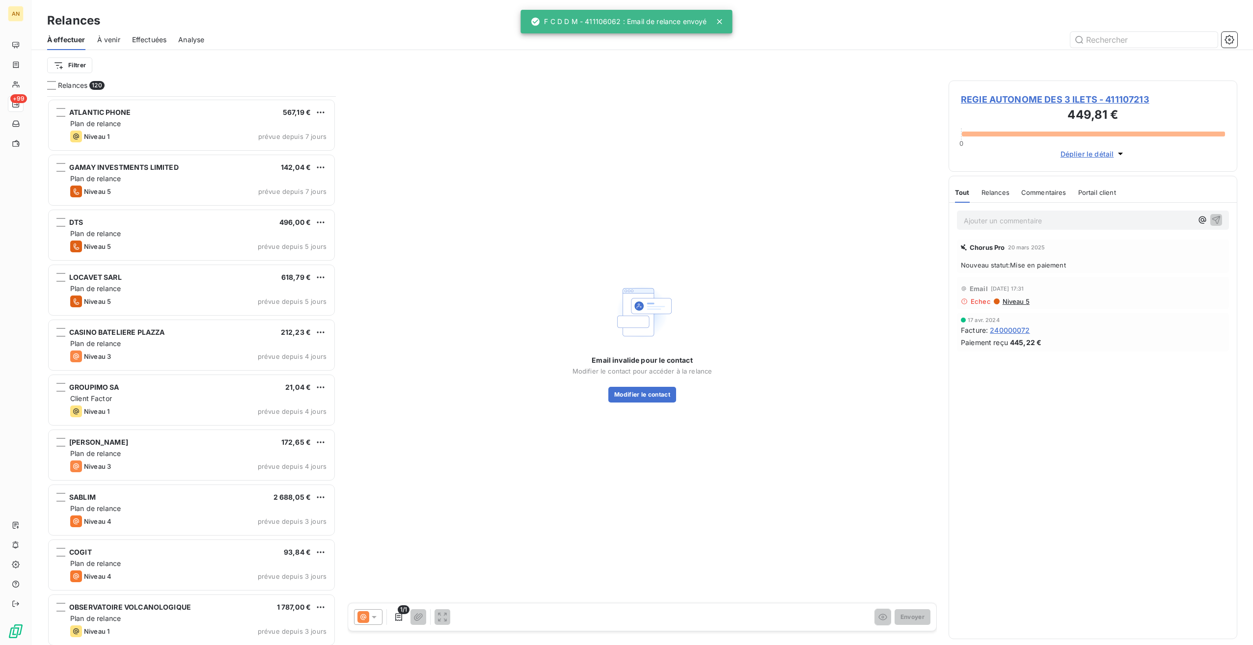
click at [182, 455] on div "Plan de relance" at bounding box center [198, 454] width 256 height 10
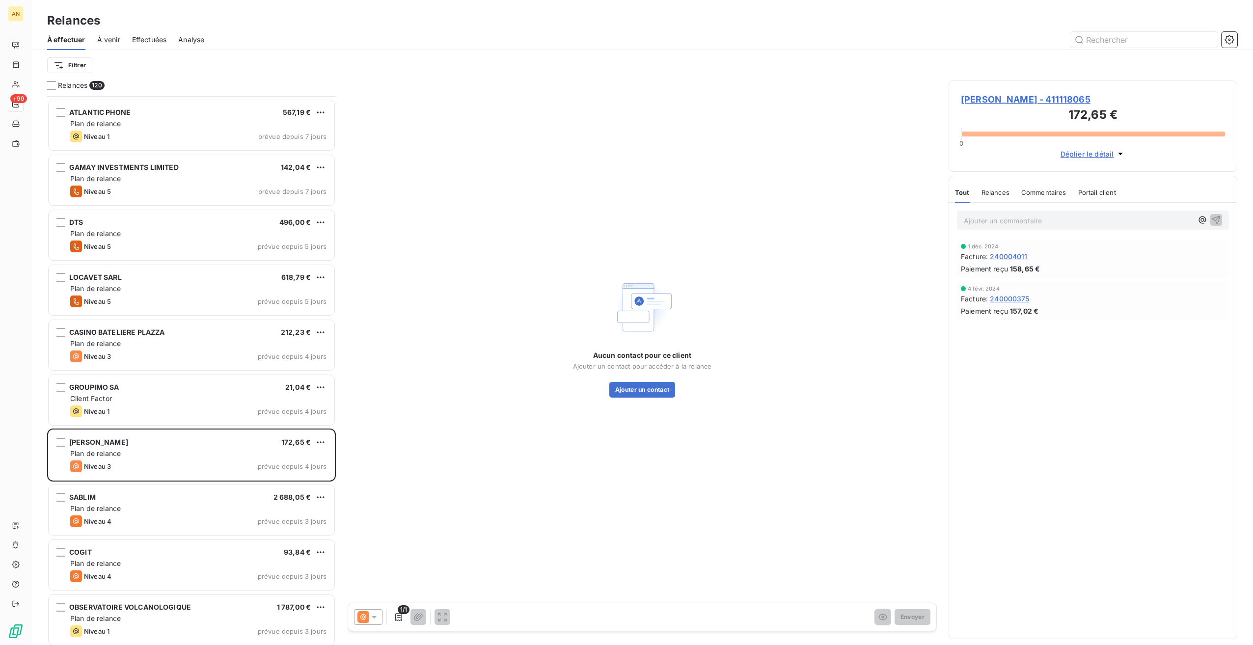
click at [626, 400] on div "Aucun contact pour ce client Ajouter un contact pour accéder à la relance Ajout…" at bounding box center [642, 337] width 589 height 513
click at [625, 385] on button "Ajouter un contact" at bounding box center [642, 390] width 66 height 16
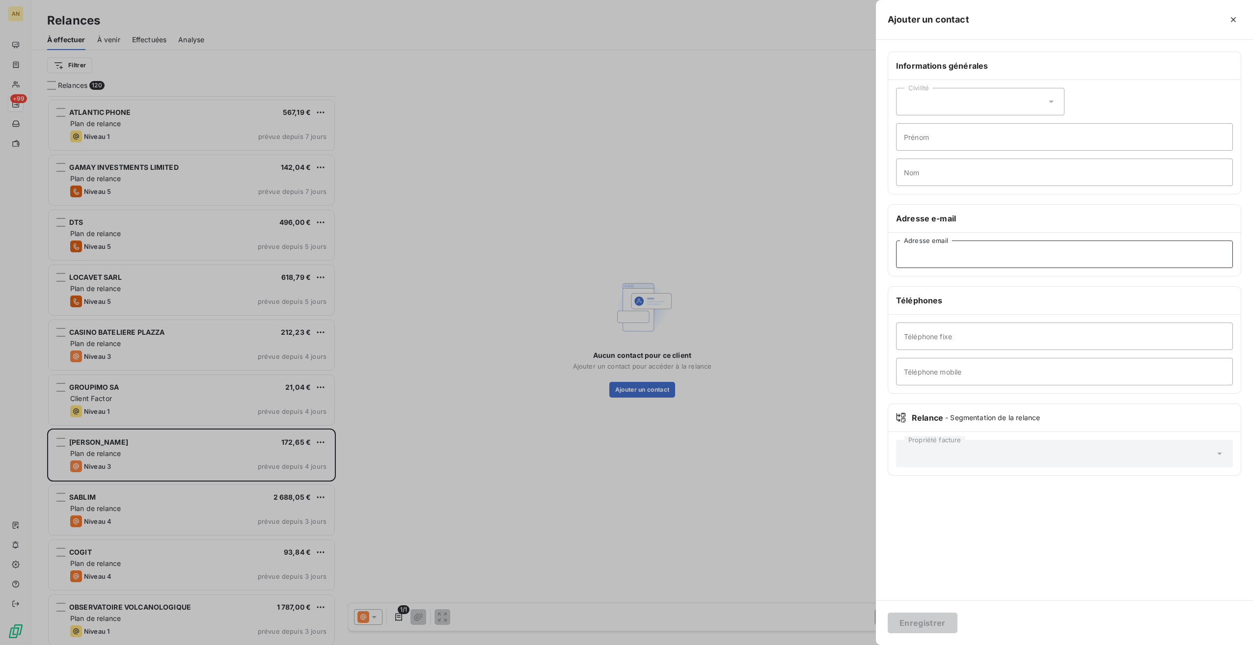
click at [941, 252] on input "Adresse email" at bounding box center [1064, 254] width 337 height 27
paste input "[EMAIL_ADDRESS][DOMAIN_NAME]"
type input "[EMAIL_ADDRESS][DOMAIN_NAME]"
click at [925, 627] on button "Enregistrer" at bounding box center [923, 623] width 70 height 21
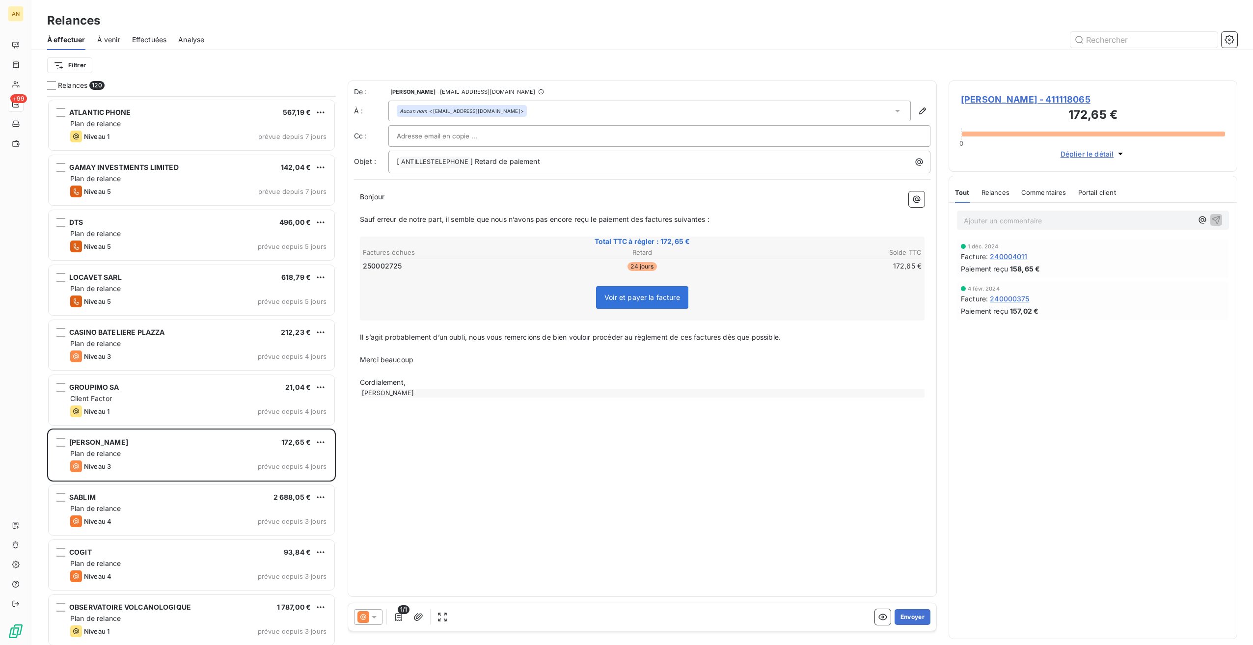
click at [905, 618] on button "Envoyer" at bounding box center [913, 617] width 36 height 16
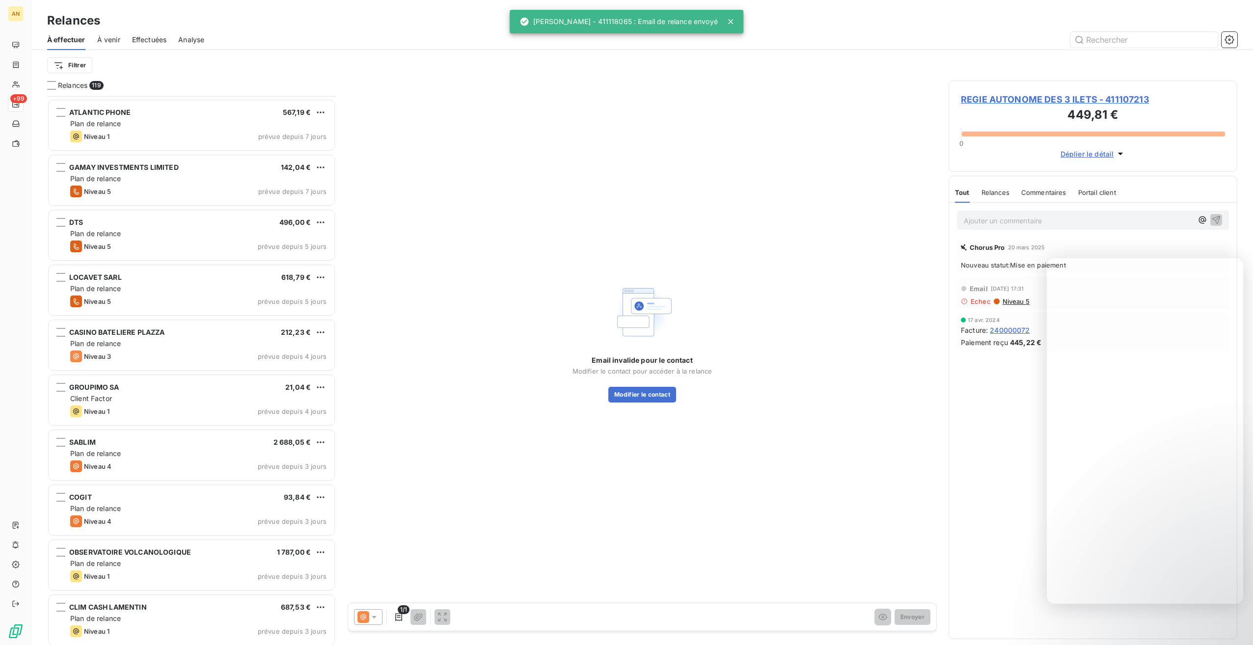
click at [171, 457] on div "Plan de relance" at bounding box center [198, 454] width 256 height 10
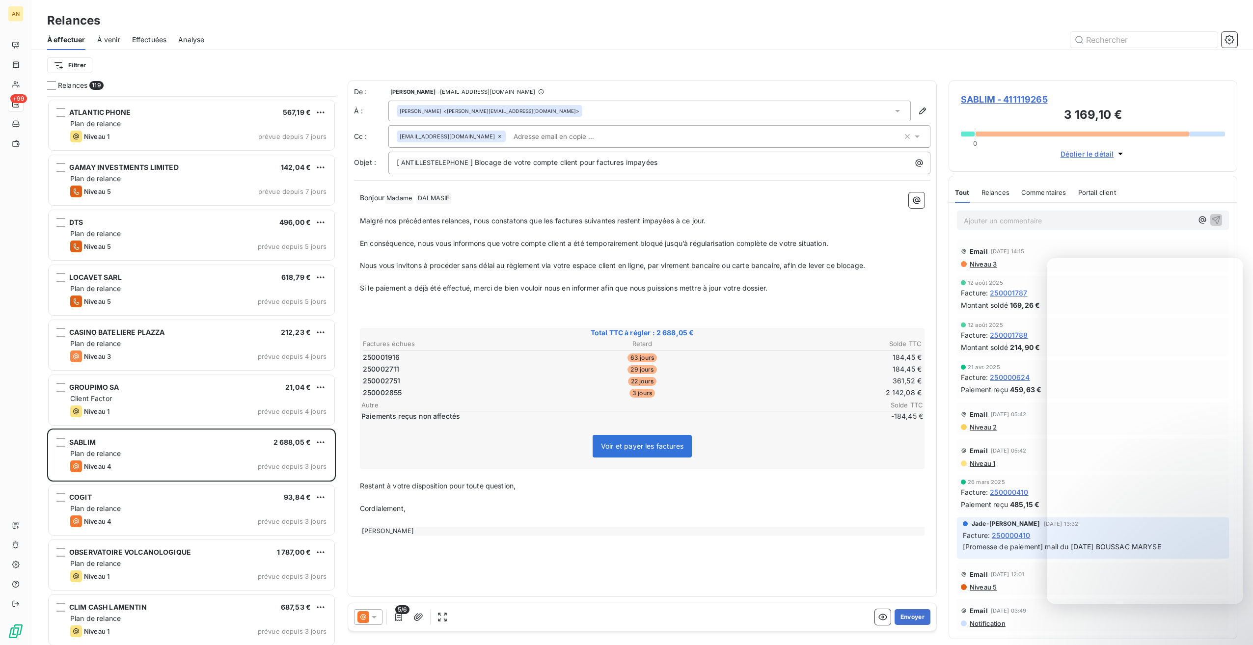
click at [909, 616] on button "Envoyer" at bounding box center [913, 617] width 36 height 16
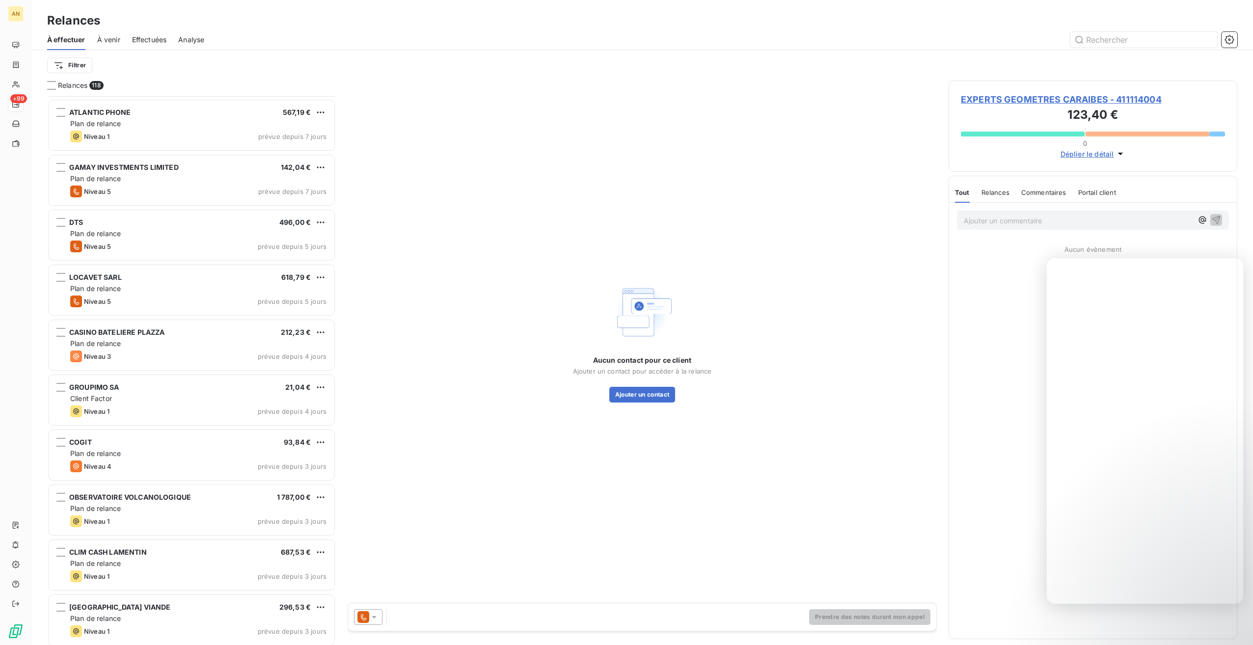
click at [150, 455] on div "Plan de relance" at bounding box center [198, 454] width 256 height 10
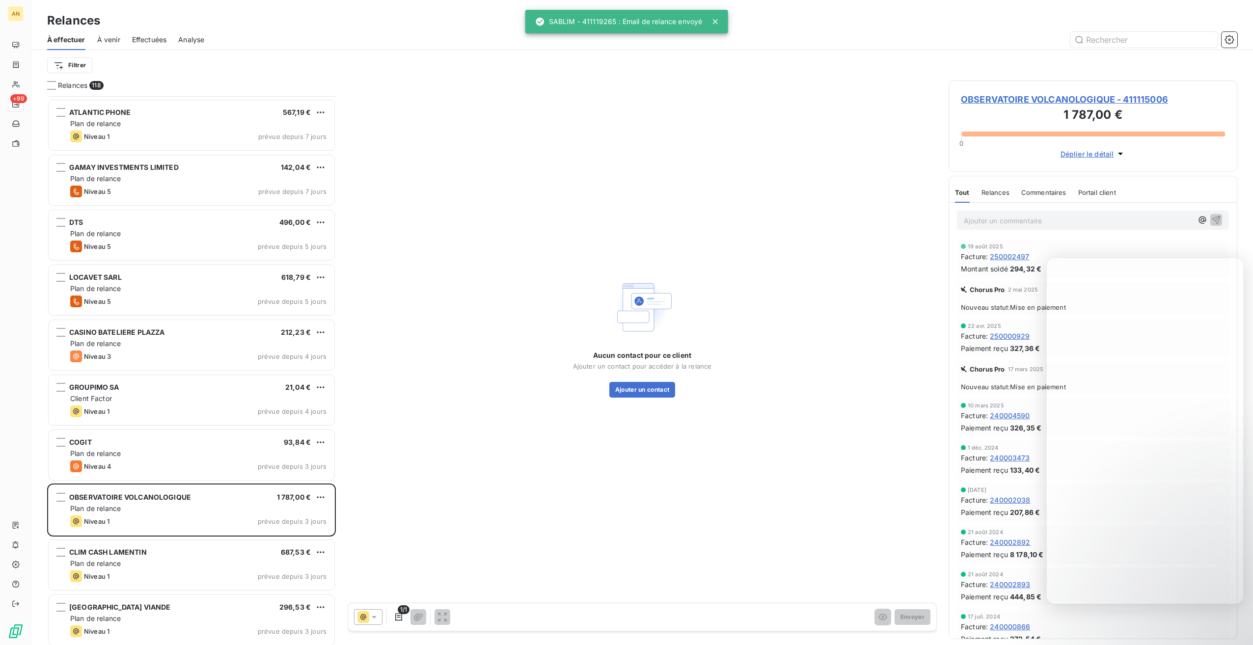
click at [136, 454] on div "Plan de relance" at bounding box center [198, 454] width 256 height 10
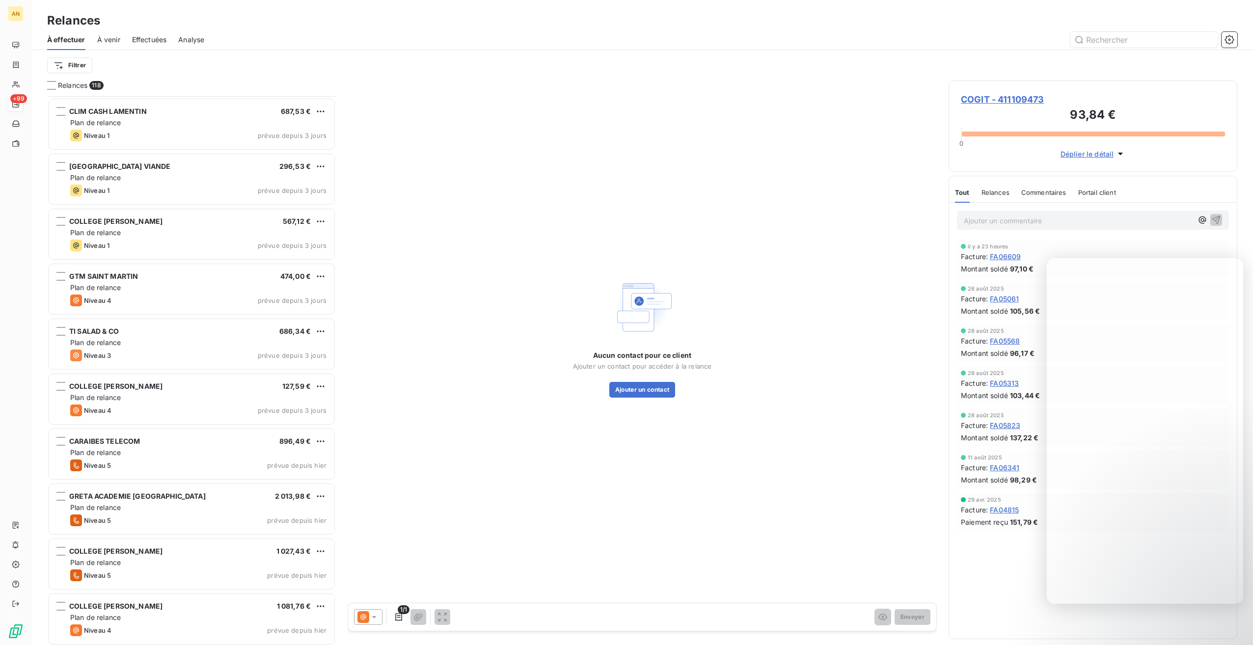
scroll to position [4948, 0]
click at [128, 403] on div "COLLEGE [PERSON_NAME] 127,59 € Plan de relance Niveau 4 prévue depuis 3 jours" at bounding box center [192, 399] width 286 height 50
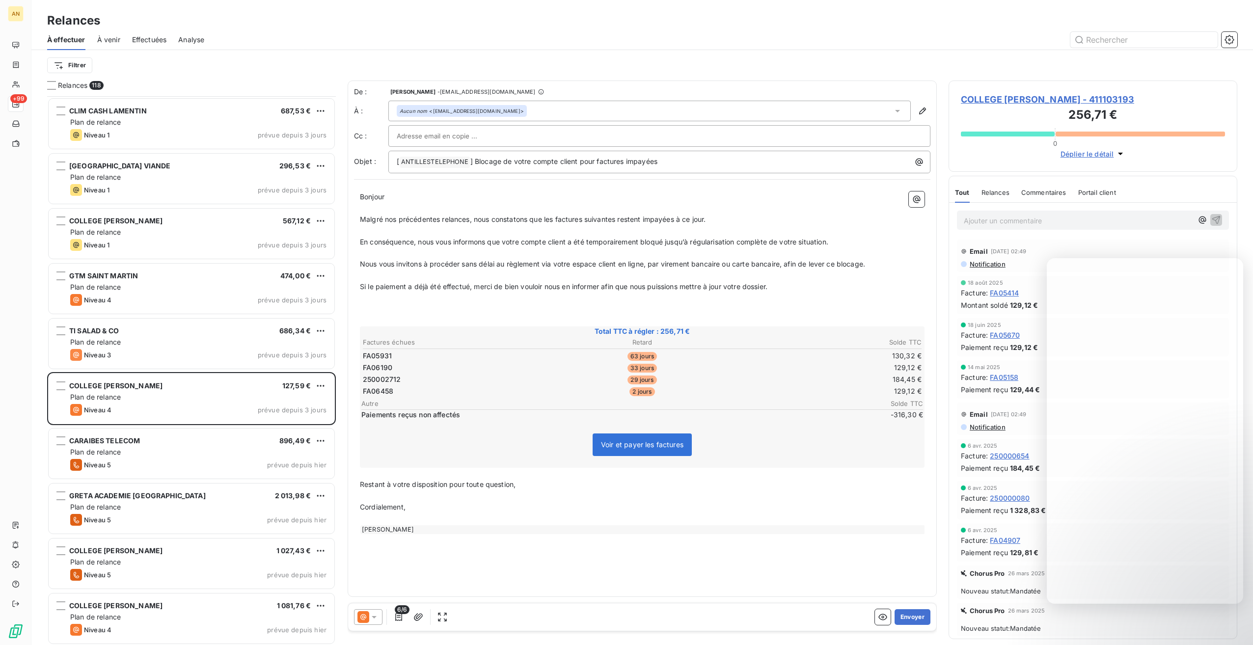
click at [902, 614] on button "Envoyer" at bounding box center [913, 617] width 36 height 16
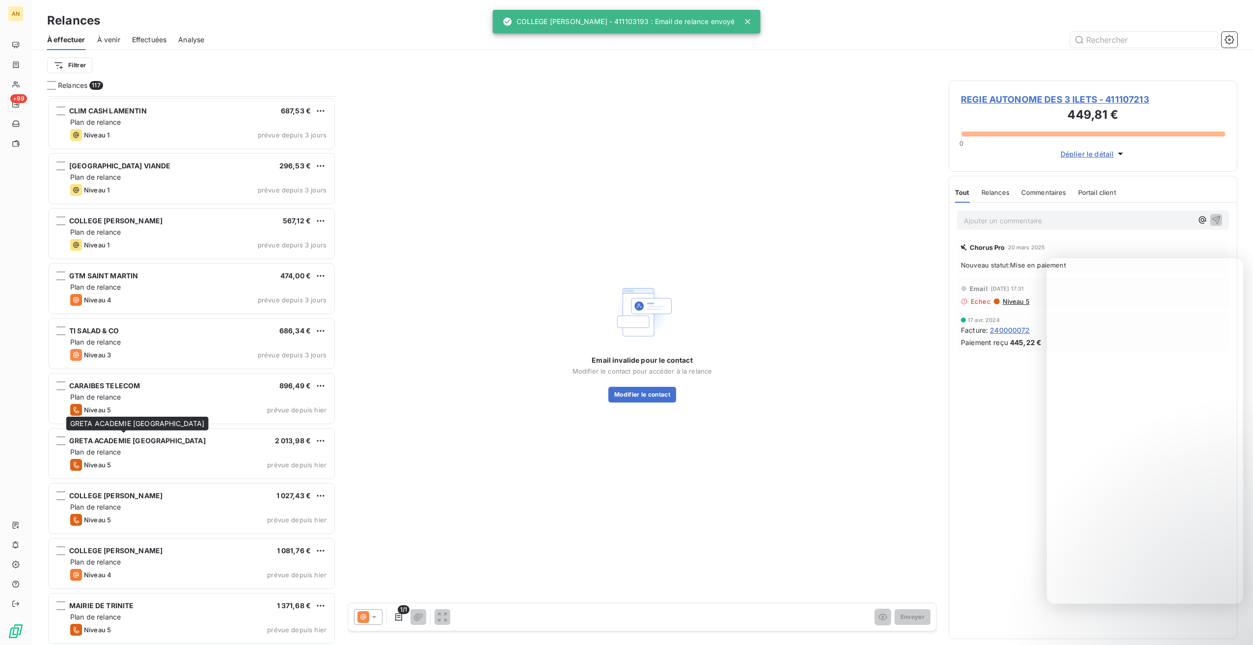
click at [176, 445] on div "GRETA ACADEMIE [GEOGRAPHIC_DATA]" at bounding box center [137, 441] width 136 height 10
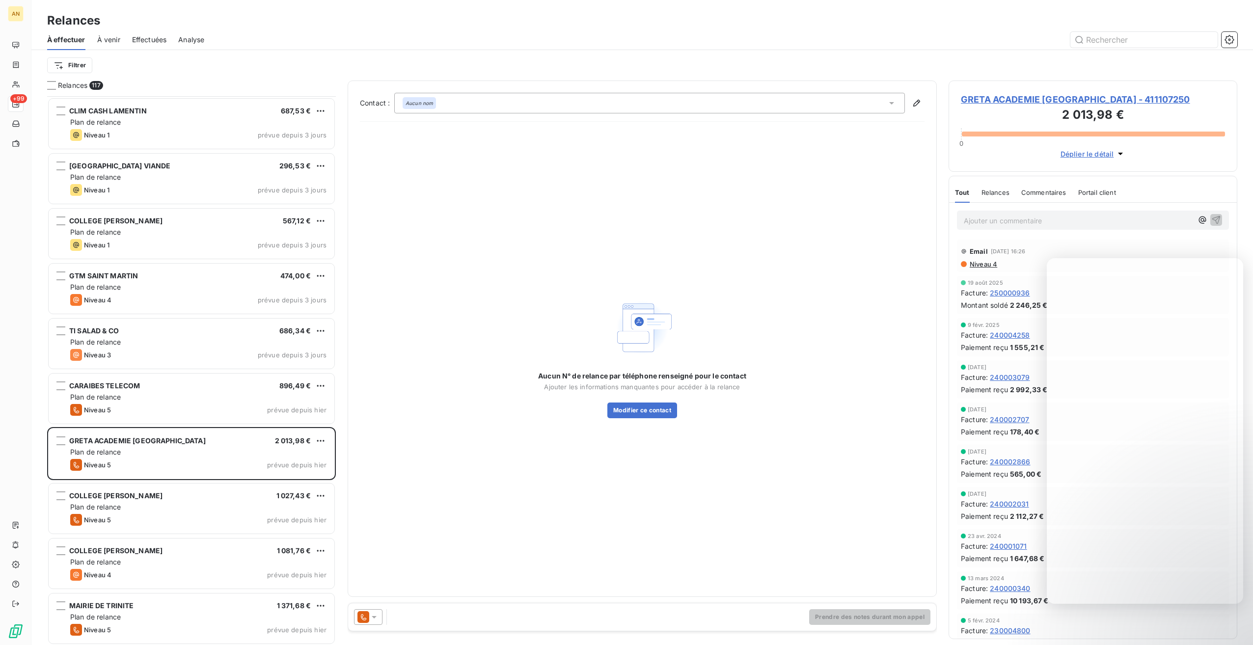
click at [376, 617] on icon at bounding box center [374, 617] width 5 height 2
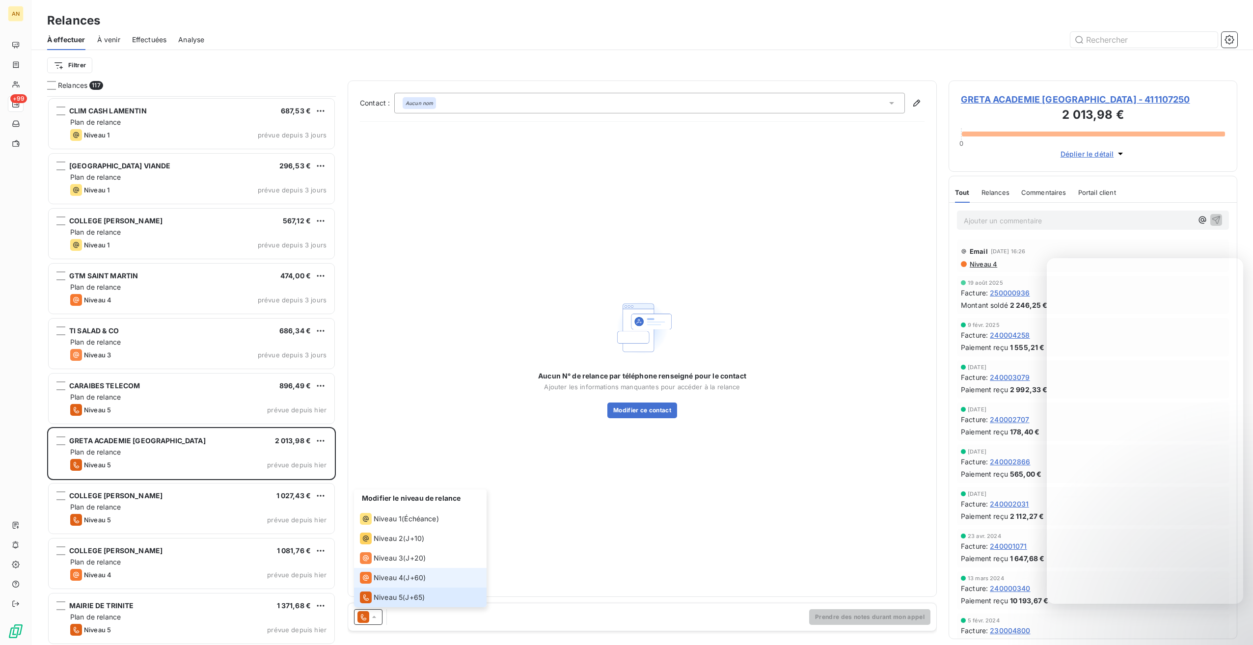
click at [377, 581] on span "Niveau 4" at bounding box center [388, 578] width 29 height 10
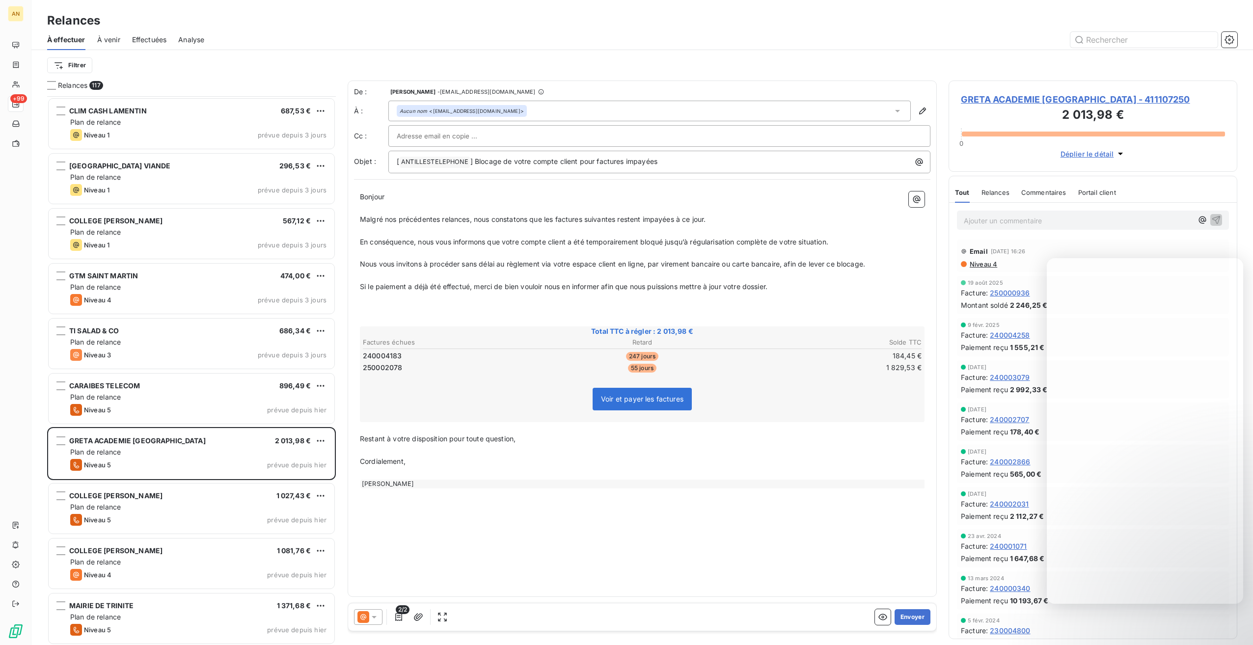
click at [907, 615] on button "Envoyer" at bounding box center [913, 617] width 36 height 16
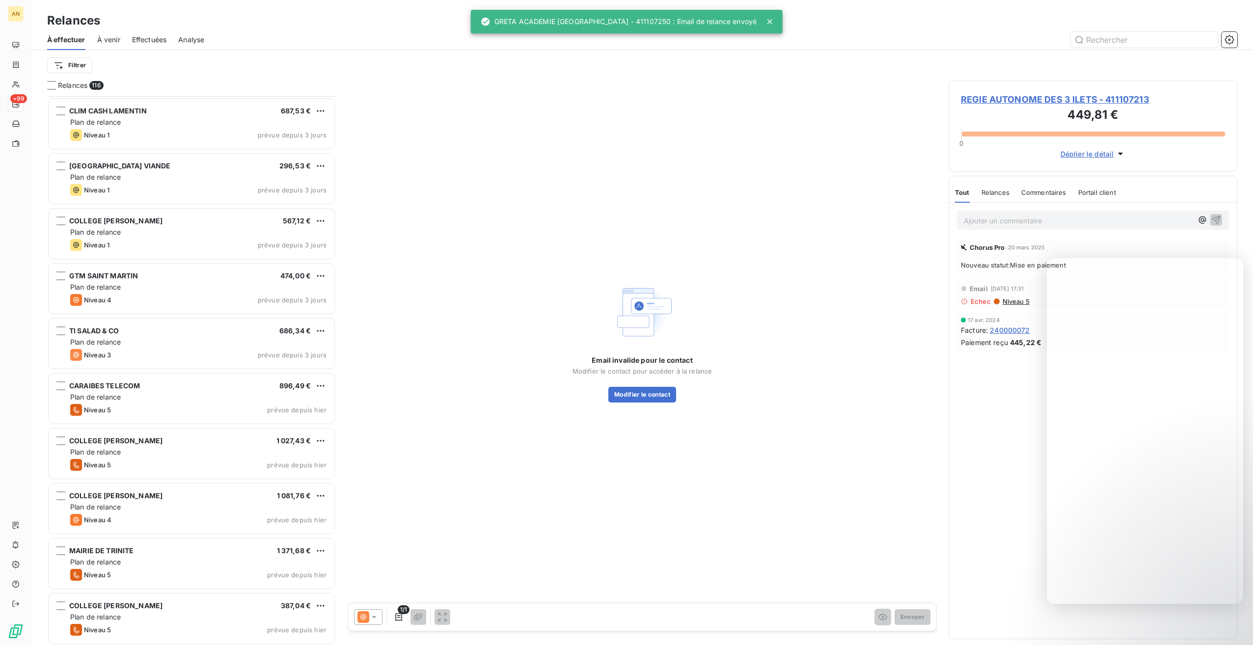
click at [163, 512] on div "COLLEGE [PERSON_NAME] 1 081,76 € Plan de relance Niveau 4 prévue depuis [DATE]" at bounding box center [192, 509] width 286 height 50
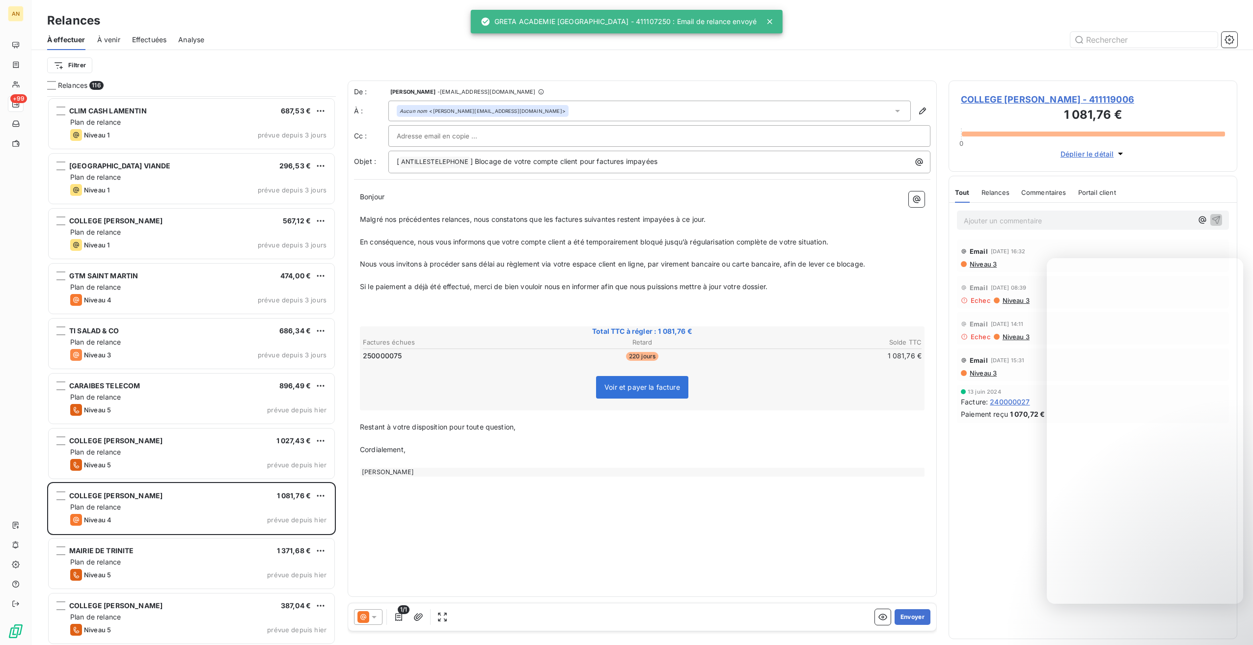
click at [160, 554] on div "MAIRIE DE TRINITE 1 371,68 €" at bounding box center [198, 550] width 256 height 9
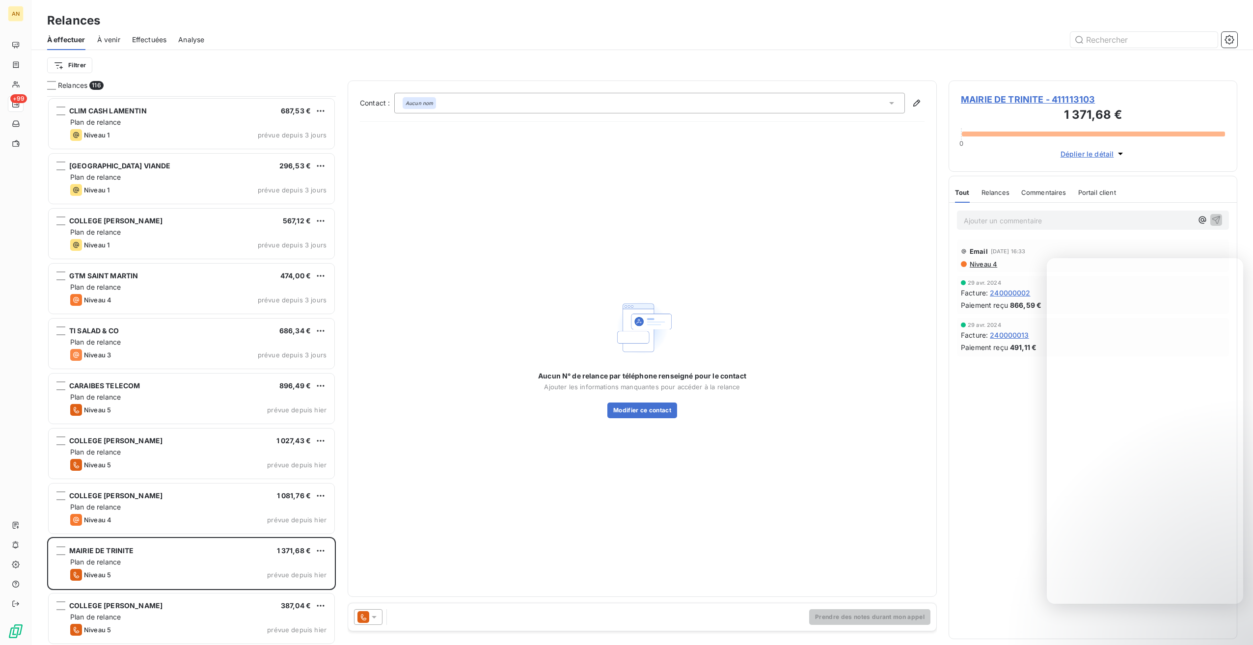
click at [993, 102] on span "MAIRIE DE TRINITE - 411113103" at bounding box center [1093, 99] width 264 height 13
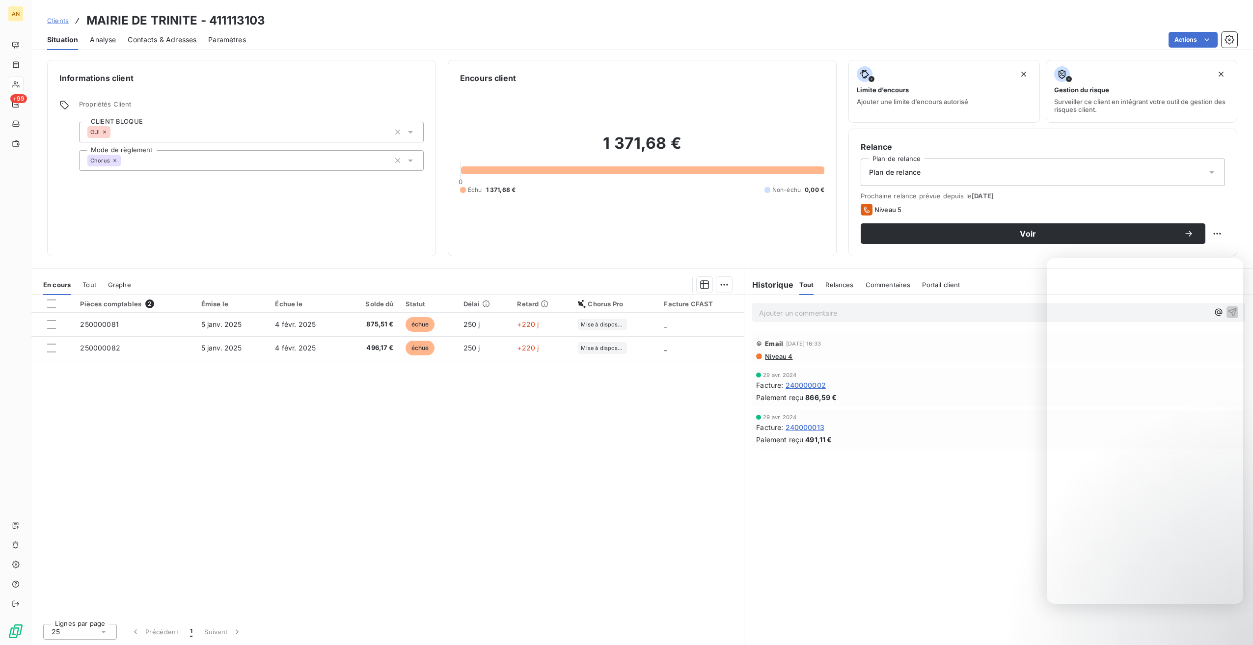
click at [52, 326] on div at bounding box center [51, 324] width 9 height 9
click at [55, 350] on div at bounding box center [51, 348] width 9 height 9
click at [721, 286] on html "AN +99 Clients MAIRIE DE TRINITE - 411113103 Situation Analyse Contacts & Adres…" at bounding box center [626, 322] width 1253 height 645
click at [651, 306] on div "Mettre en litige (2 factures)" at bounding box center [638, 306] width 178 height 16
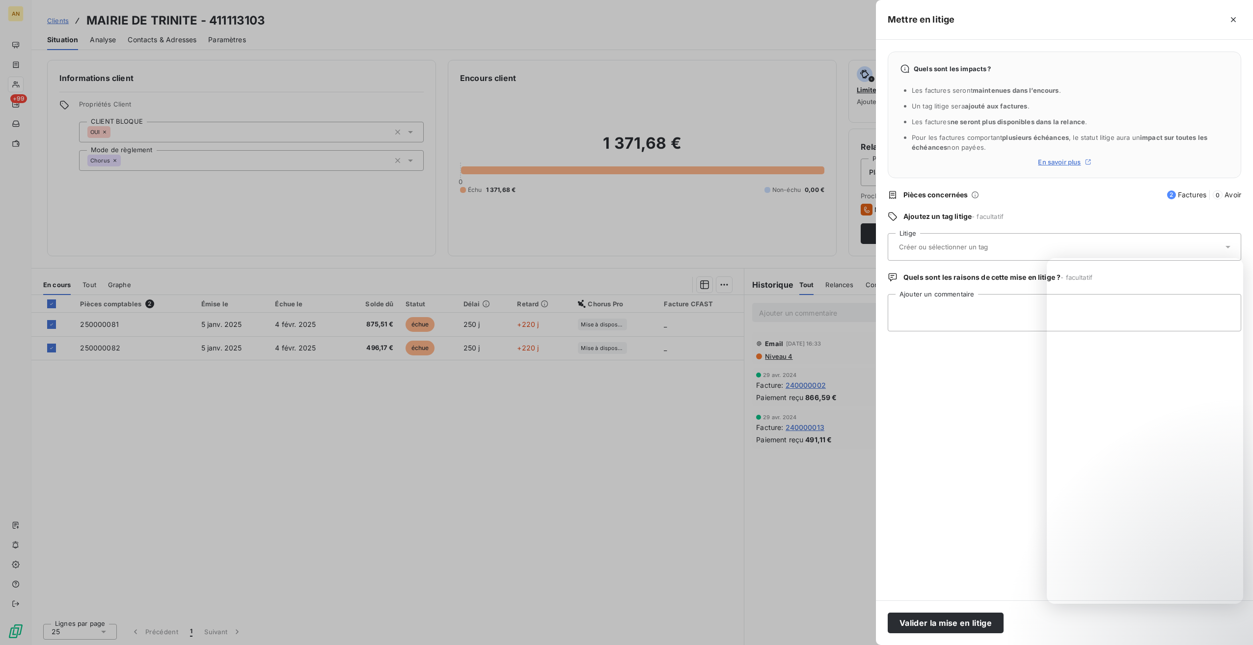
click at [899, 244] on input "text" at bounding box center [969, 247] width 143 height 9
click at [900, 275] on div at bounding box center [899, 276] width 10 height 10
click at [915, 614] on button "Valider la mise en litige" at bounding box center [946, 623] width 116 height 21
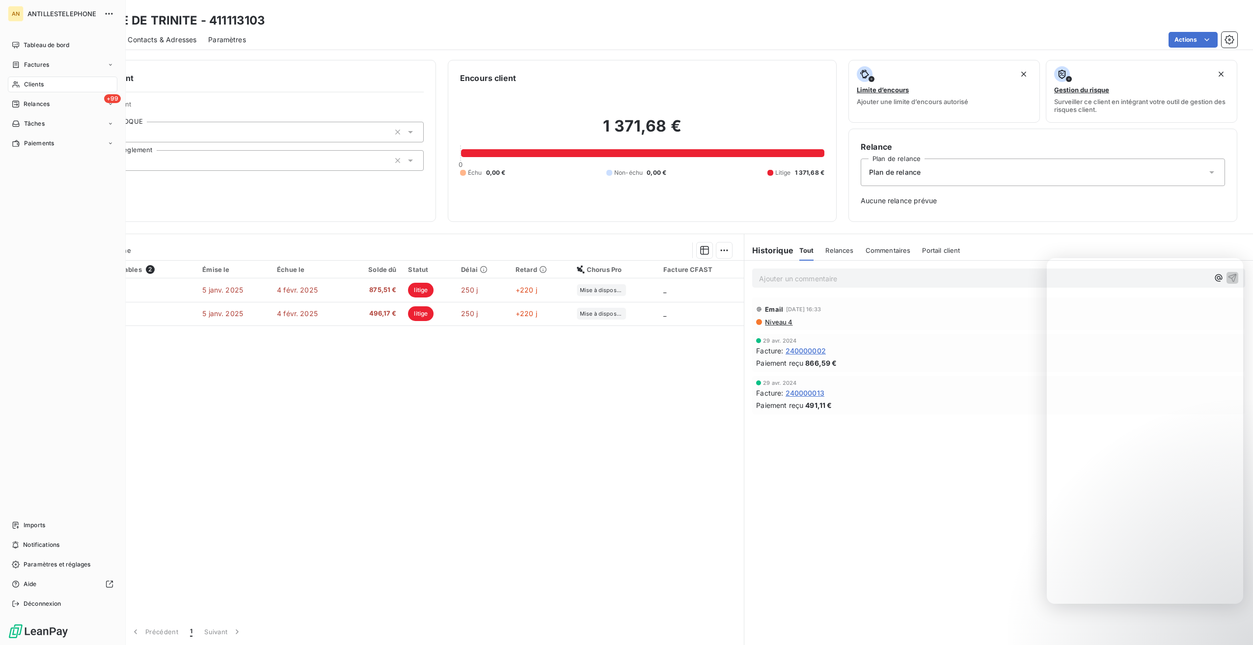
click at [33, 104] on span "Relances" at bounding box center [37, 104] width 26 height 9
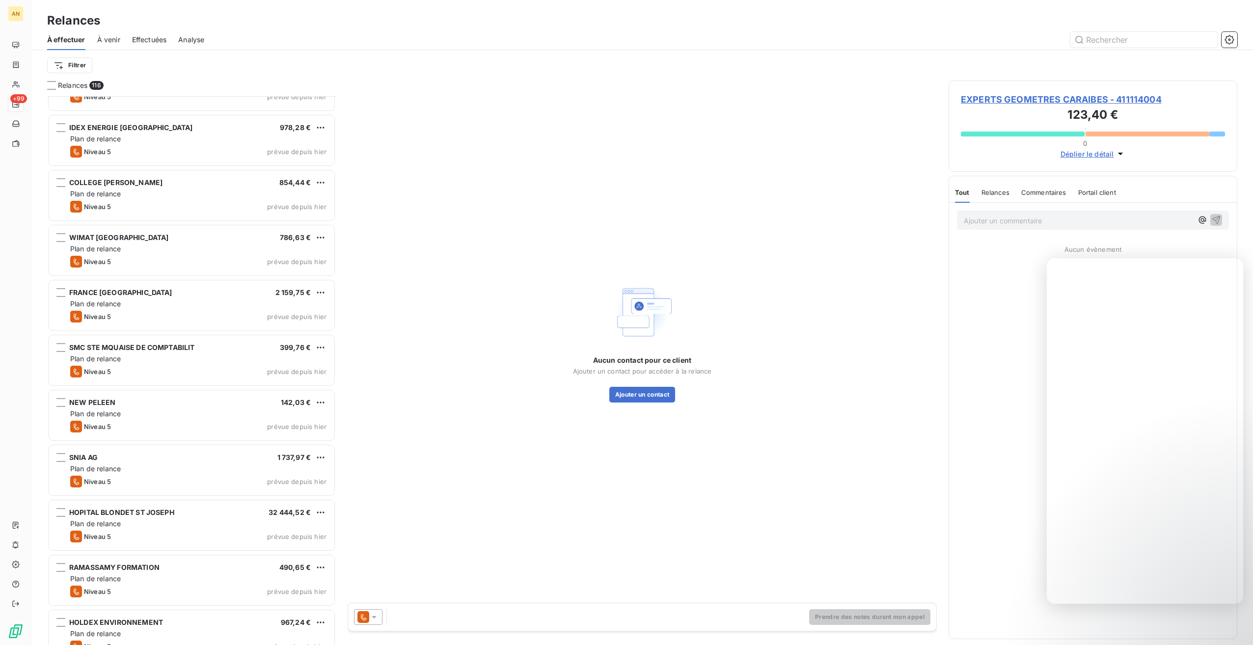
scroll to position [5537, 0]
click at [137, 560] on div "RAMASSAMY FORMATION 490,65 € Plan de relance Niveau 5 prévue depuis [DATE]" at bounding box center [192, 580] width 286 height 50
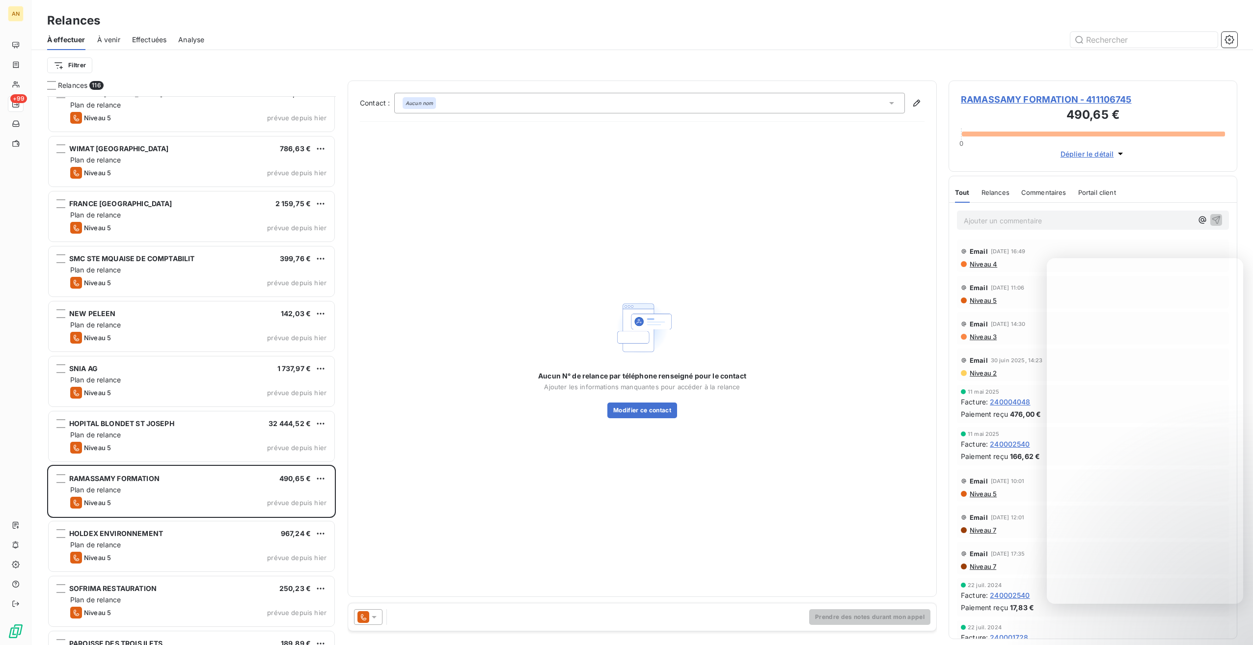
scroll to position [5626, 0]
click at [109, 551] on div "Niveau 5" at bounding box center [90, 557] width 41 height 12
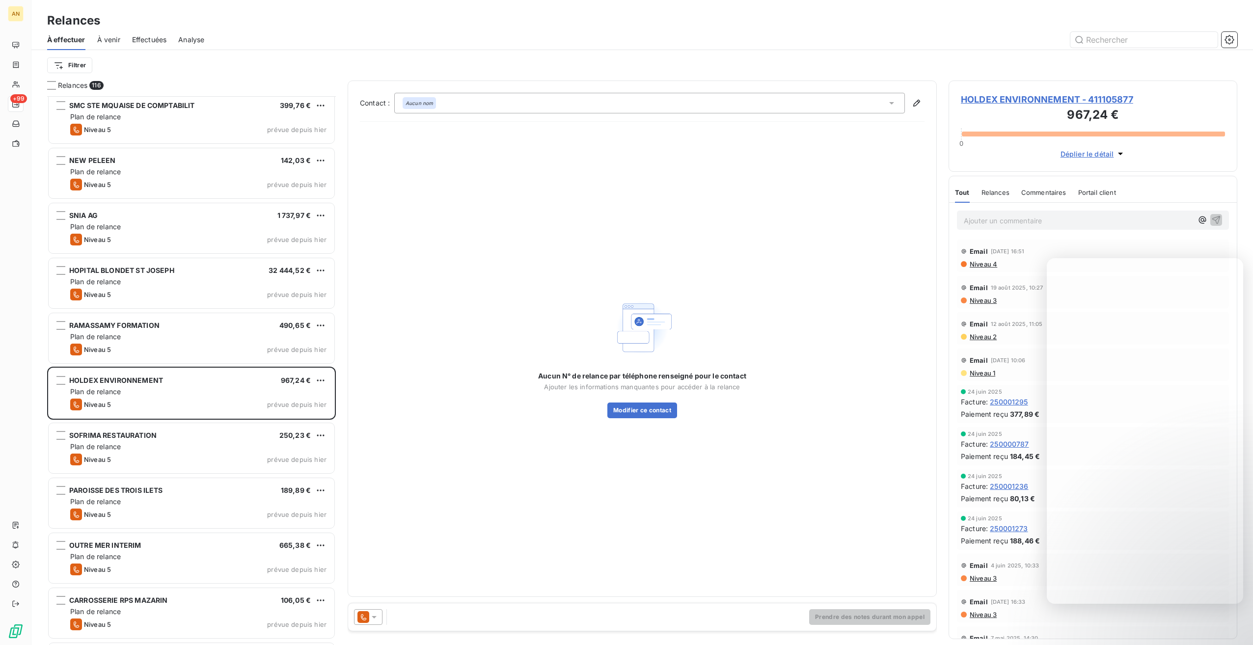
scroll to position [5830, 0]
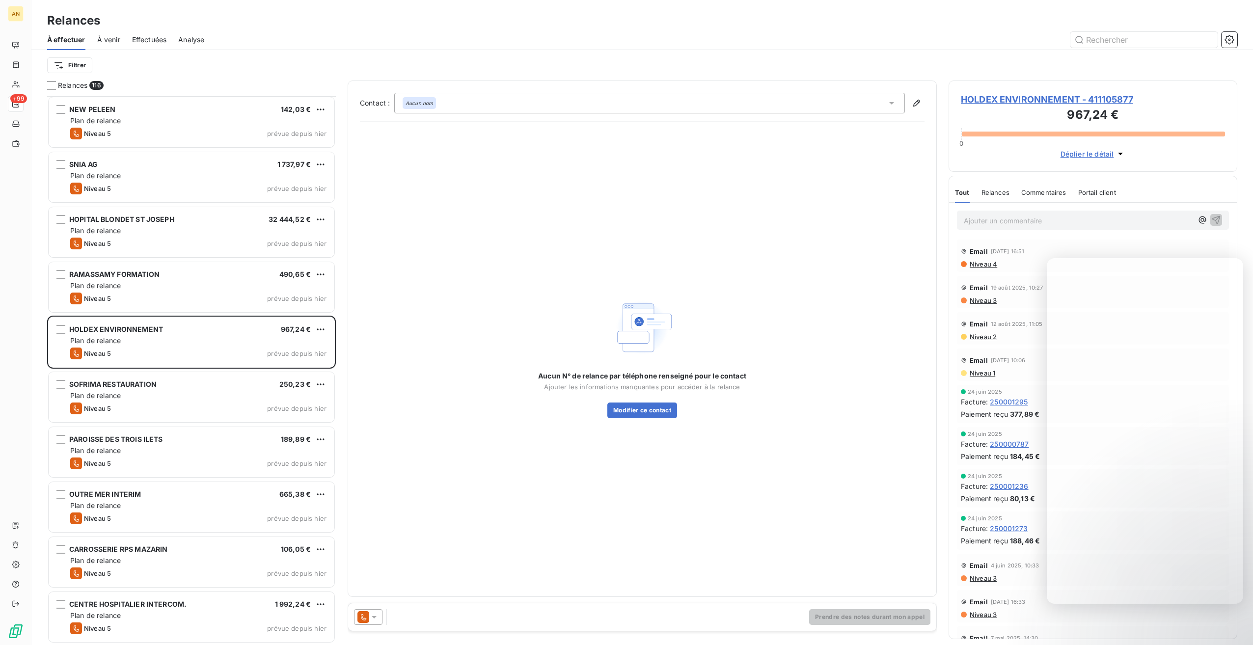
click at [145, 495] on div "OUTRE MER INTERIM 665,38 €" at bounding box center [198, 494] width 256 height 9
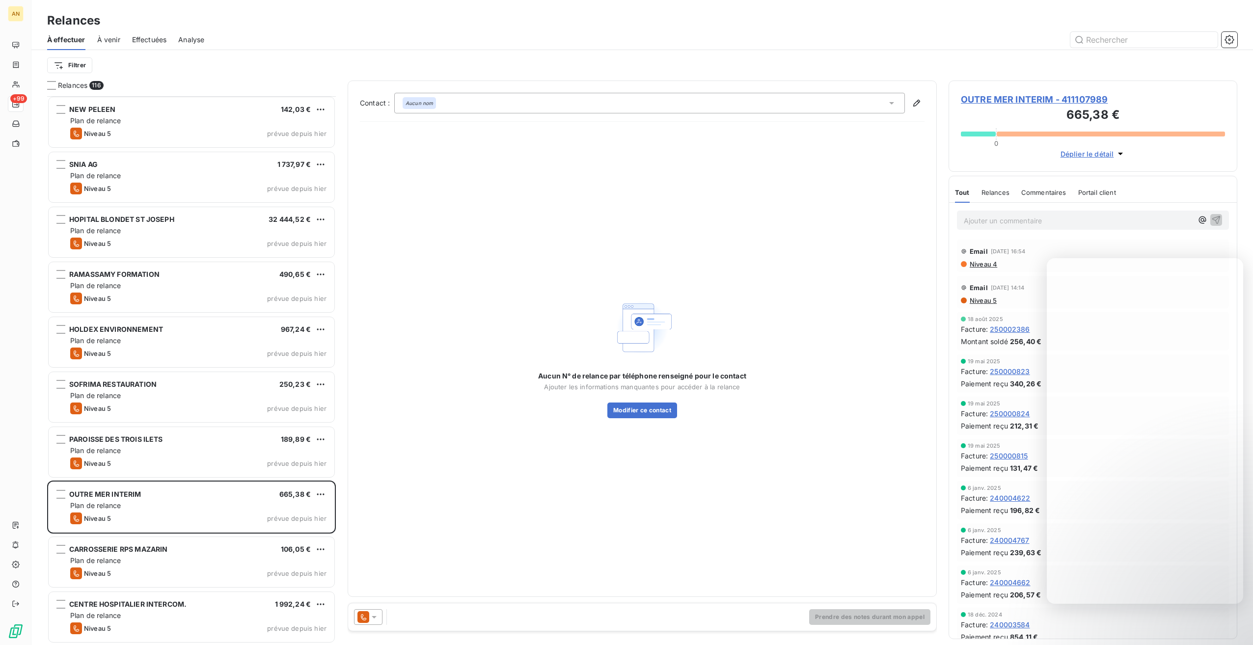
click at [122, 574] on div "Niveau 5 prévue depuis [DATE]" at bounding box center [198, 574] width 256 height 12
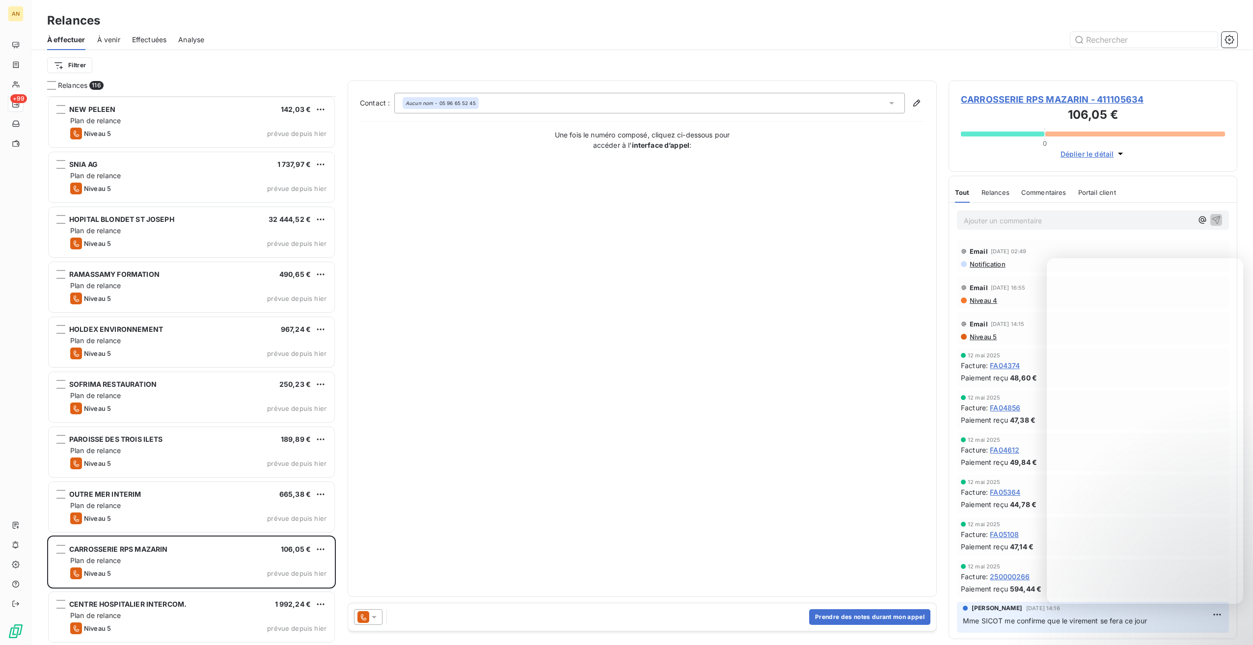
click at [123, 613] on div "Plan de relance" at bounding box center [198, 616] width 256 height 10
